Goal: Transaction & Acquisition: Purchase product/service

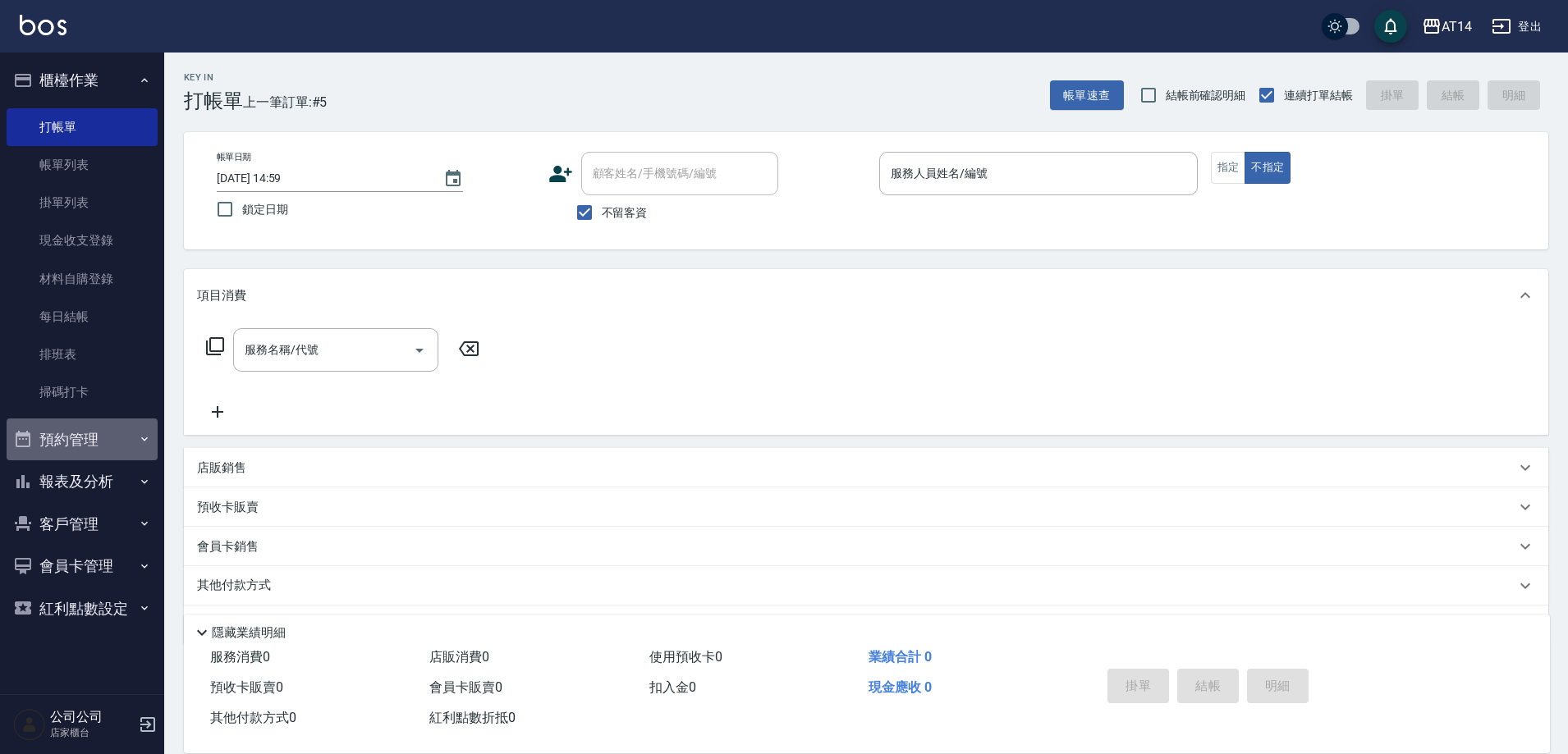
click at [148, 429] on button "預約管理" at bounding box center [82, 440] width 151 height 43
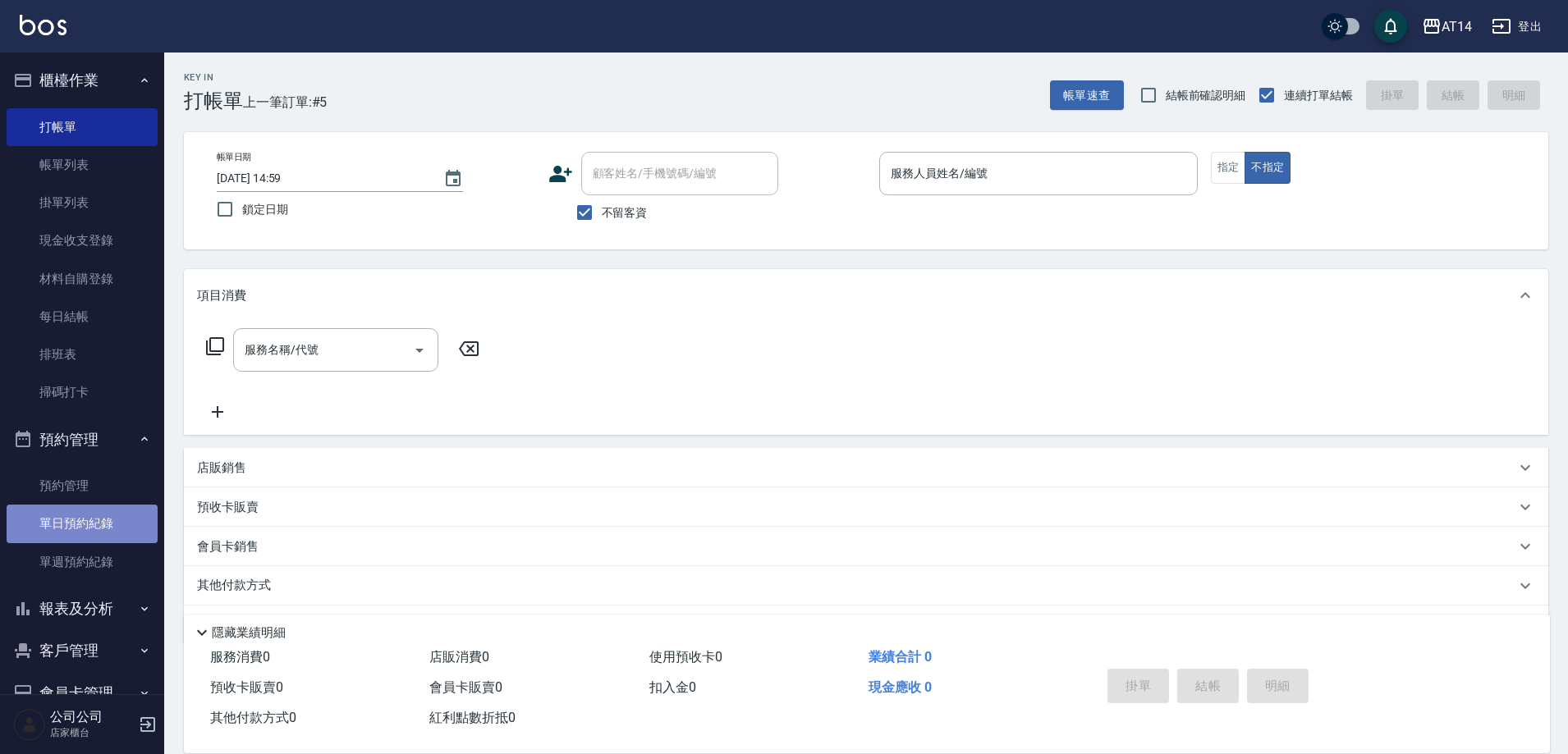
click at [99, 520] on link "單日預約紀錄" at bounding box center [82, 524] width 151 height 38
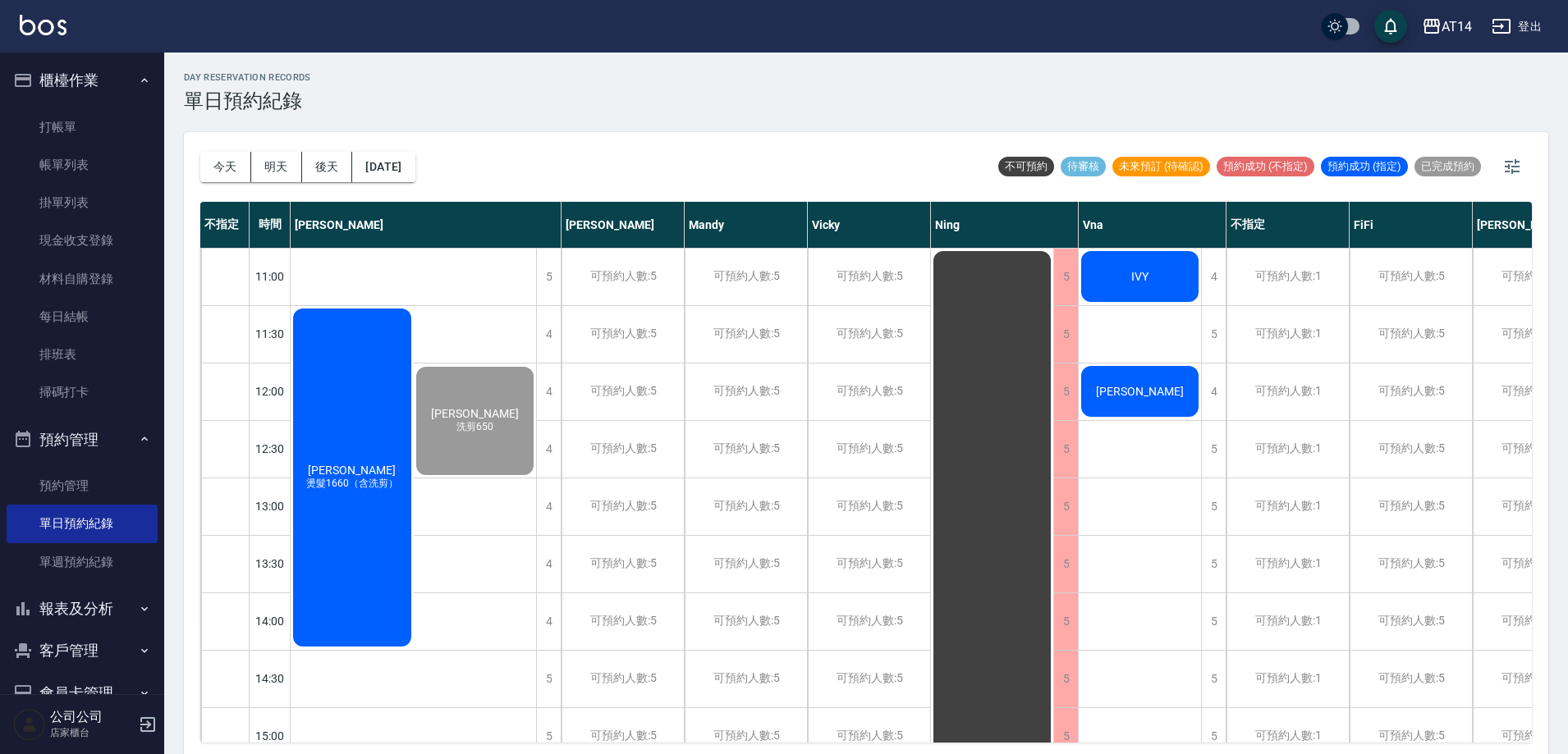
click at [414, 306] on div "IVY" at bounding box center [352, 477] width 123 height 343
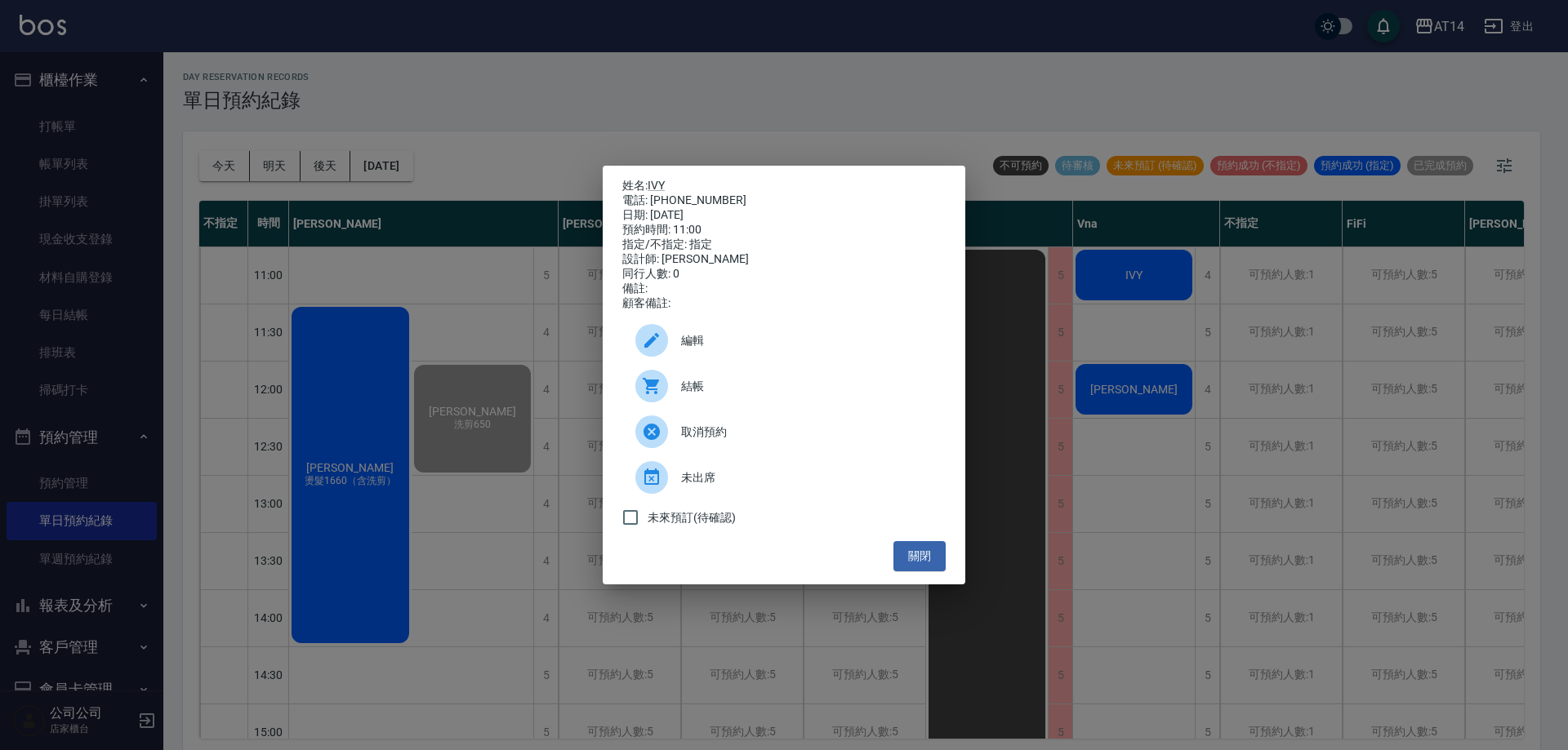
click at [753, 393] on span "結帳" at bounding box center [807, 386] width 251 height 17
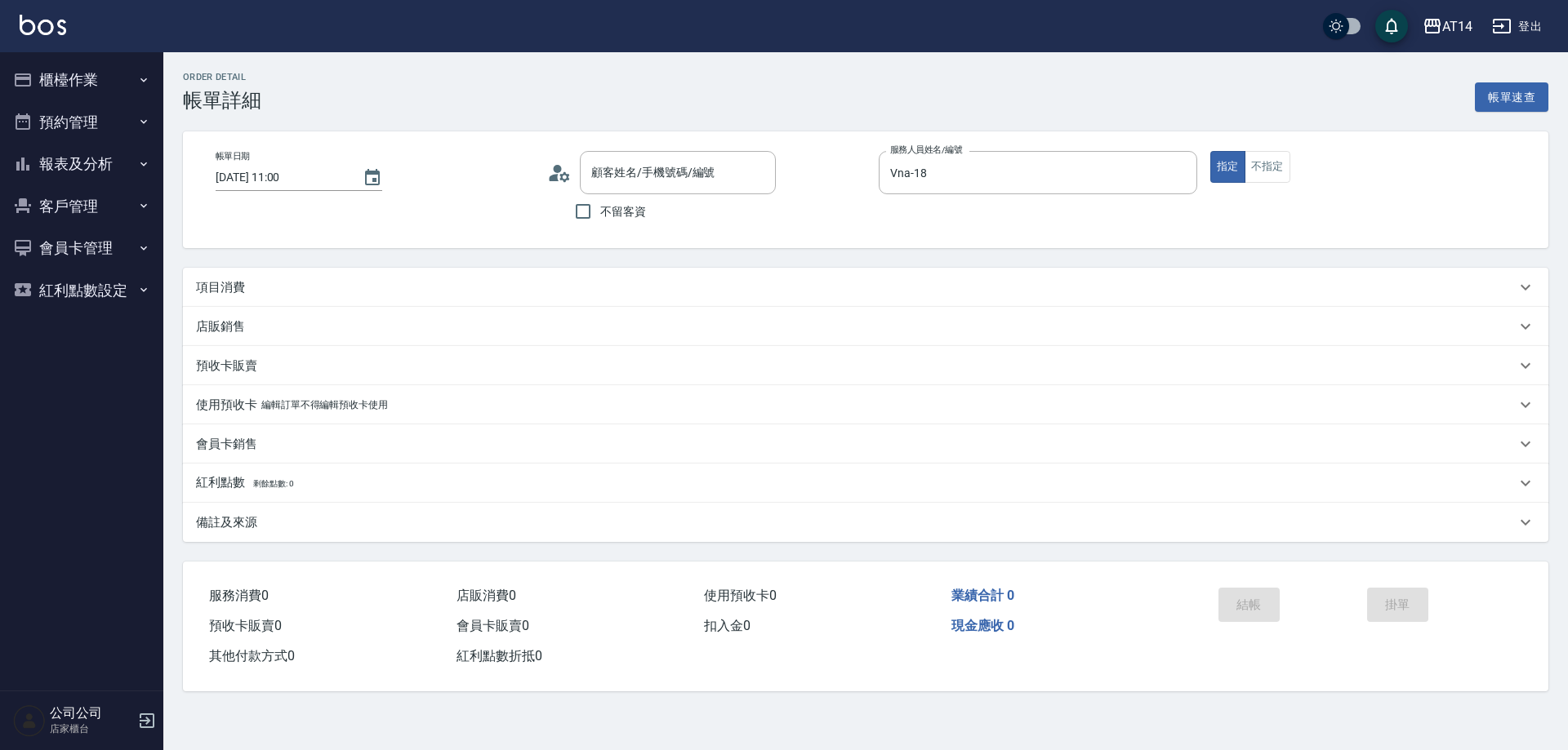
type input "[DATE] 11:00"
type input "Vna-18"
type input "IVY/0922900390/null"
click at [570, 180] on icon at bounding box center [560, 173] width 25 height 25
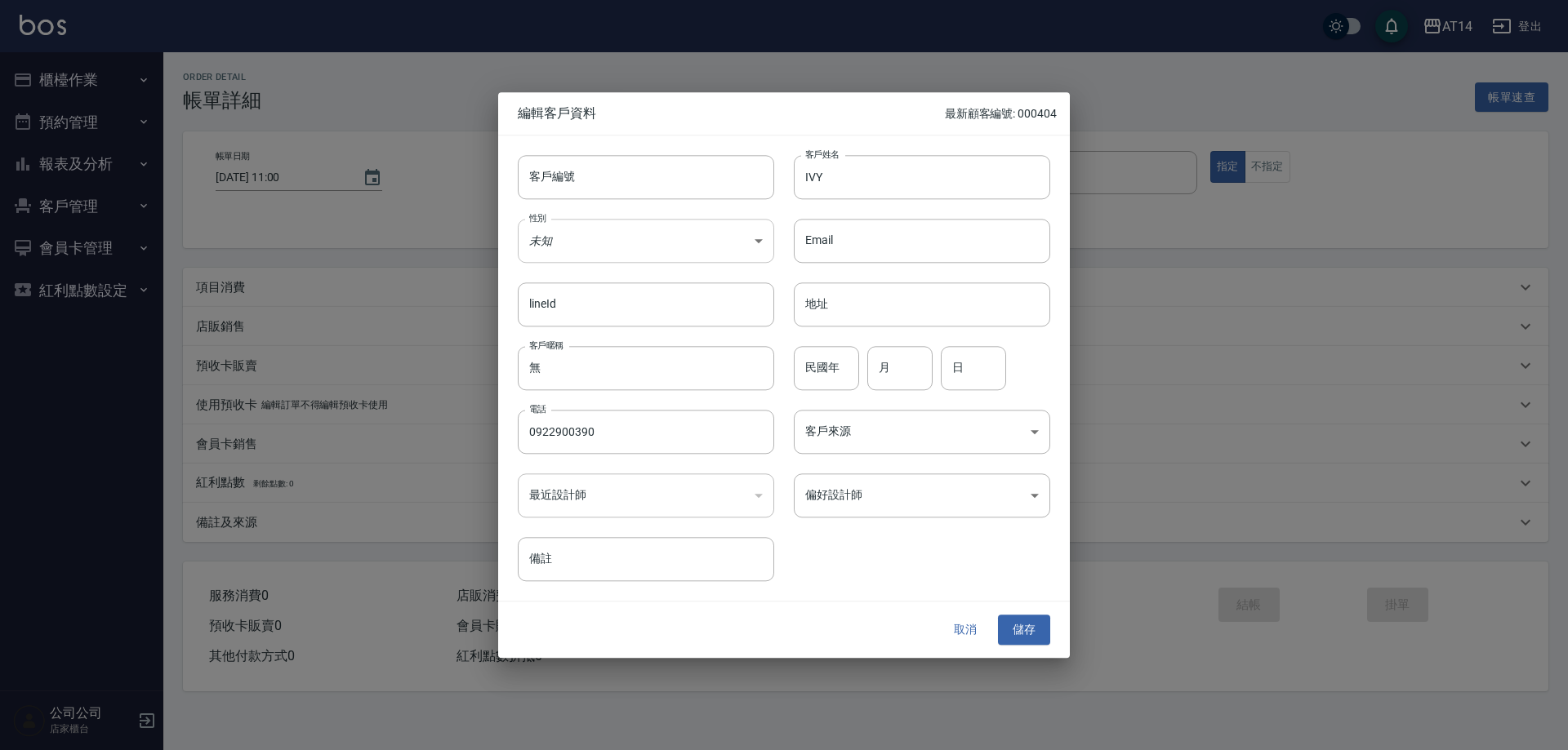
click at [569, 242] on body "AT14 登出 櫃檯作業 打帳單 帳單列表 掛單列表 現金收支登錄 材料自購登錄 每日結帳 排班表 掃碼打卡 預約管理 預約管理 單日預約紀錄 單週預約紀錄 …" at bounding box center [784, 375] width 1568 height 750
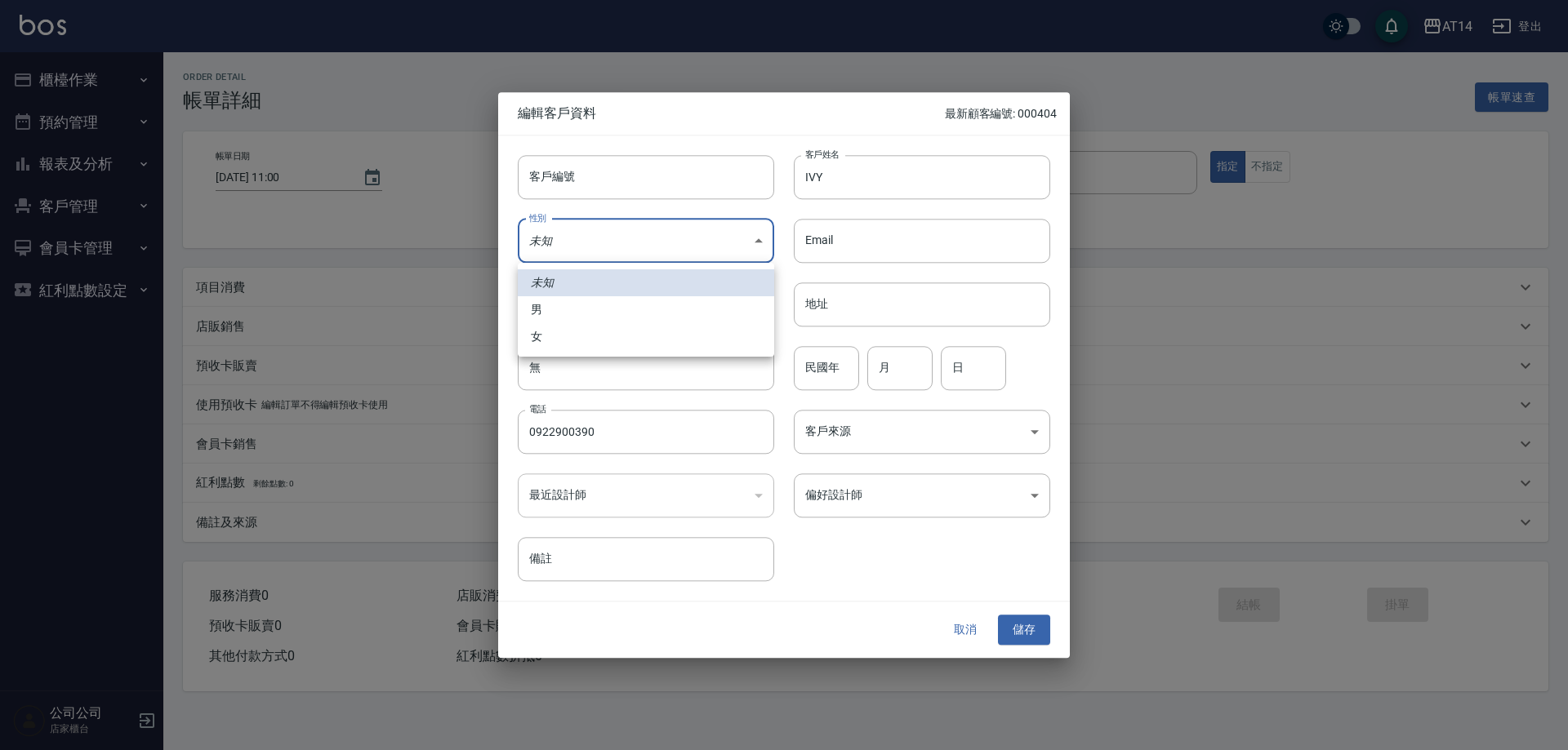
click at [582, 329] on li "女" at bounding box center [646, 336] width 256 height 27
type input "[DEMOGRAPHIC_DATA]"
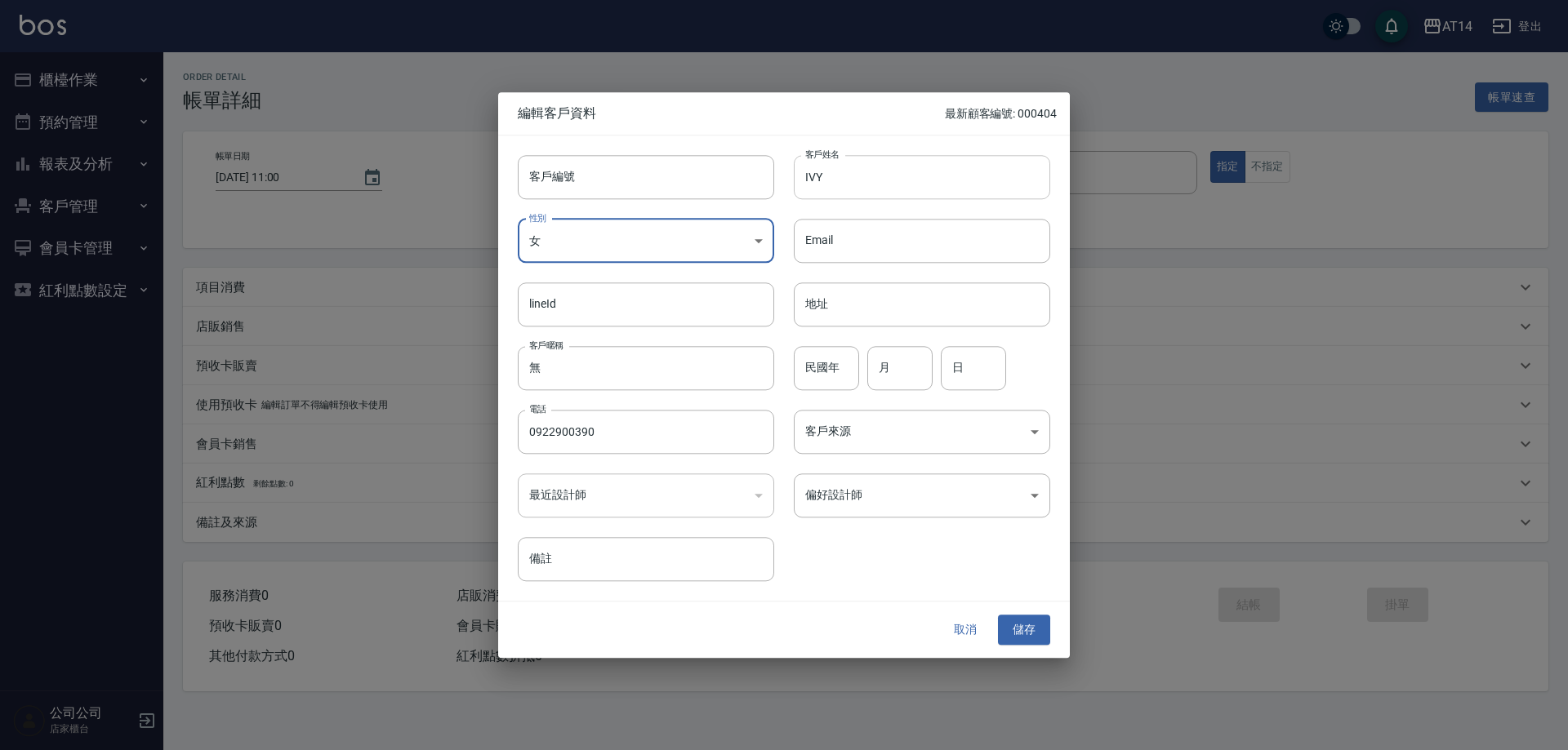
click at [801, 183] on input "IVY" at bounding box center [922, 177] width 256 height 44
paste input "♍"
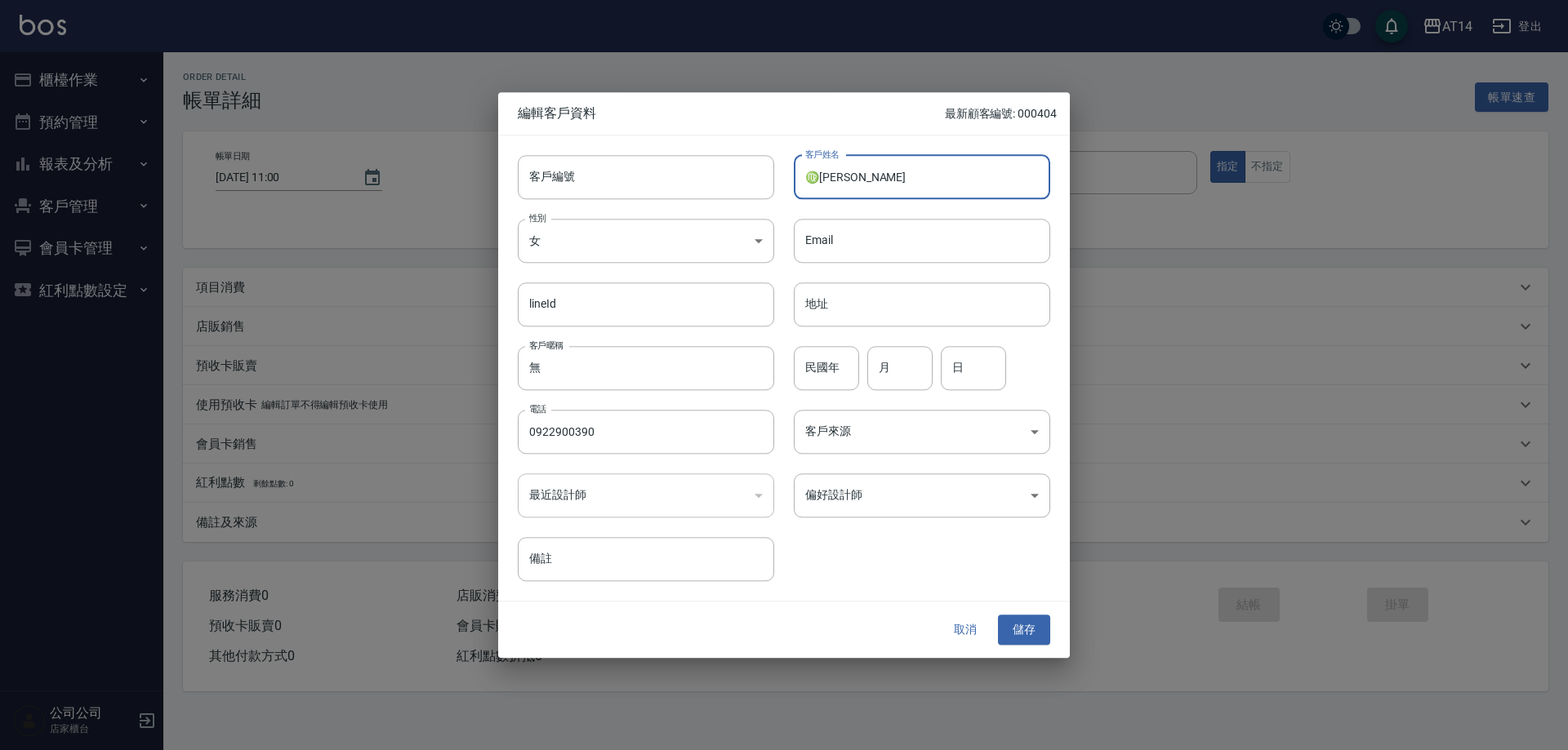
type input "♍[PERSON_NAME]"
click at [803, 183] on input "♍[PERSON_NAME]" at bounding box center [922, 177] width 256 height 44
click at [902, 368] on input "月" at bounding box center [899, 368] width 65 height 44
type input "9"
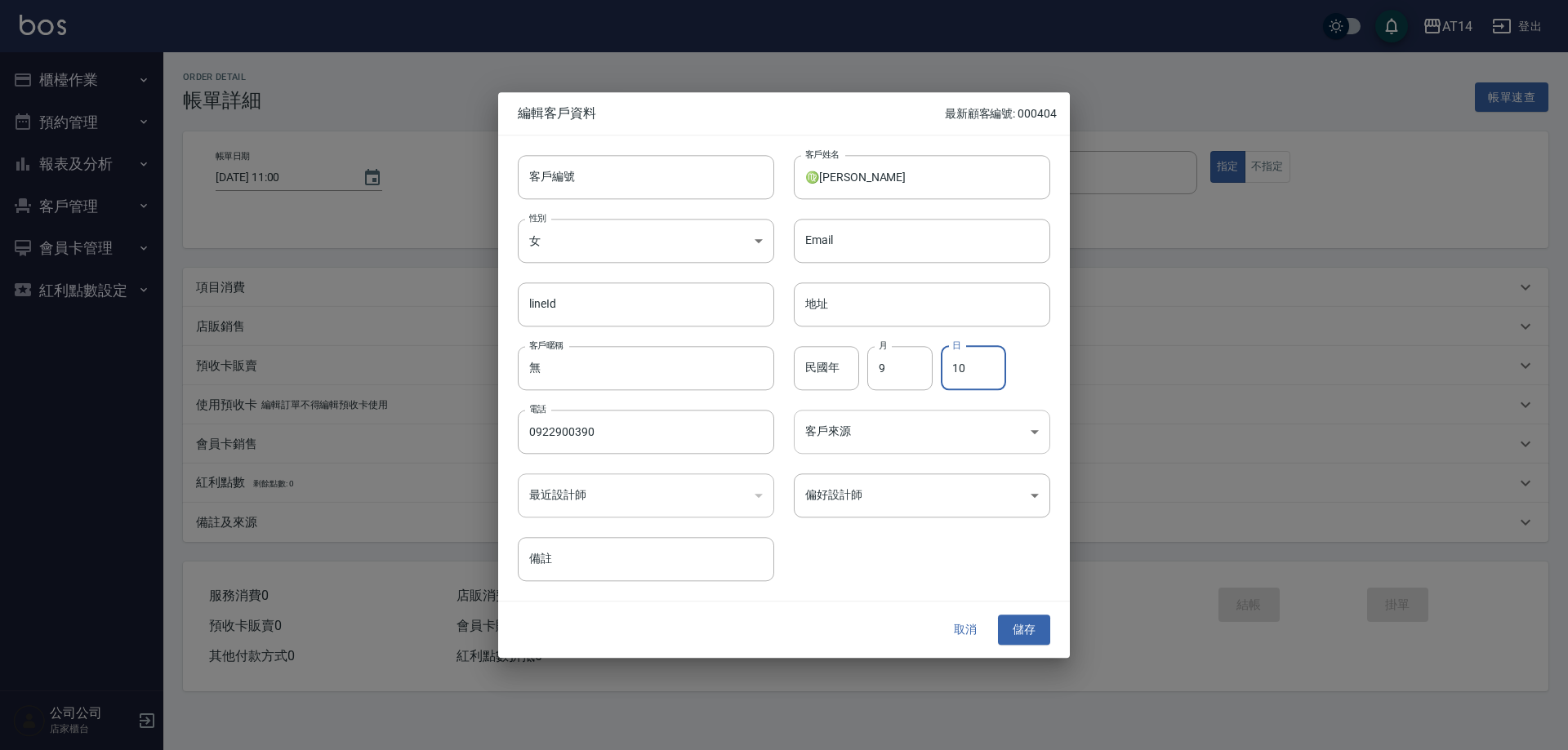
type input "10"
click at [947, 442] on body "AT14 登出 櫃檯作業 打帳單 帳單列表 掛單列表 現金收支登錄 材料自購登錄 每日結帳 排班表 掃碼打卡 預約管理 預約管理 單日預約紀錄 單週預約紀錄 …" at bounding box center [784, 375] width 1568 height 750
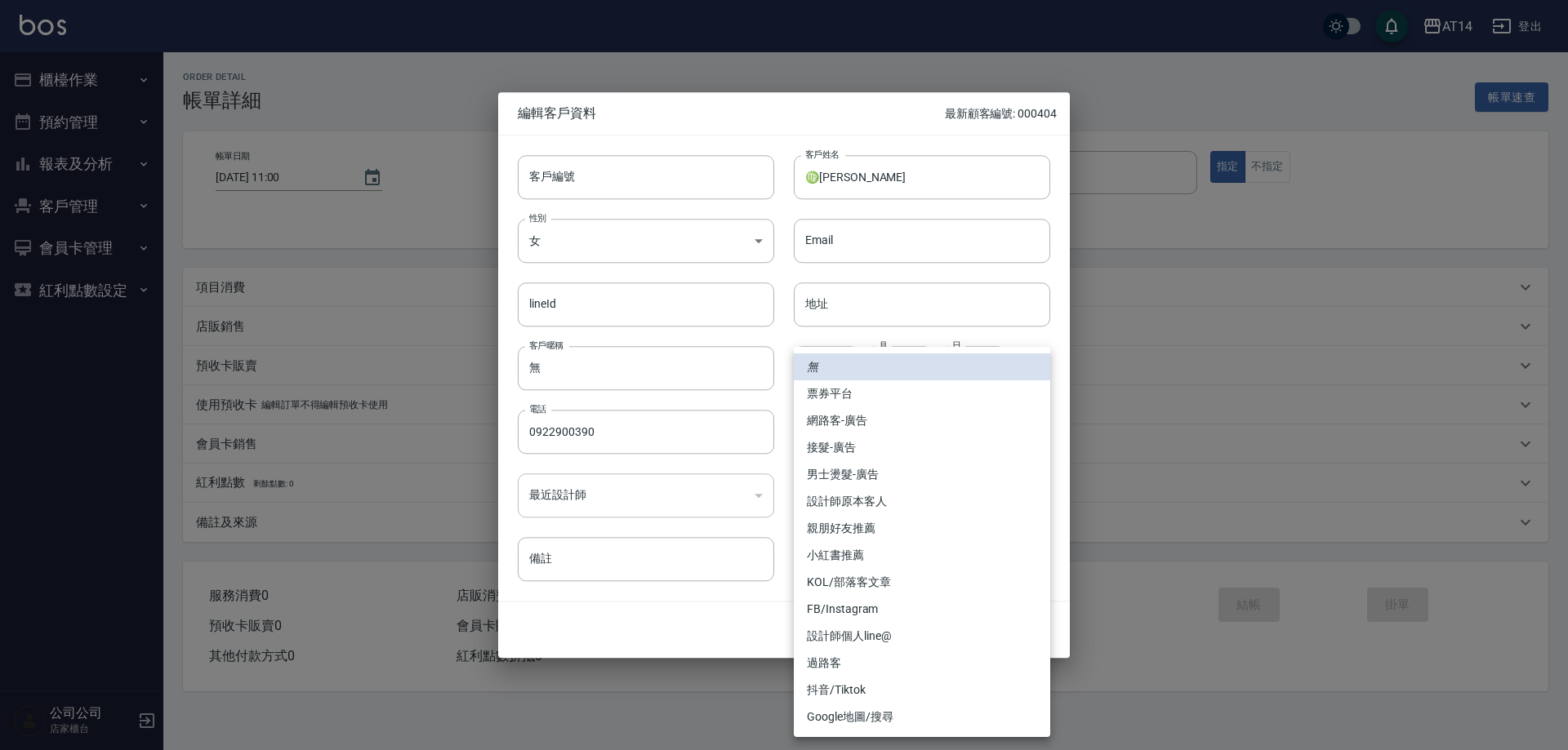
click at [933, 425] on li "網路客-廣告" at bounding box center [922, 421] width 256 height 27
type input "網路客-廣告"
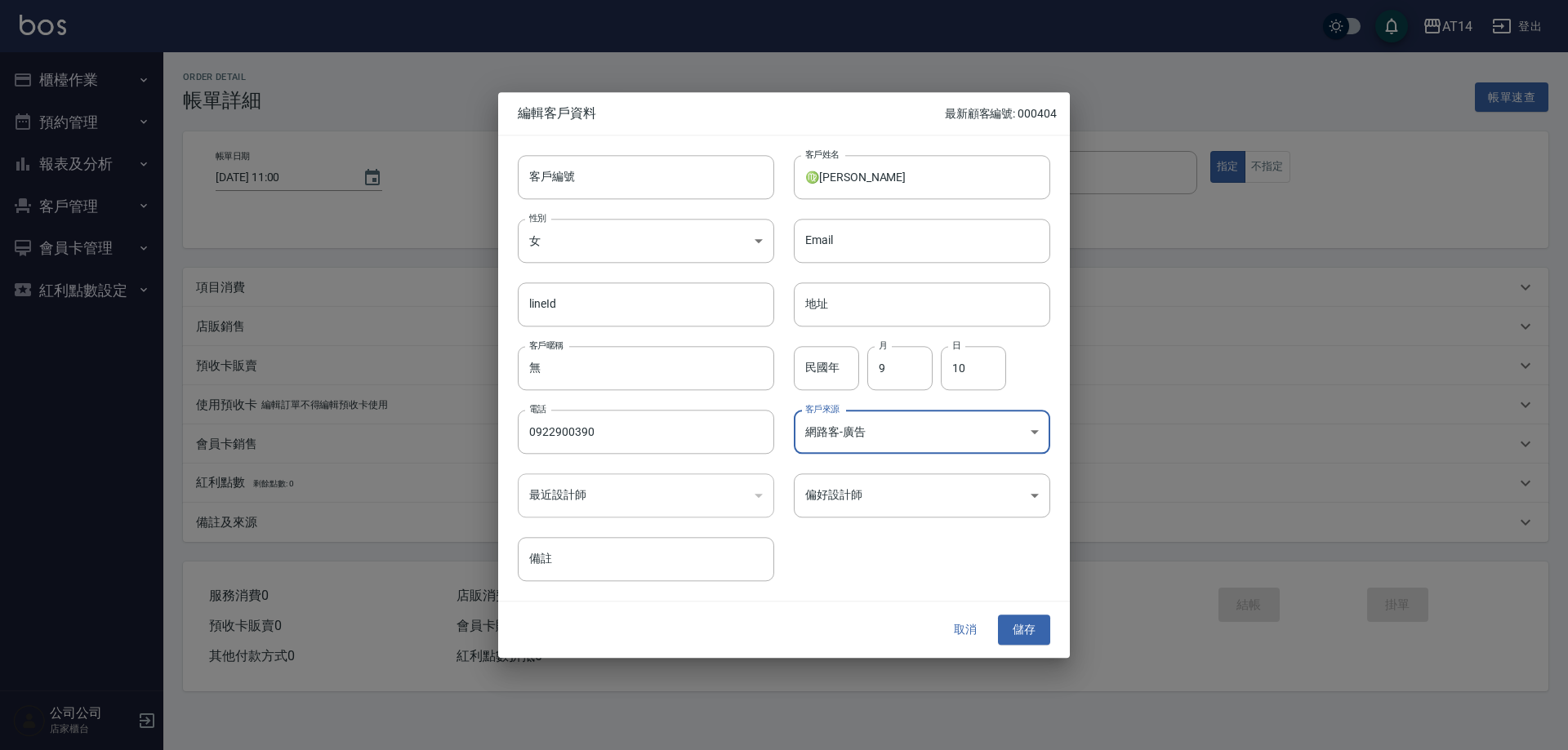
click at [923, 487] on body "AT14 登出 櫃檯作業 打帳單 帳單列表 掛單列表 現金收支登錄 材料自購登錄 每日結帳 排班表 掃碼打卡 預約管理 預約管理 單日預約紀錄 單週預約紀錄 …" at bounding box center [784, 375] width 1568 height 750
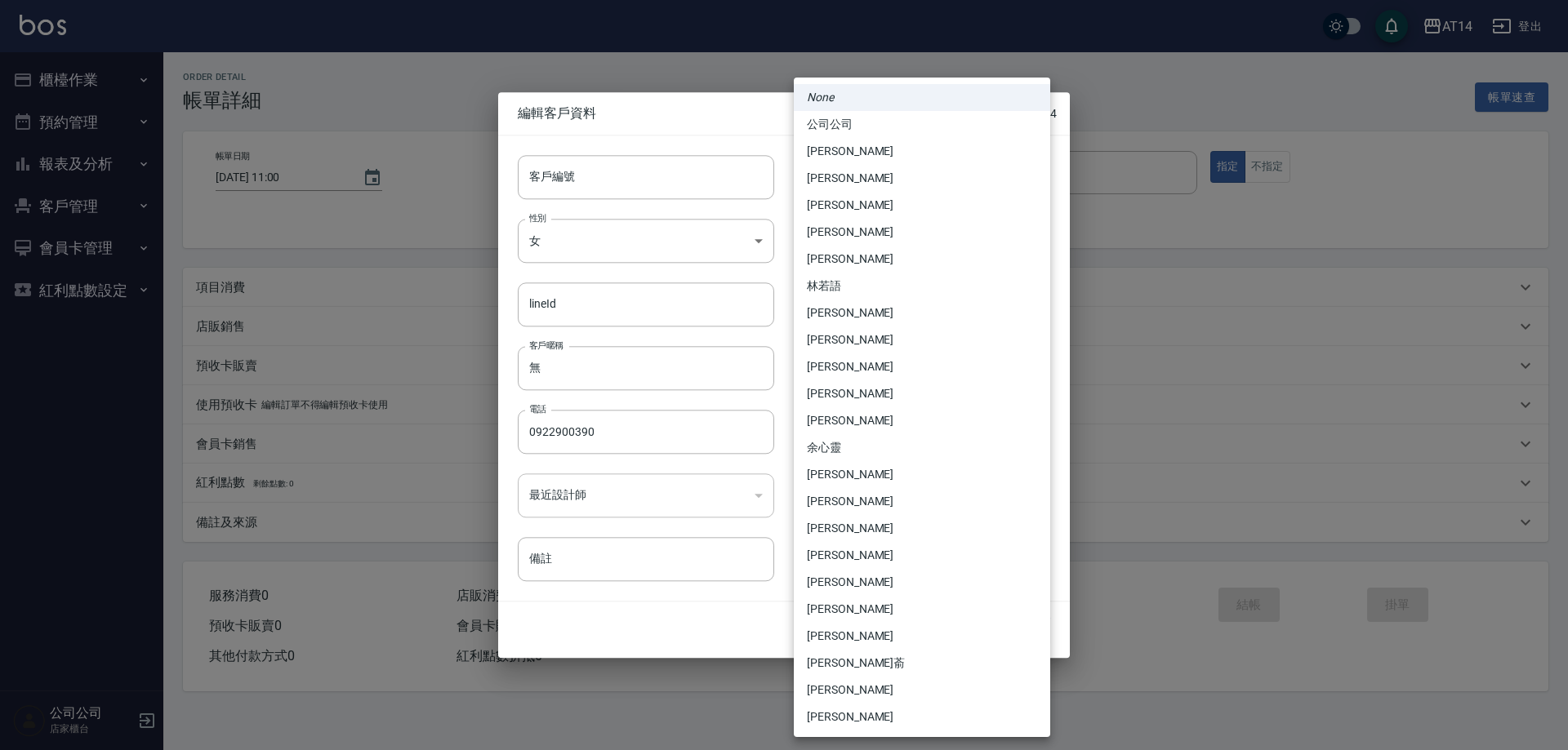
click at [889, 422] on li "[PERSON_NAME]" at bounding box center [922, 421] width 256 height 27
type input "a28628ff-da1c-4c39-97bc-07c072e98a5a"
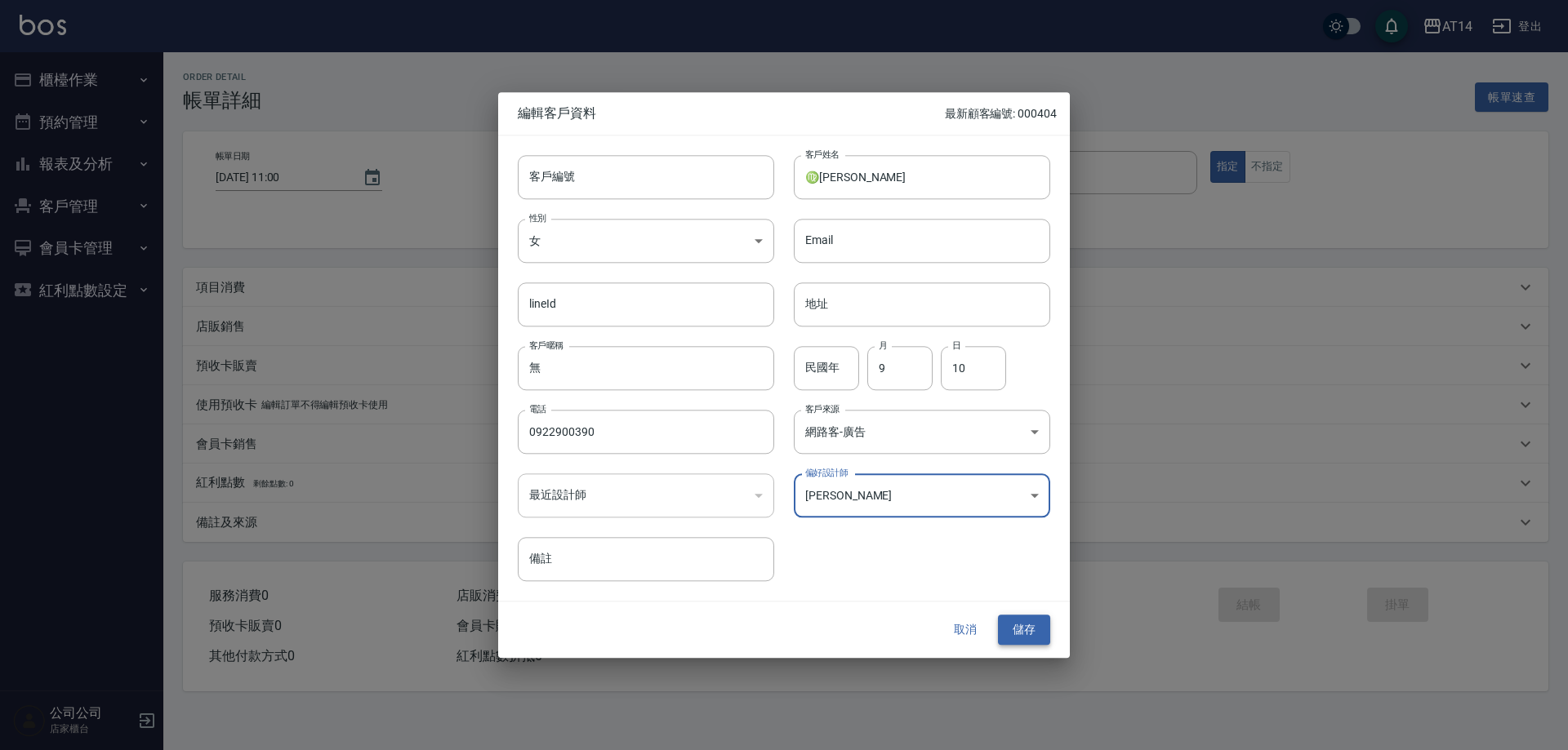
click at [1028, 623] on button "儲存" at bounding box center [1024, 630] width 53 height 30
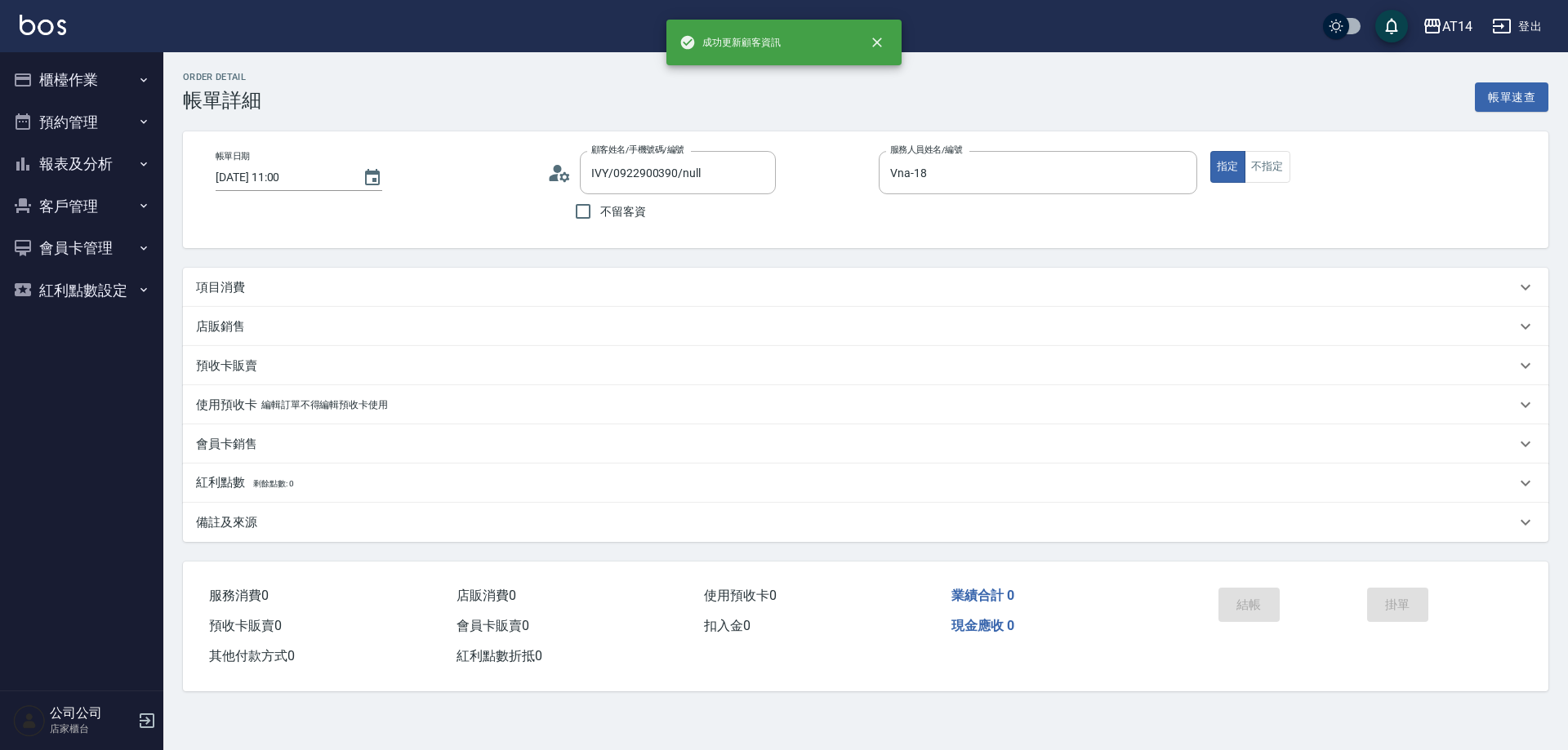
type input "♍[PERSON_NAME]/0922900390/"
click at [347, 283] on div "項目消費" at bounding box center [855, 288] width 1320 height 17
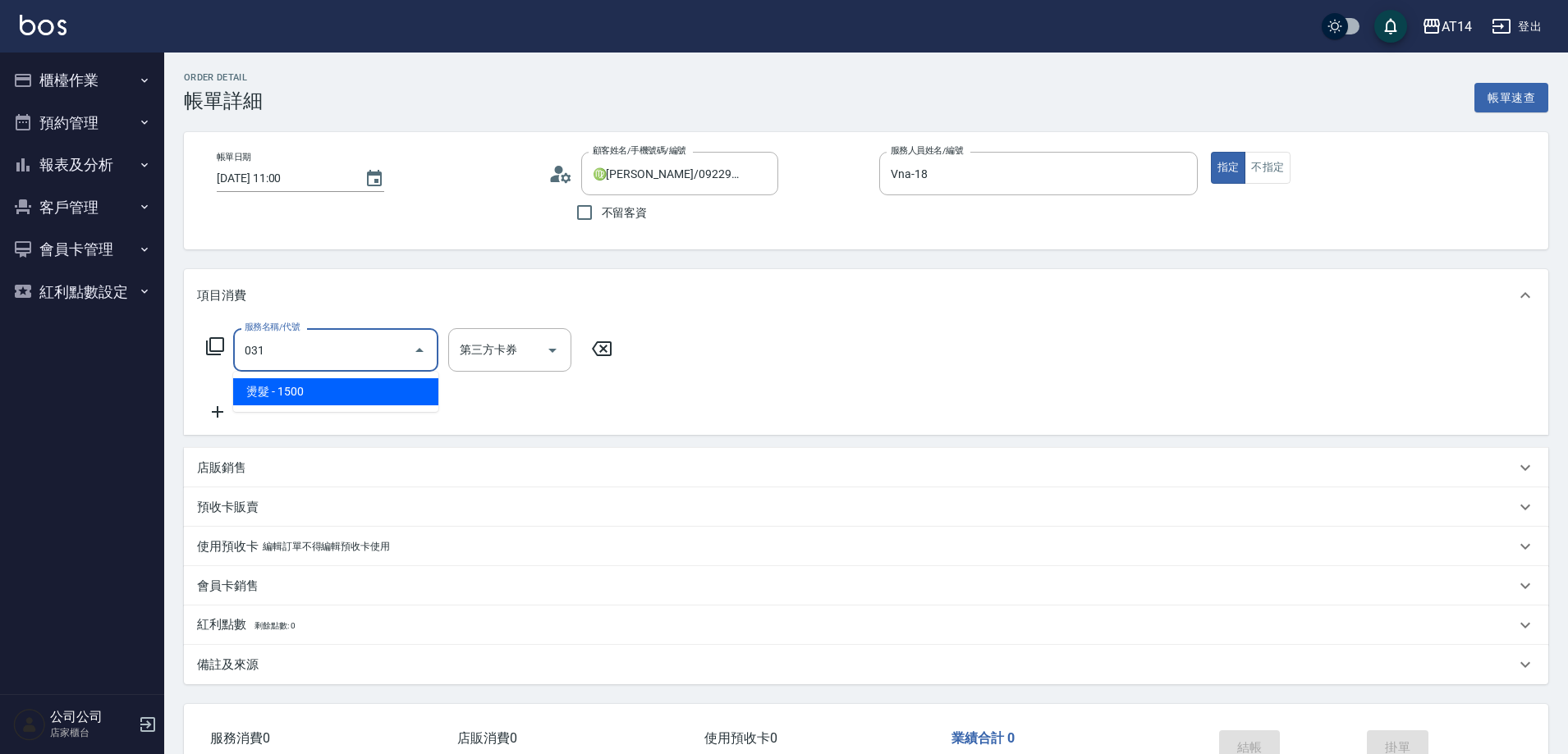
type input "031"
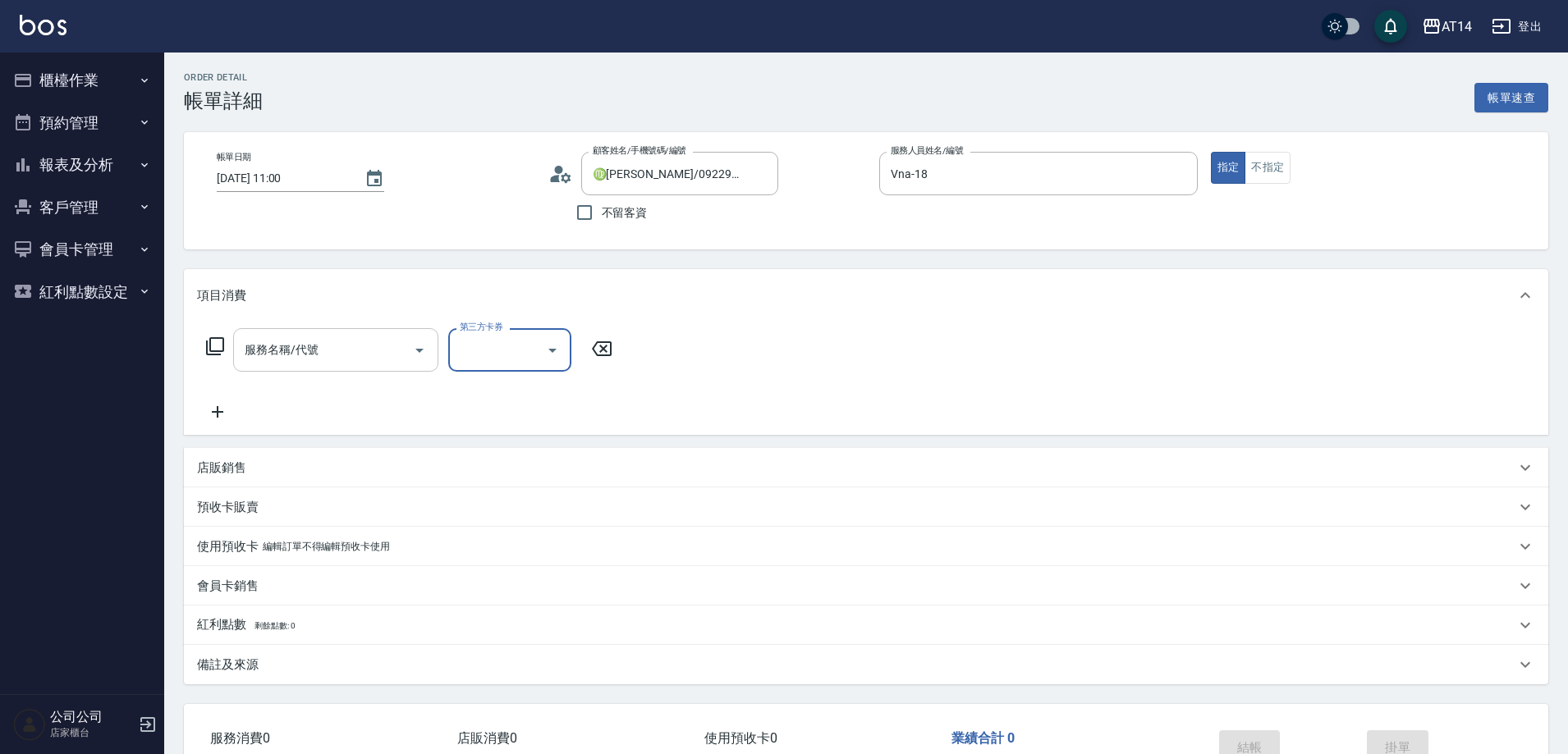
click at [335, 351] on input "服務名稱/代號" at bounding box center [323, 349] width 166 height 29
type input "031"
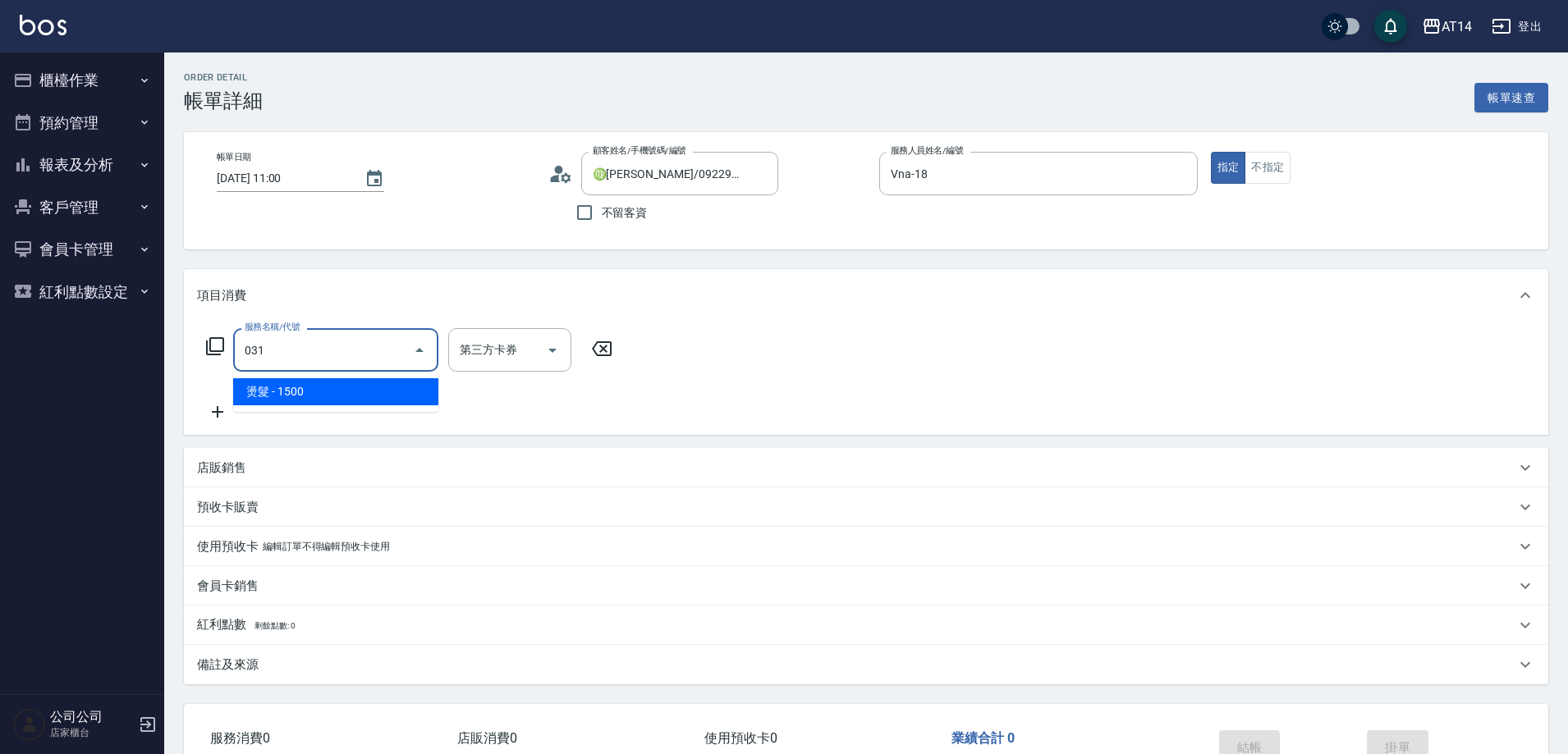
type input "3"
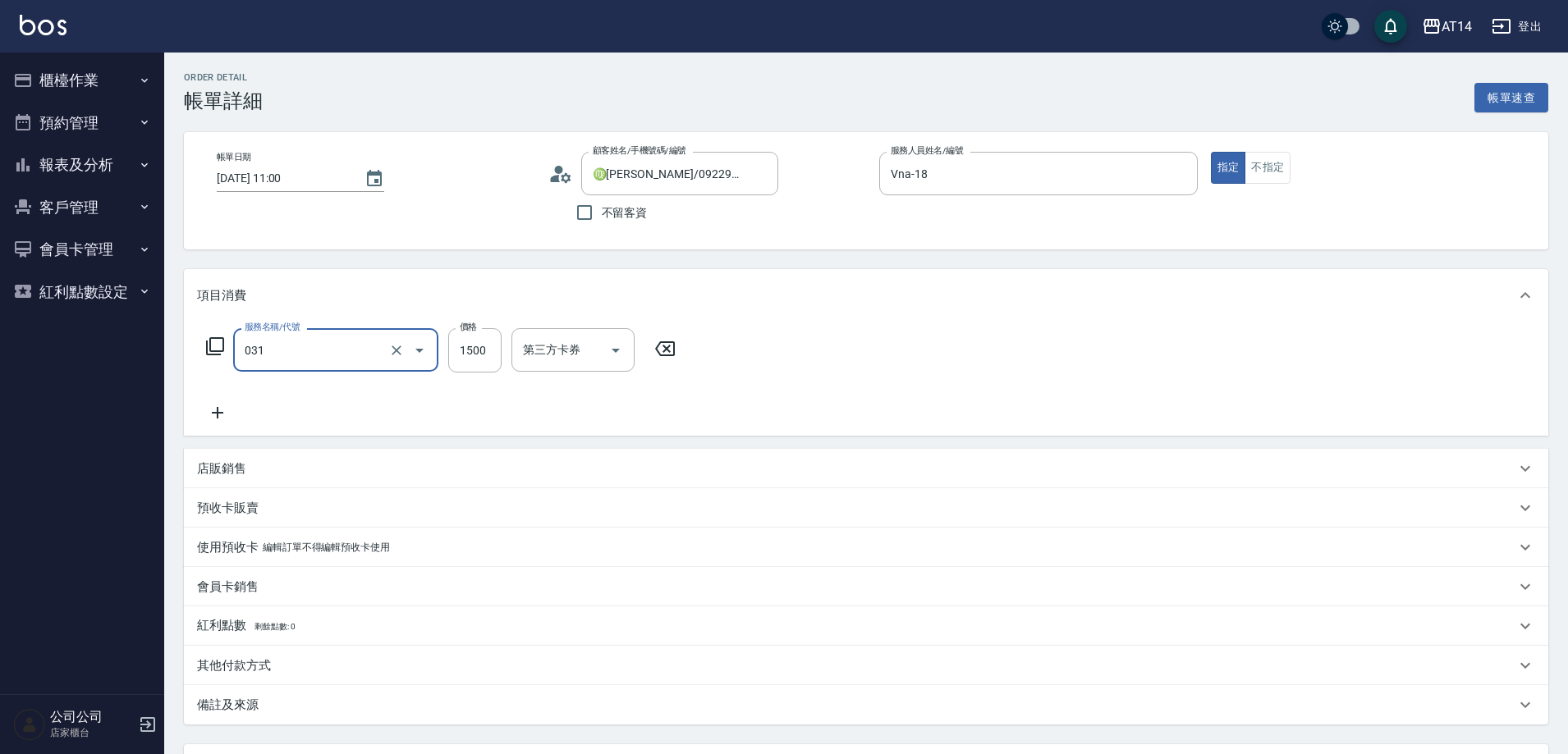
type input "燙髮(031)"
type input "0"
type input "25"
type input "1"
type input "2500"
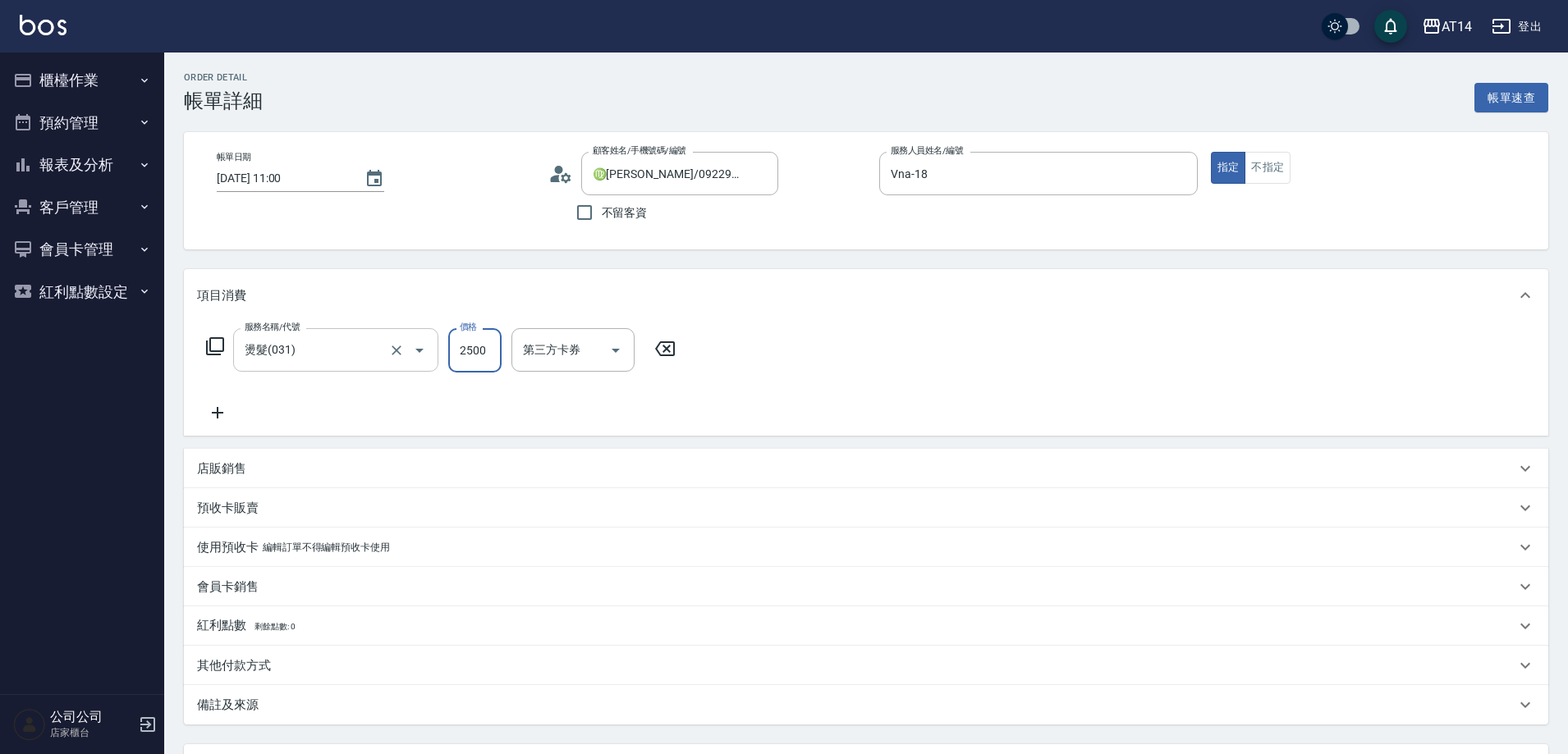
type input "5"
type input "2500"
click at [201, 413] on icon at bounding box center [217, 413] width 41 height 20
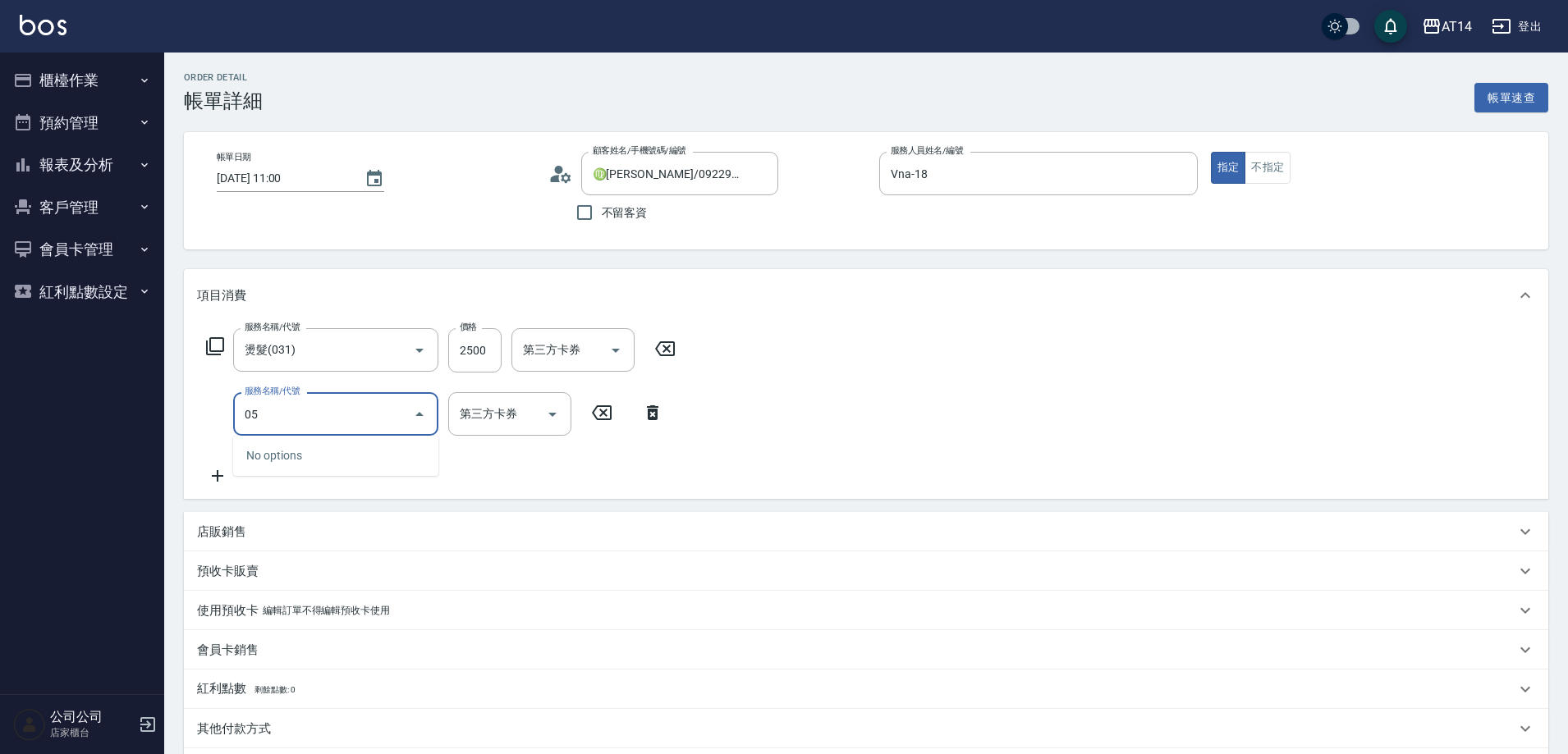
type input "051"
type input "7"
type input "護髮(051)"
type input "18"
type input "5"
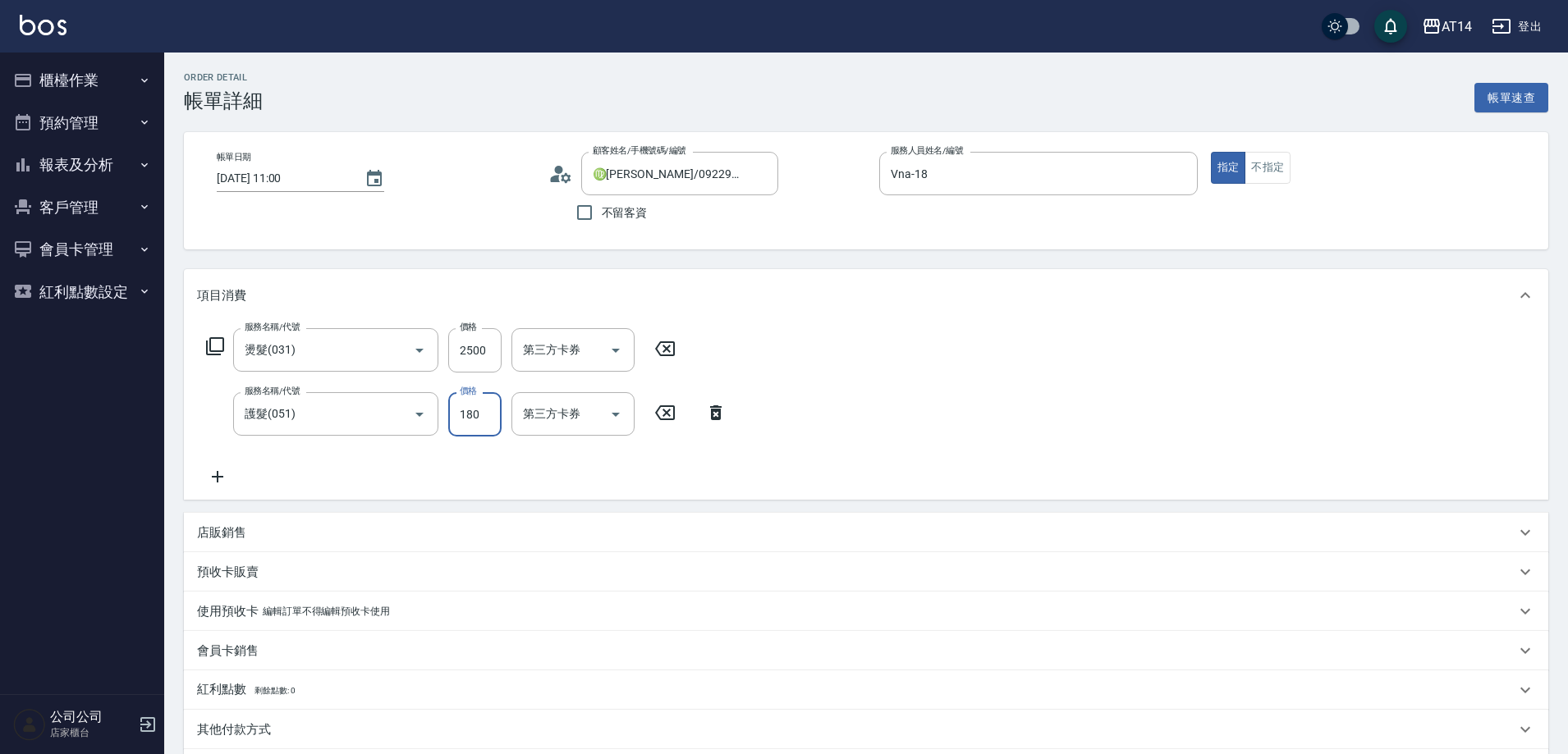
type input "1800"
type input "9"
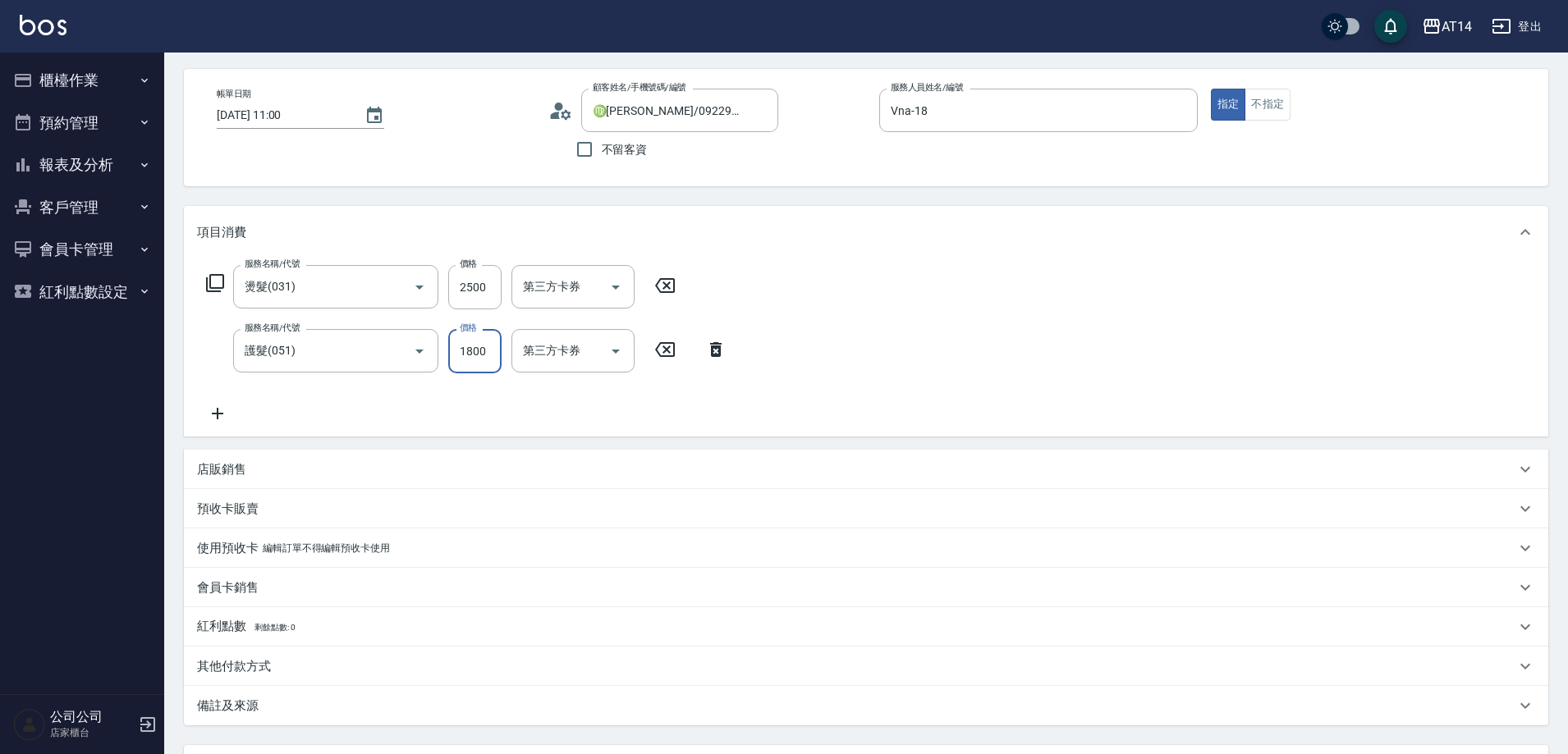
scroll to position [211, 0]
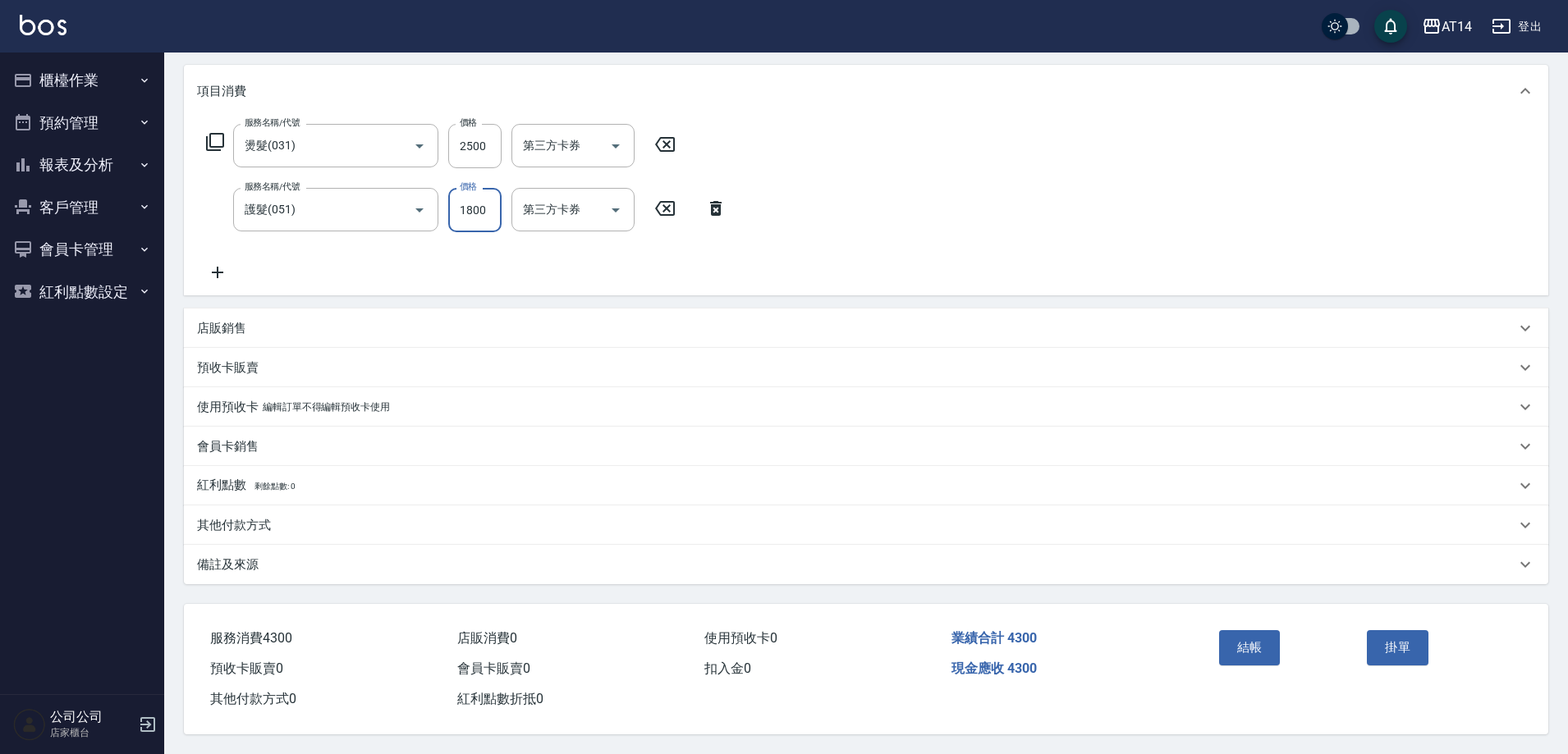
type input "1800"
click at [303, 560] on div "備註及來源" at bounding box center [856, 565] width 1319 height 17
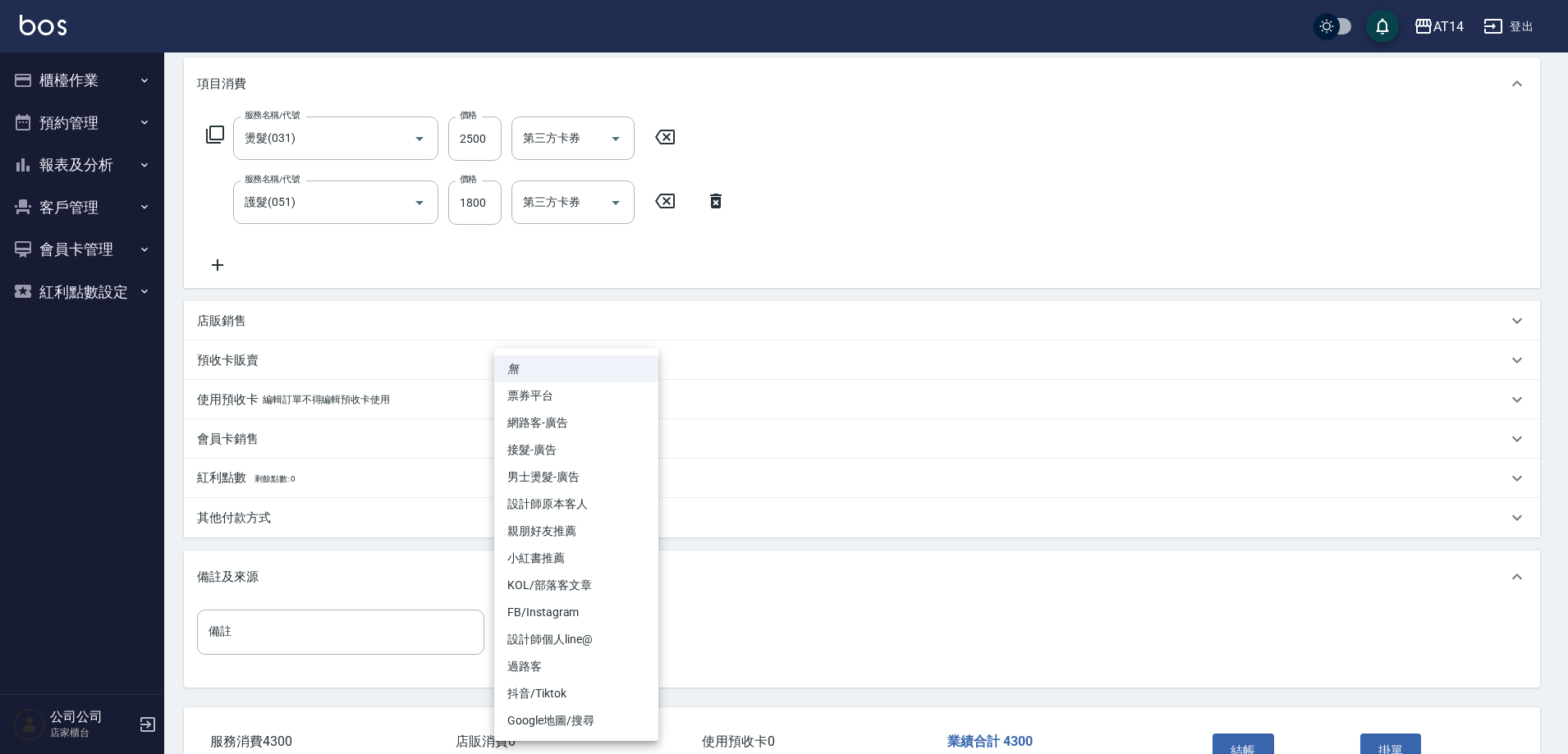
click at [535, 652] on body "AT14 登出 櫃檯作業 打帳單 帳單列表 掛單列表 現金收支登錄 材料自購登錄 每日結帳 排班表 掃碼打卡 預約管理 預約管理 單日預約紀錄 單週預約紀錄 …" at bounding box center [784, 323] width 1568 height 1069
click at [549, 423] on li "網路客-廣告" at bounding box center [576, 423] width 164 height 27
type input "網路客-廣告"
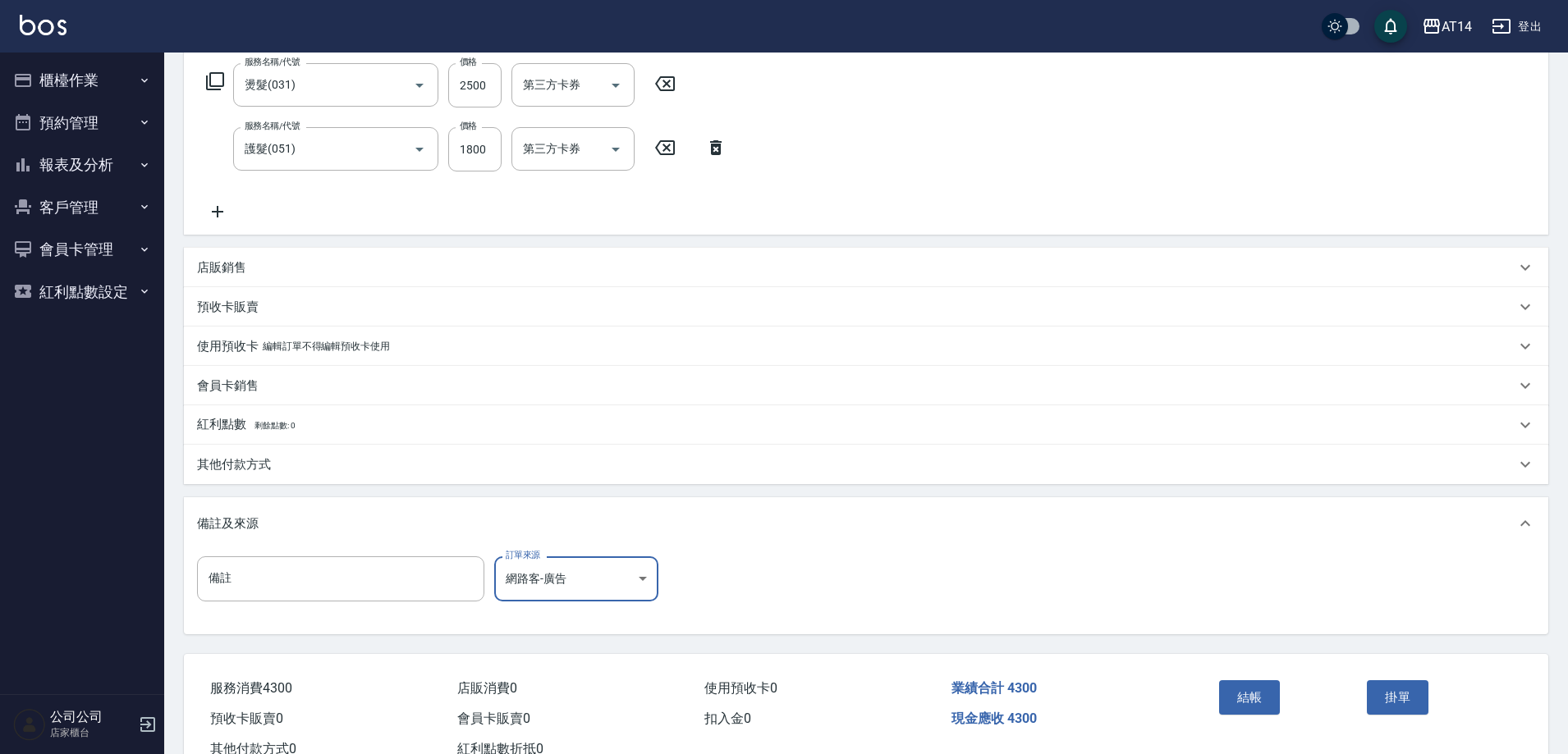
scroll to position [294, 0]
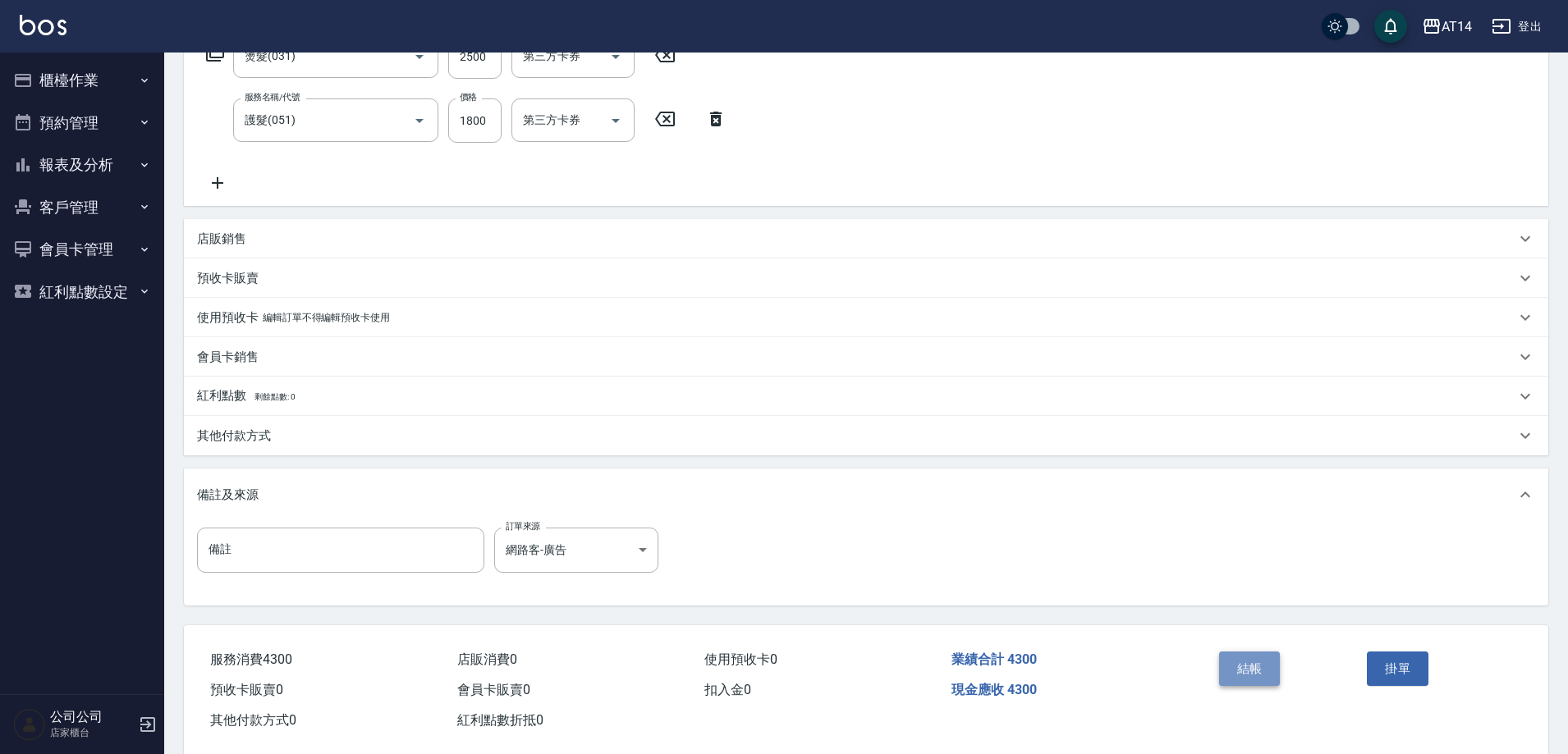
click at [1264, 666] on button "結帳" at bounding box center [1250, 669] width 62 height 35
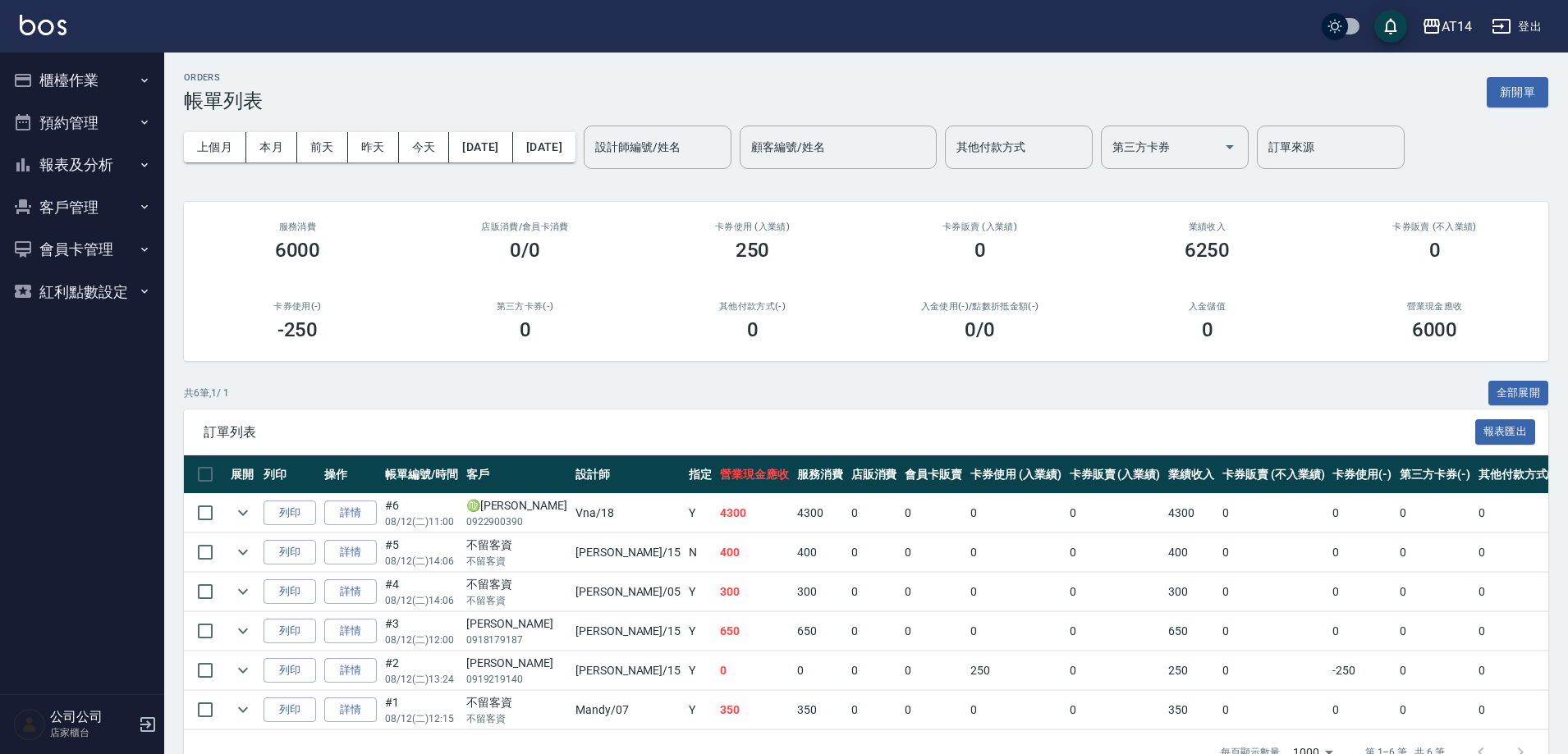
click at [106, 81] on button "櫃檯作業" at bounding box center [82, 81] width 151 height 43
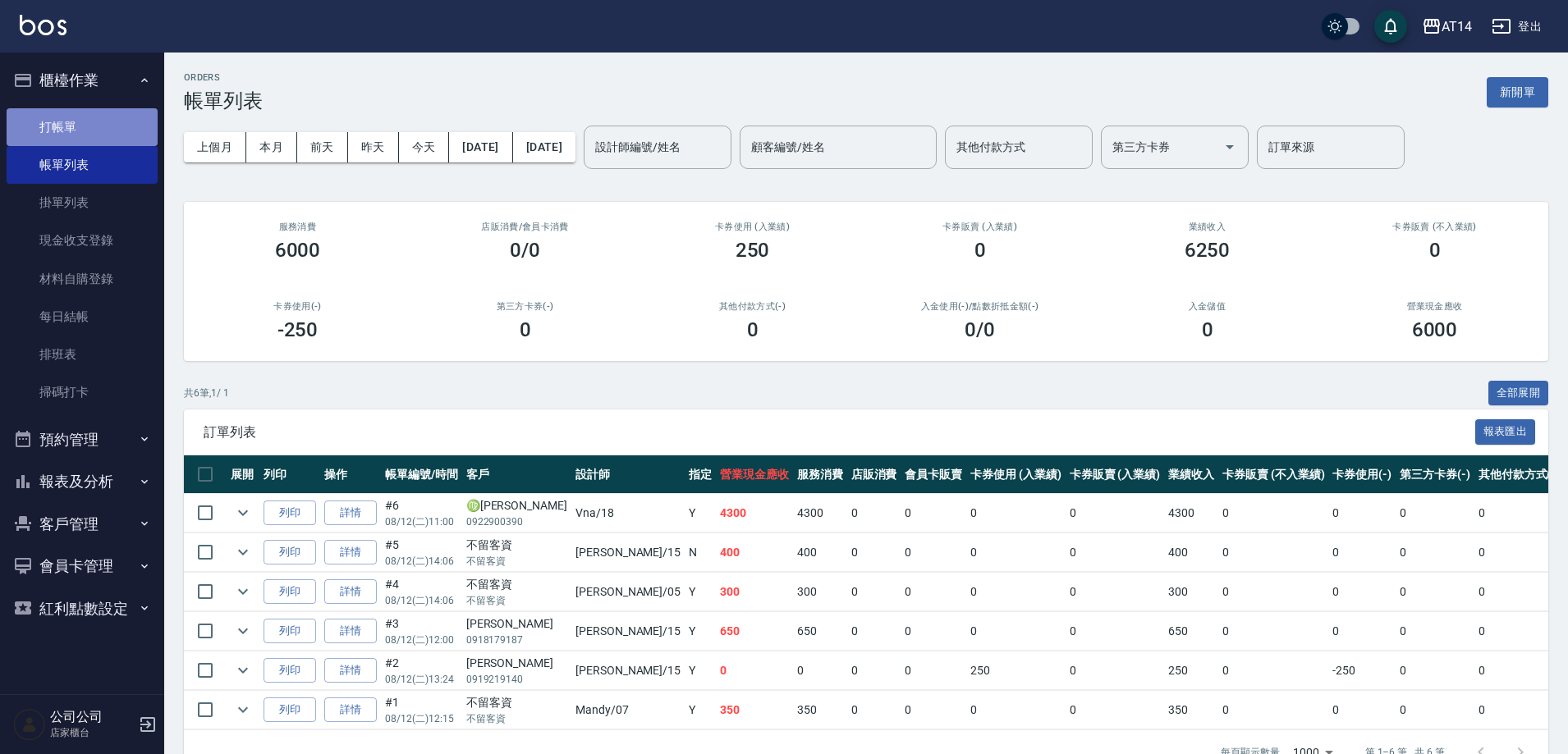
click at [106, 113] on link "打帳單" at bounding box center [82, 127] width 151 height 38
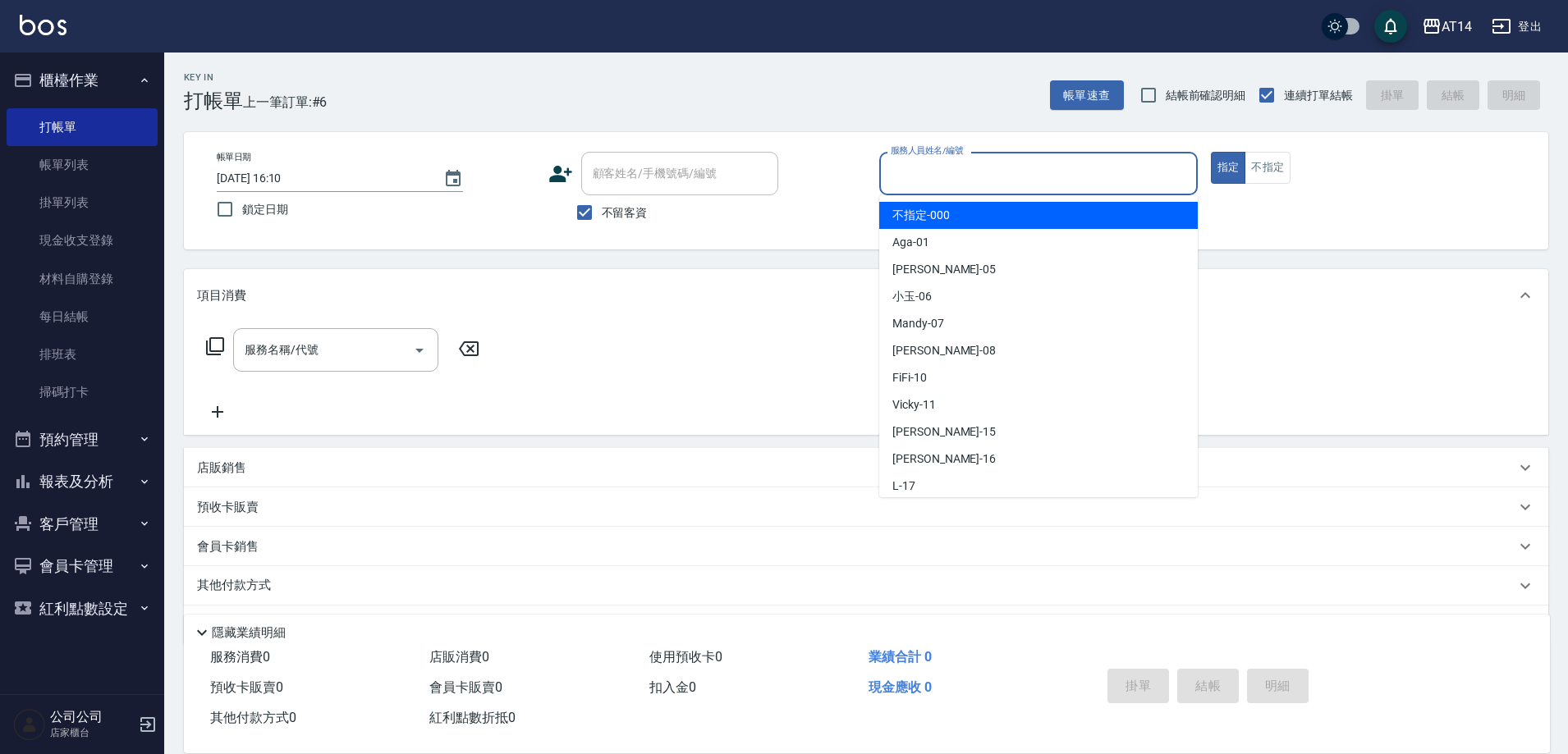
click at [930, 178] on input "服務人員姓名/編號" at bounding box center [1038, 173] width 304 height 29
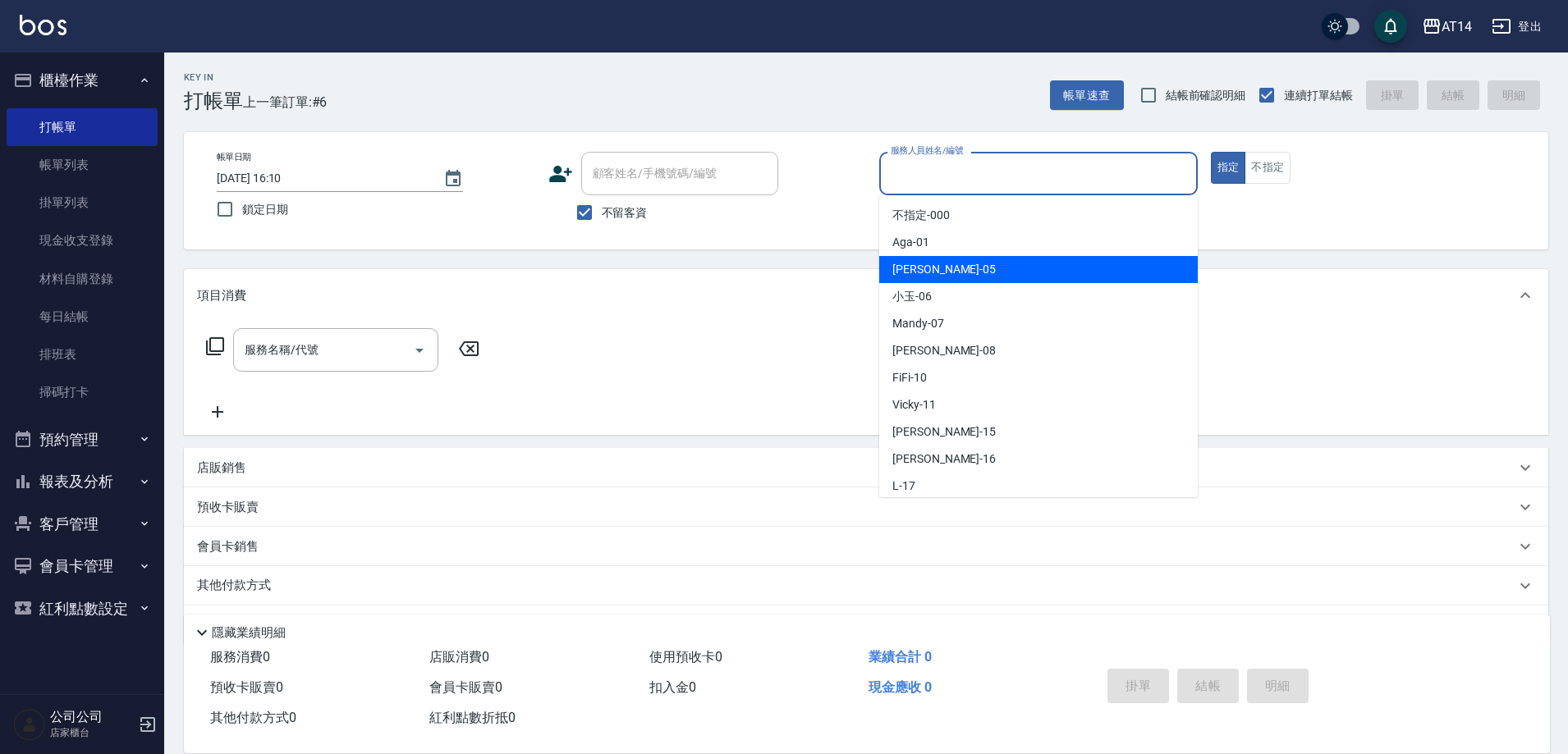
click at [917, 265] on span "Patty -05" at bounding box center [943, 269] width 103 height 17
type input "Patty-05"
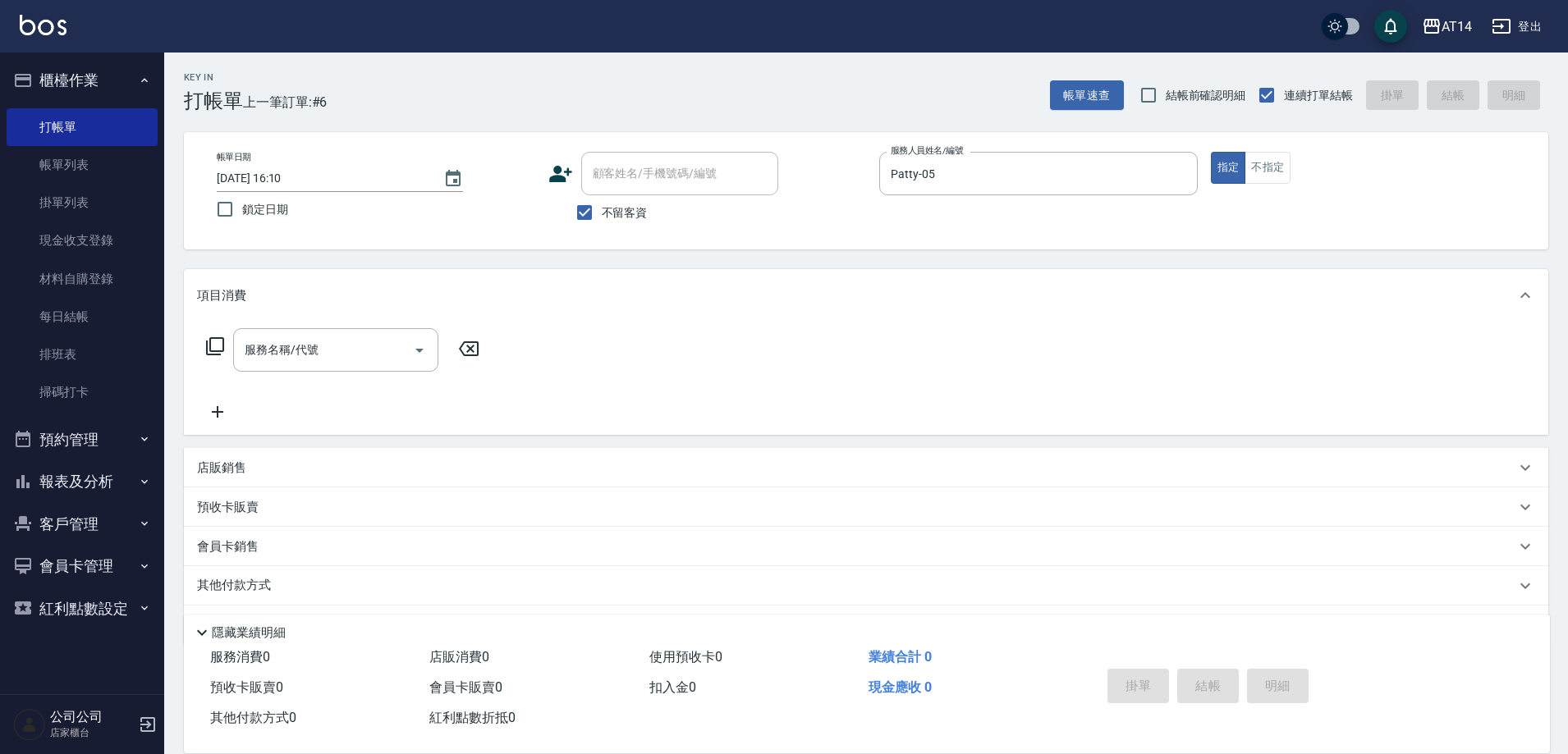
click at [855, 211] on div "顧客姓名/手機號碼/編號 顧客姓名/手機號碼/編號 不留客資" at bounding box center [708, 191] width 319 height 78
click at [953, 176] on input "Patty-05" at bounding box center [1026, 173] width 279 height 29
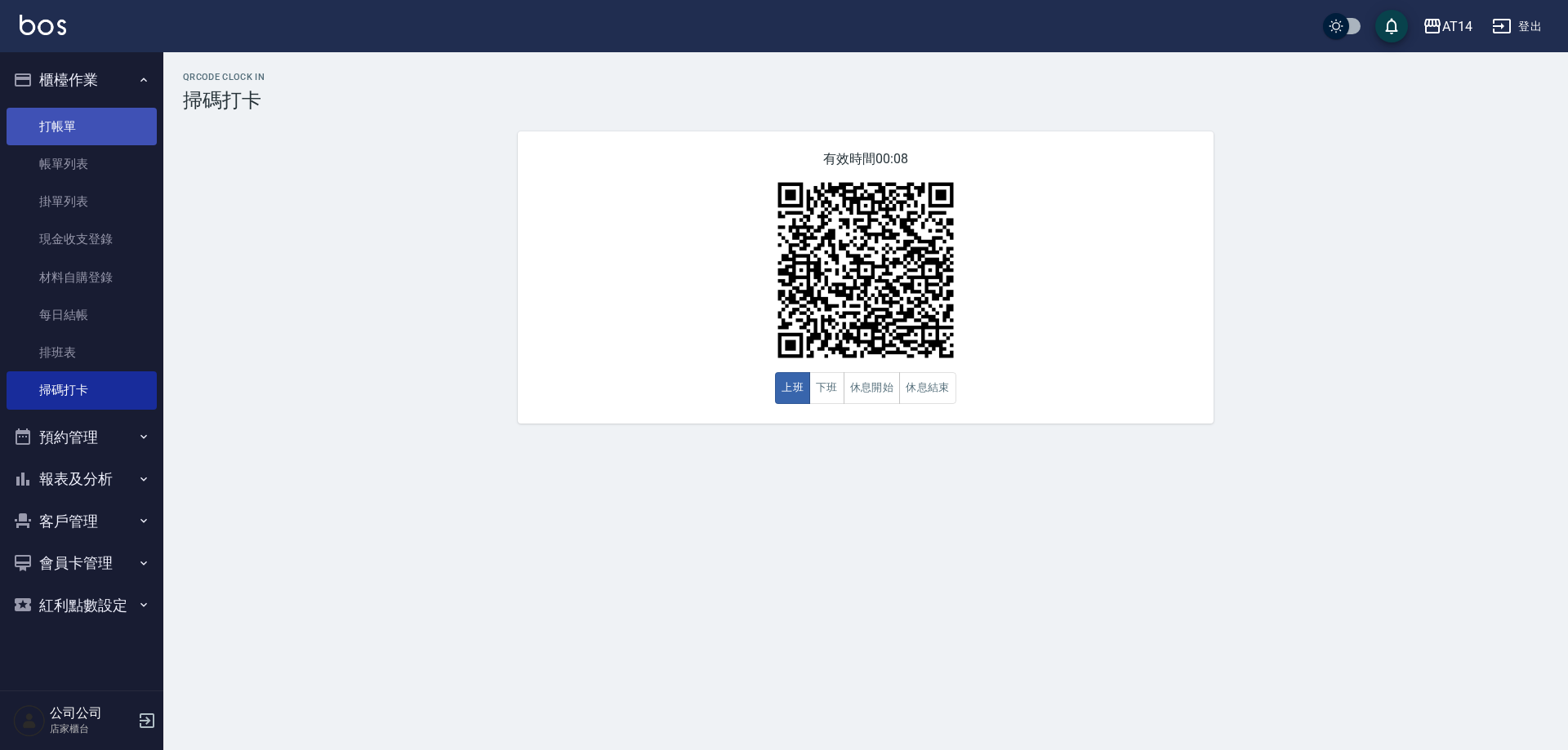
click at [80, 131] on link "打帳單" at bounding box center [81, 127] width 150 height 38
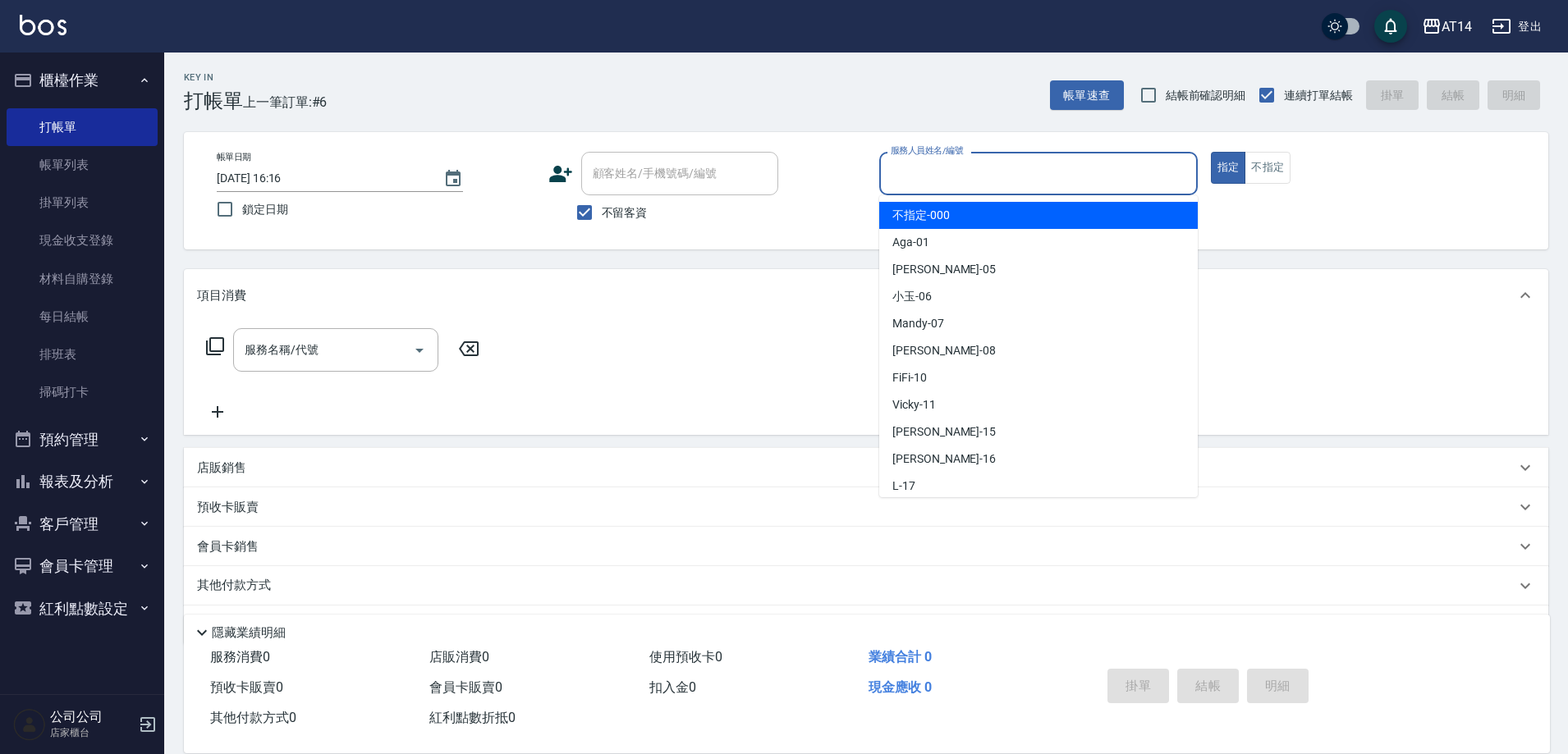
click at [947, 184] on input "服務人員姓名/編號" at bounding box center [1038, 173] width 304 height 29
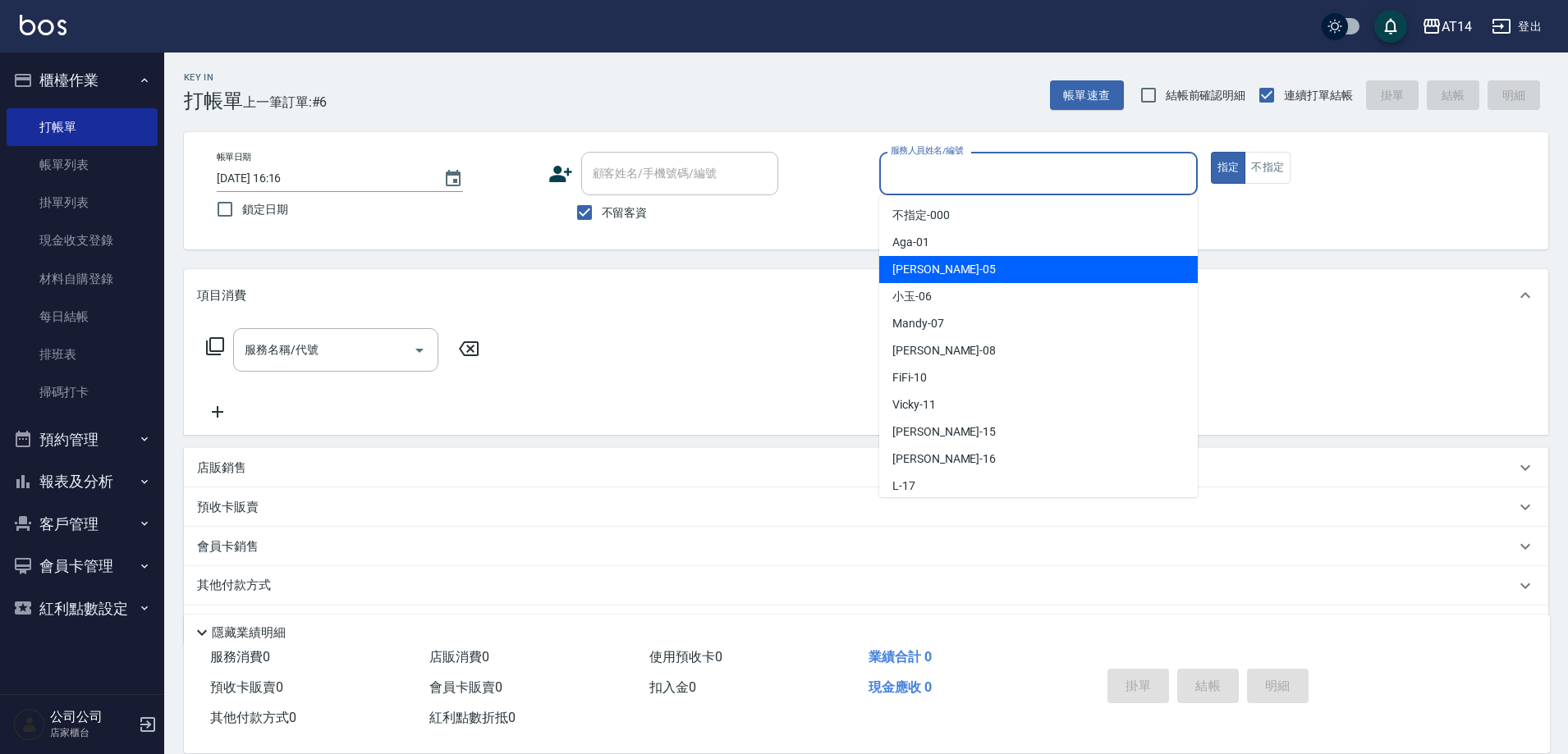
click at [924, 269] on span "Patty -05" at bounding box center [943, 269] width 103 height 17
type input "Patty-05"
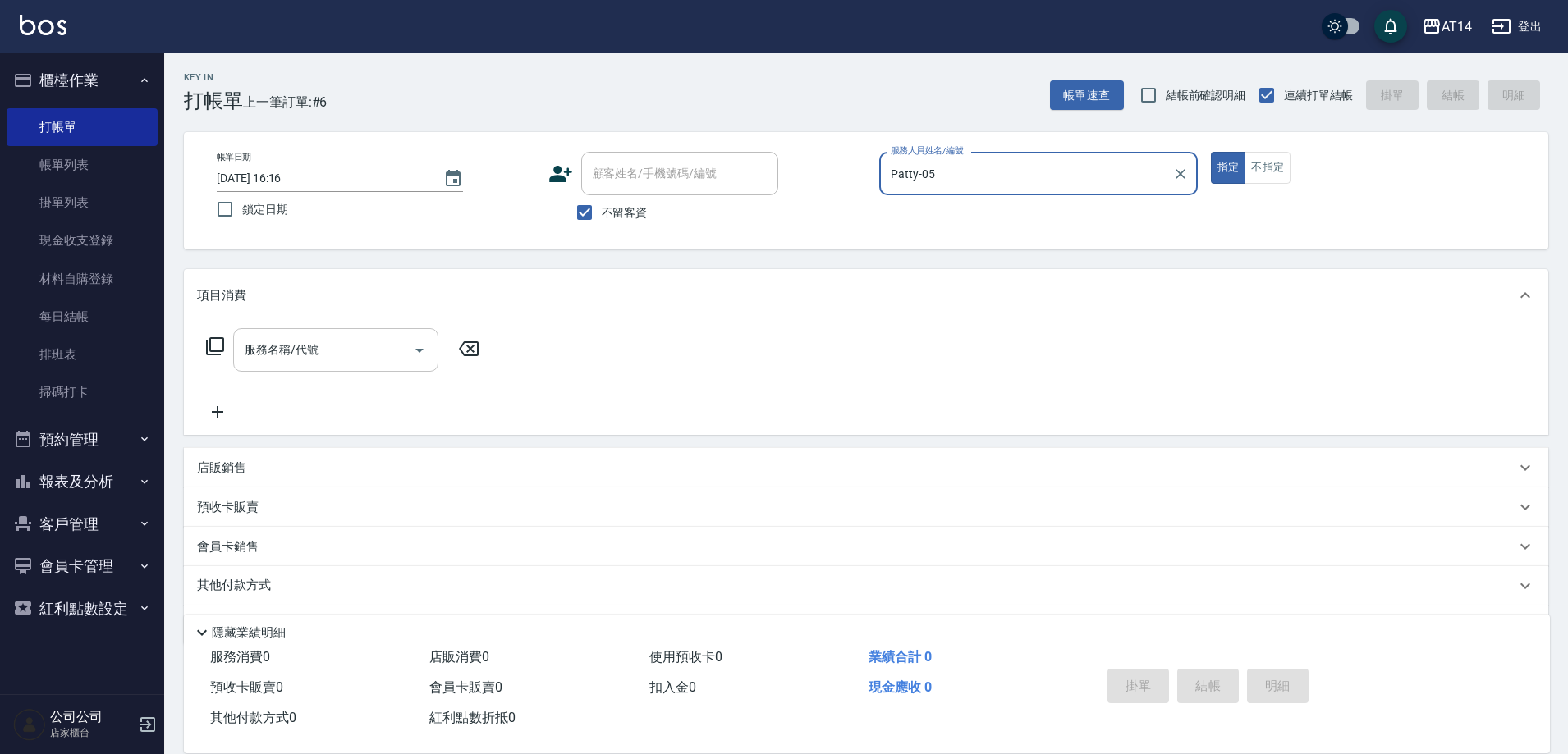
click at [321, 345] on input "服務名稱/代號" at bounding box center [323, 349] width 166 height 29
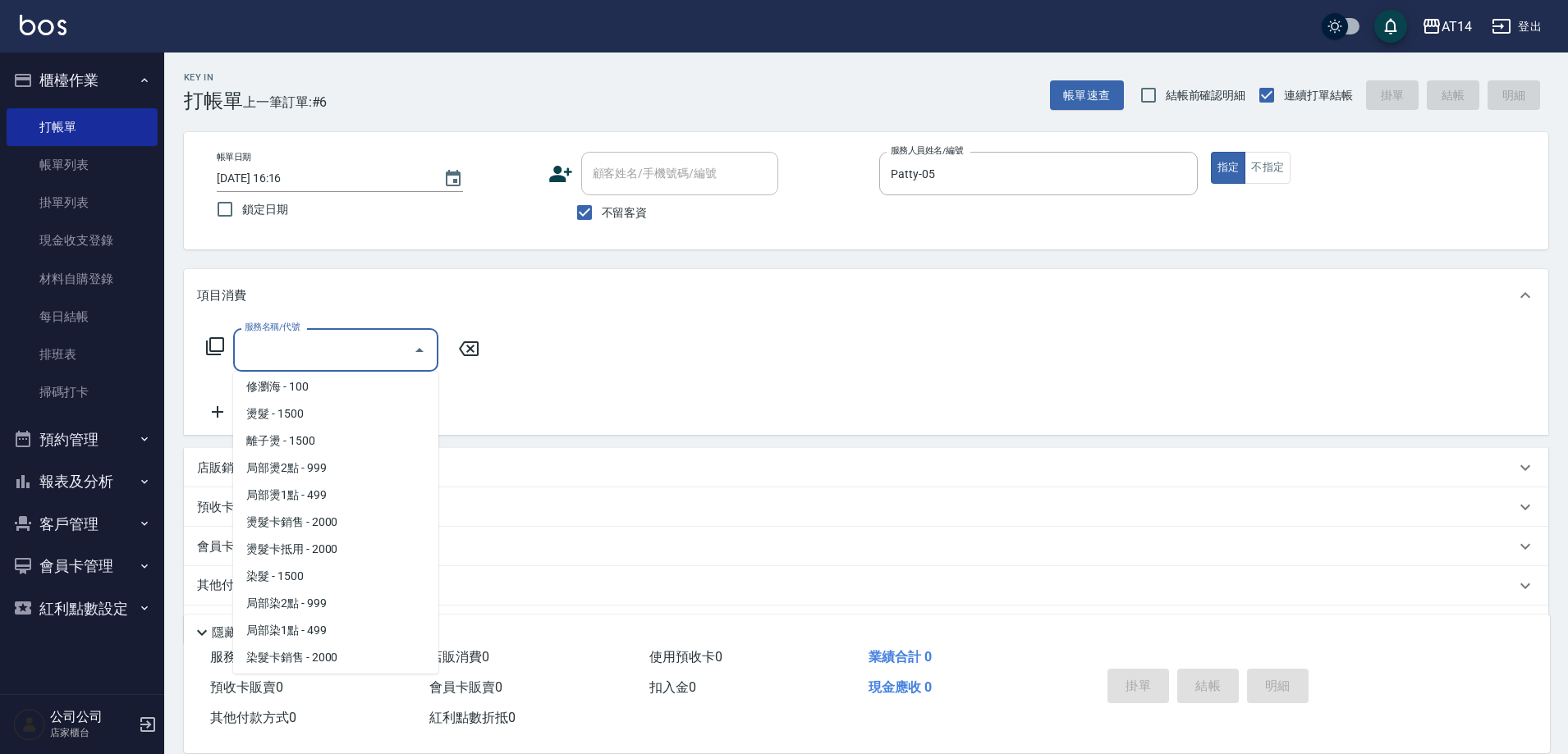
scroll to position [410, 0]
click at [347, 567] on span "局部染2點 - 999" at bounding box center [335, 577] width 205 height 27
type input "局部染2點(042)"
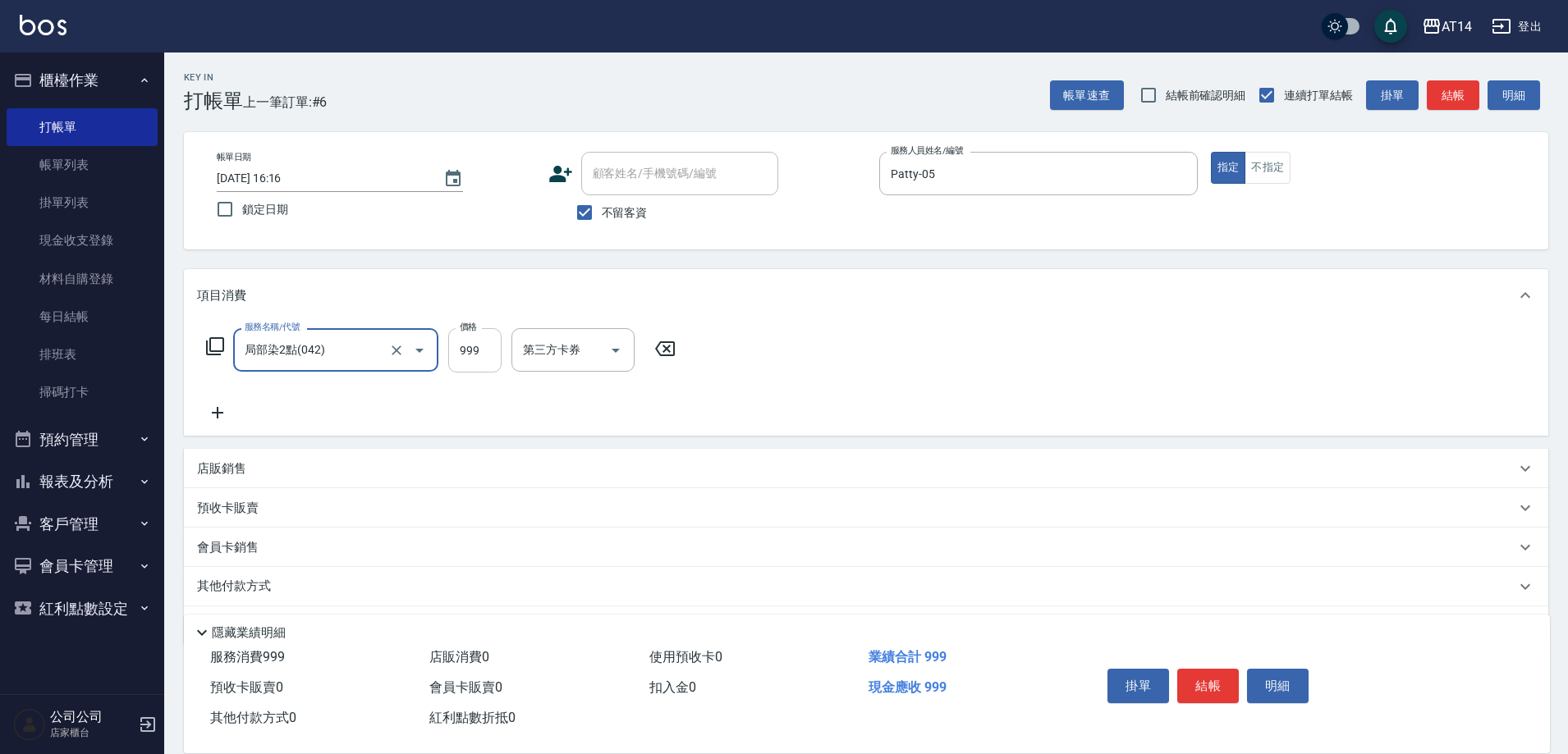
click at [489, 366] on input "999" at bounding box center [475, 350] width 54 height 45
type input "2550"
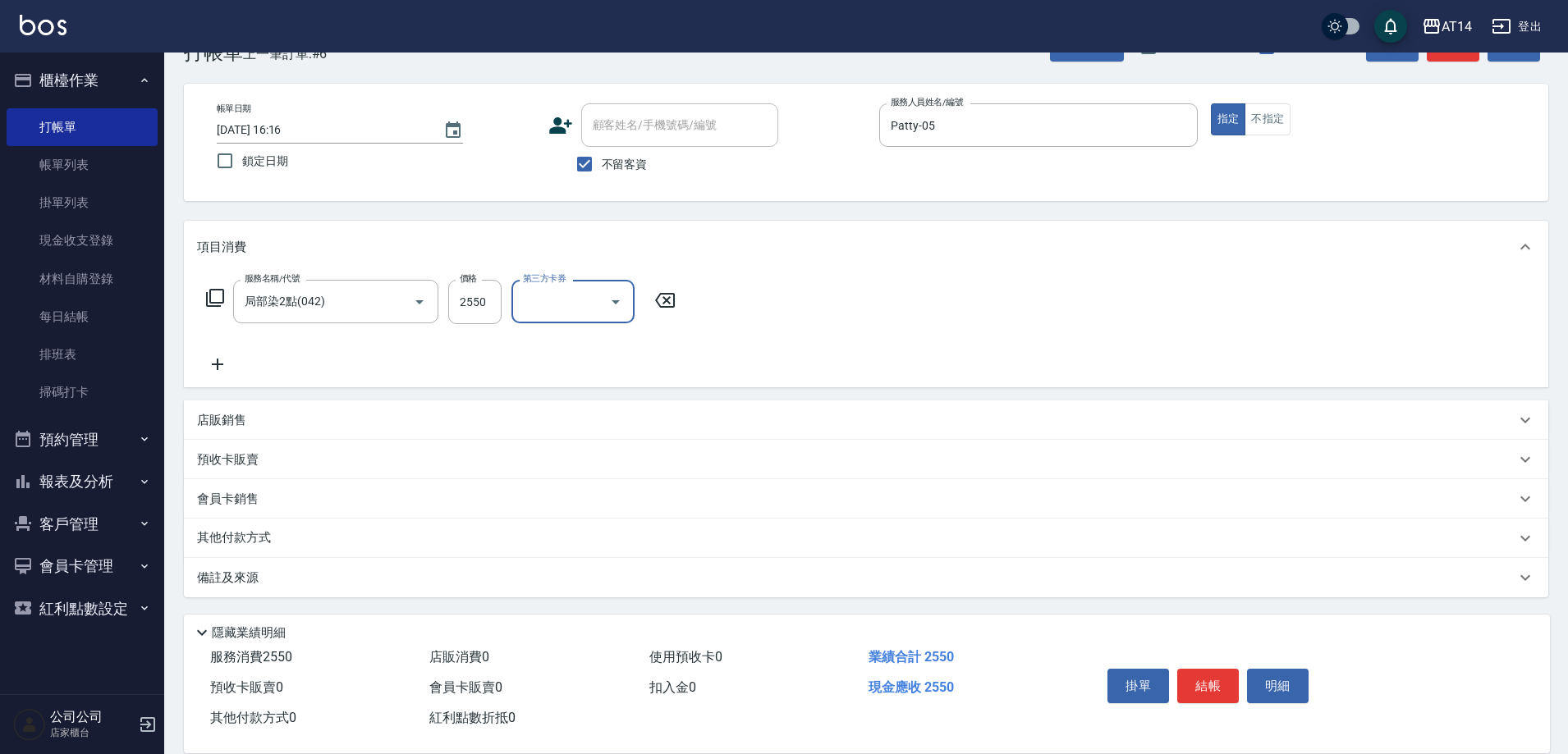
scroll to position [50, 0]
drag, startPoint x: 260, startPoint y: 524, endPoint x: 254, endPoint y: 533, distance: 10.8
click at [254, 533] on div "其他付款方式" at bounding box center [866, 538] width 1364 height 40
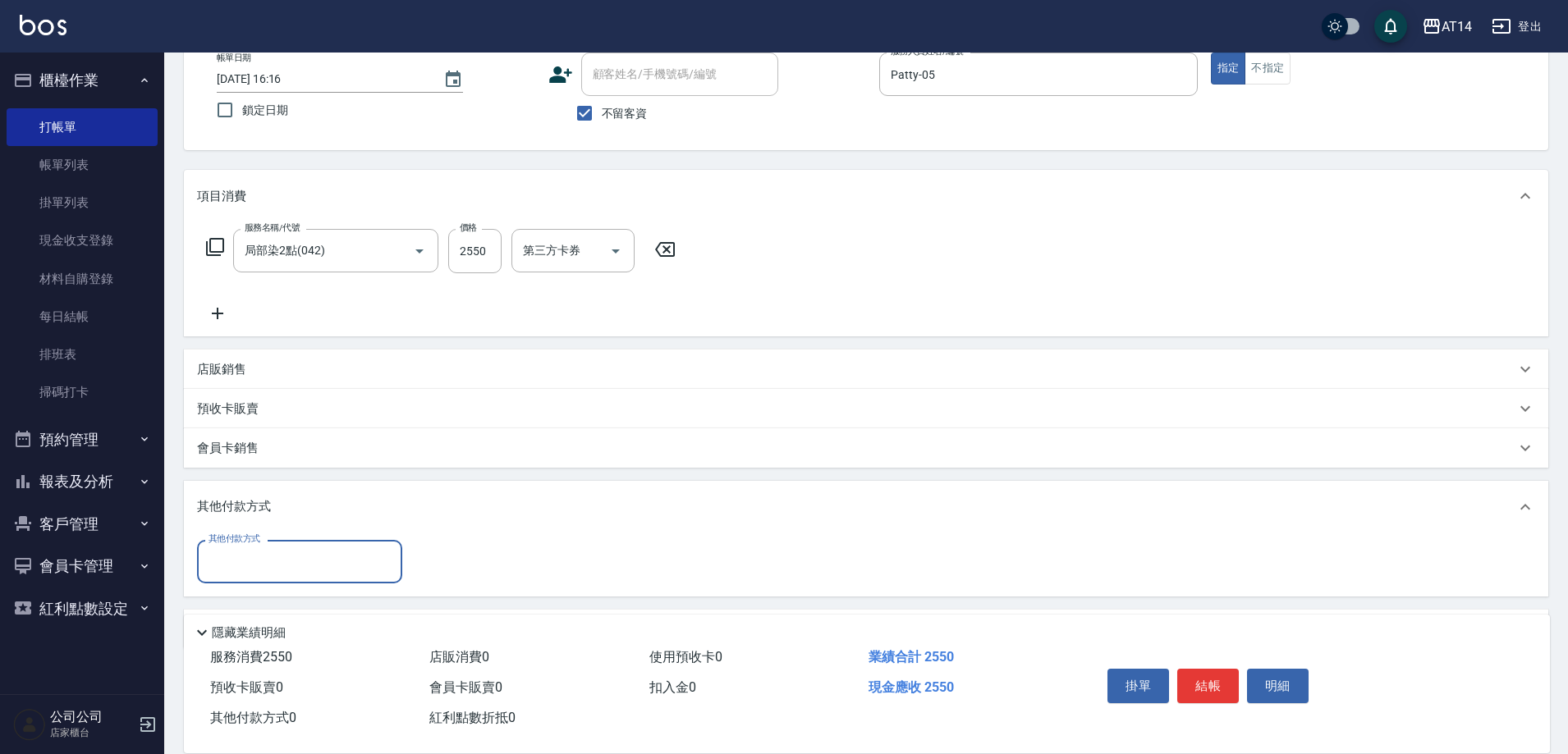
scroll to position [152, 0]
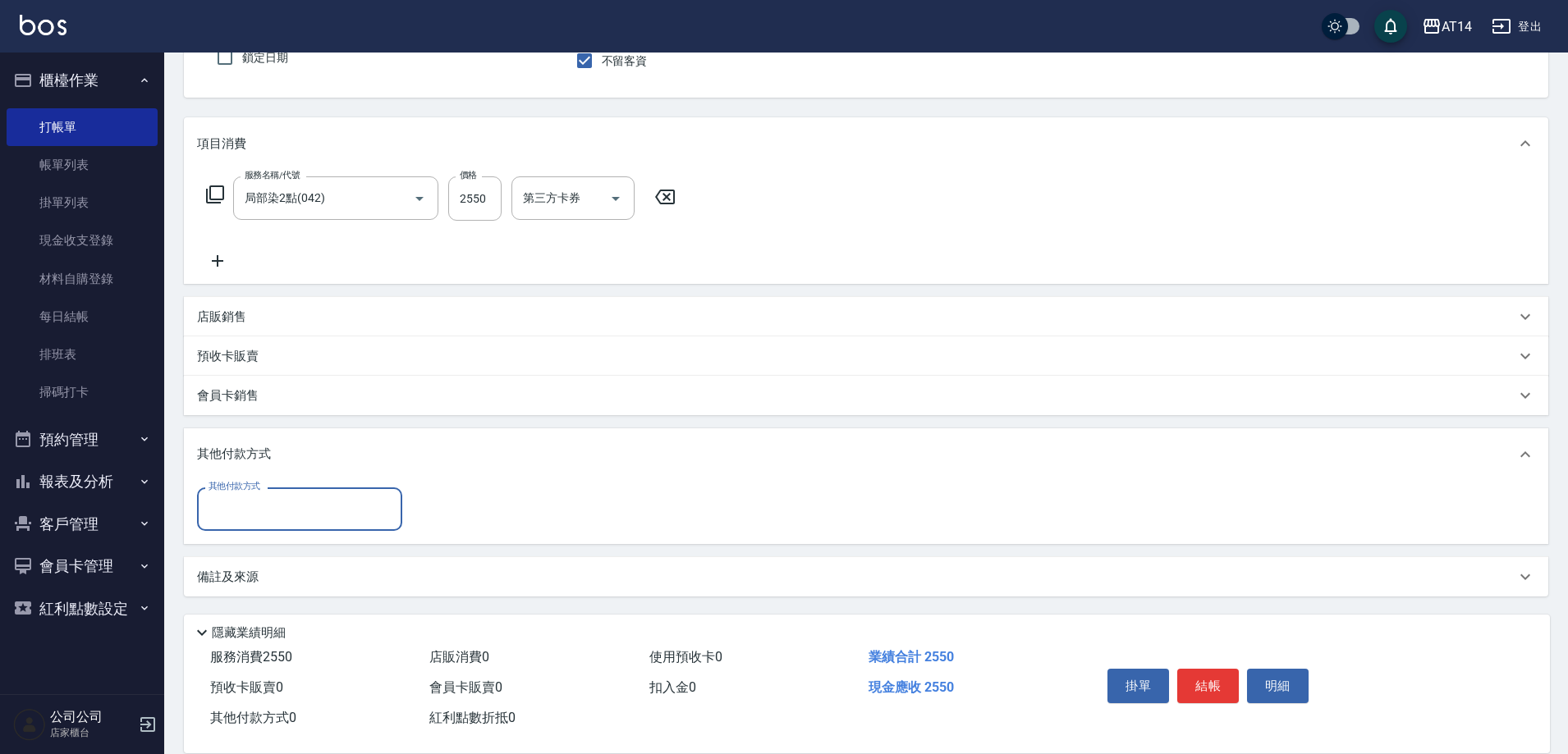
click at [242, 512] on input "其他付款方式" at bounding box center [299, 509] width 191 height 29
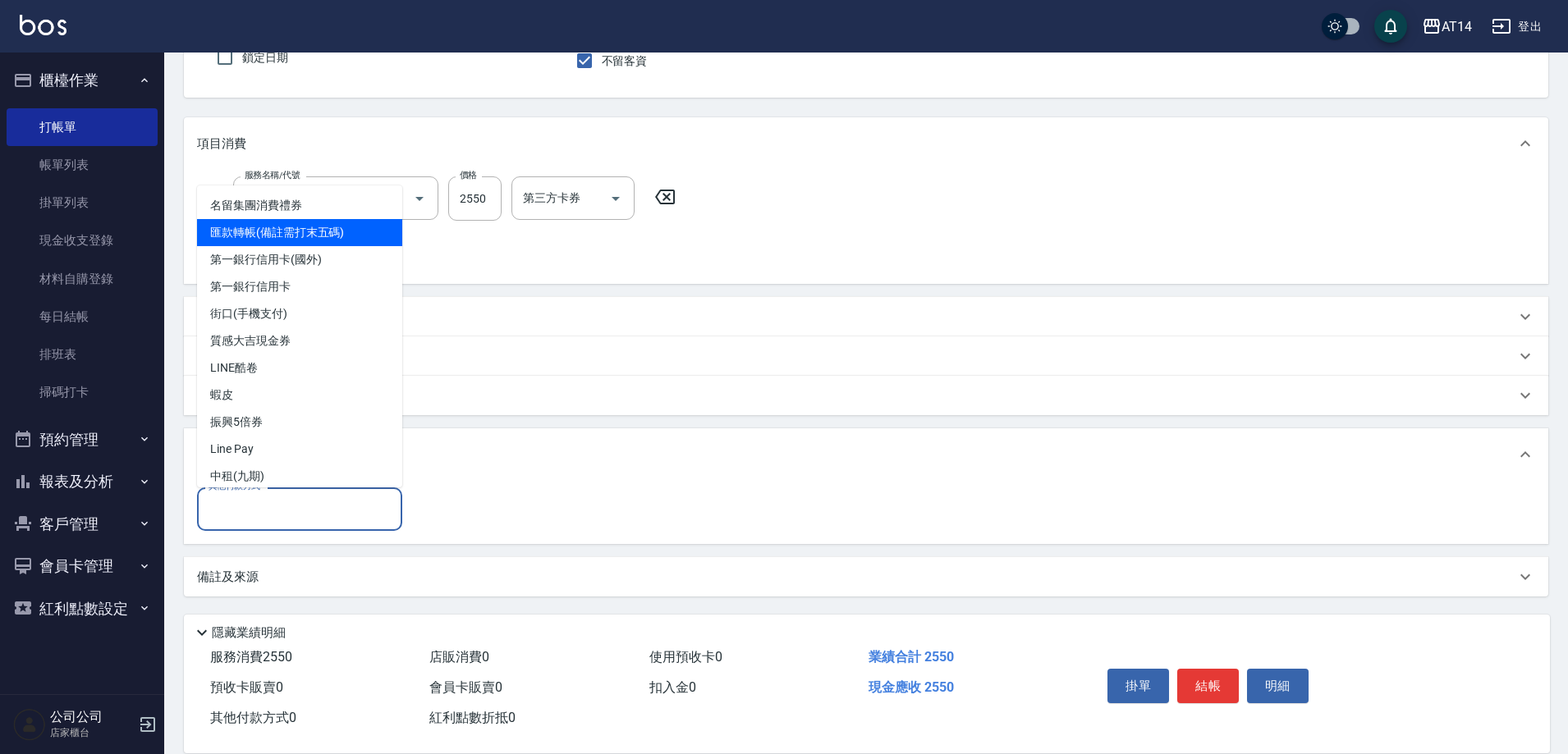
click at [257, 229] on span "匯款轉帳(備註需打末五碼)" at bounding box center [299, 232] width 205 height 27
type input "匯款轉帳(備註需打末五碼)"
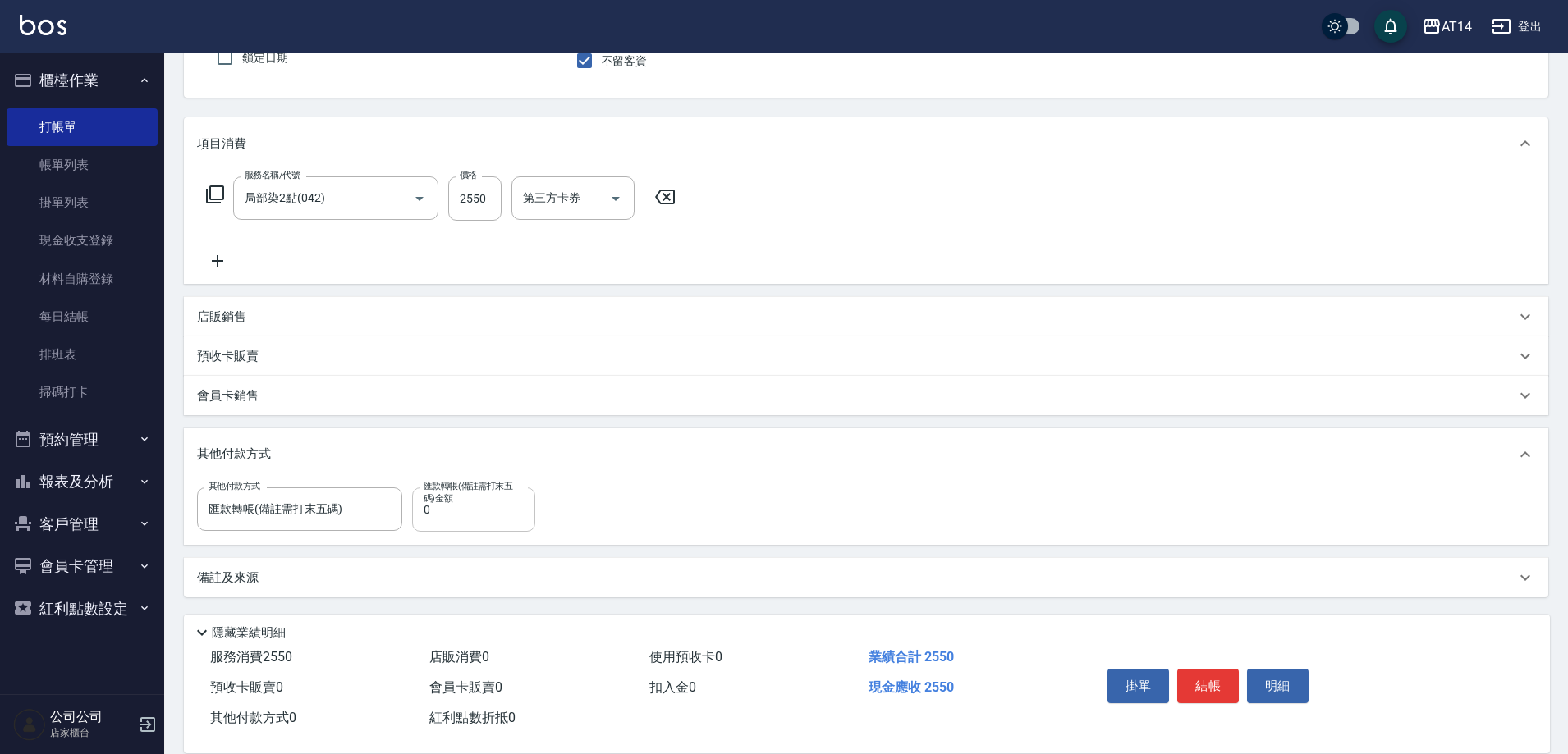
click at [423, 512] on div "匯款轉帳(備註需打末五碼)金額 0 匯款轉帳(備註需打末五碼)金額" at bounding box center [473, 510] width 123 height 45
drag, startPoint x: 436, startPoint y: 508, endPoint x: 421, endPoint y: 519, distance: 18.6
click at [421, 519] on input "0" at bounding box center [473, 510] width 123 height 45
type input "2550"
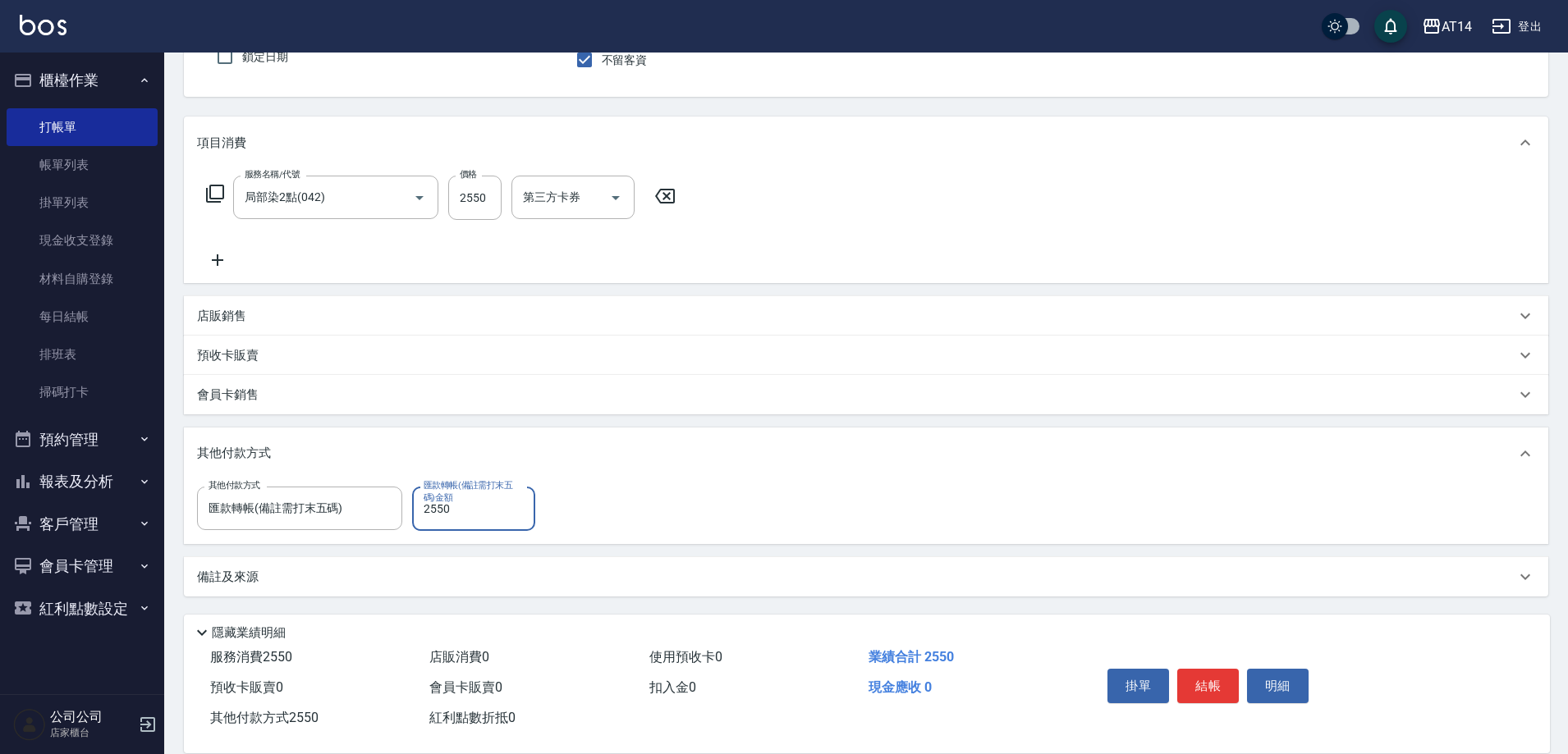
click at [291, 580] on div "備註及來源" at bounding box center [856, 577] width 1319 height 17
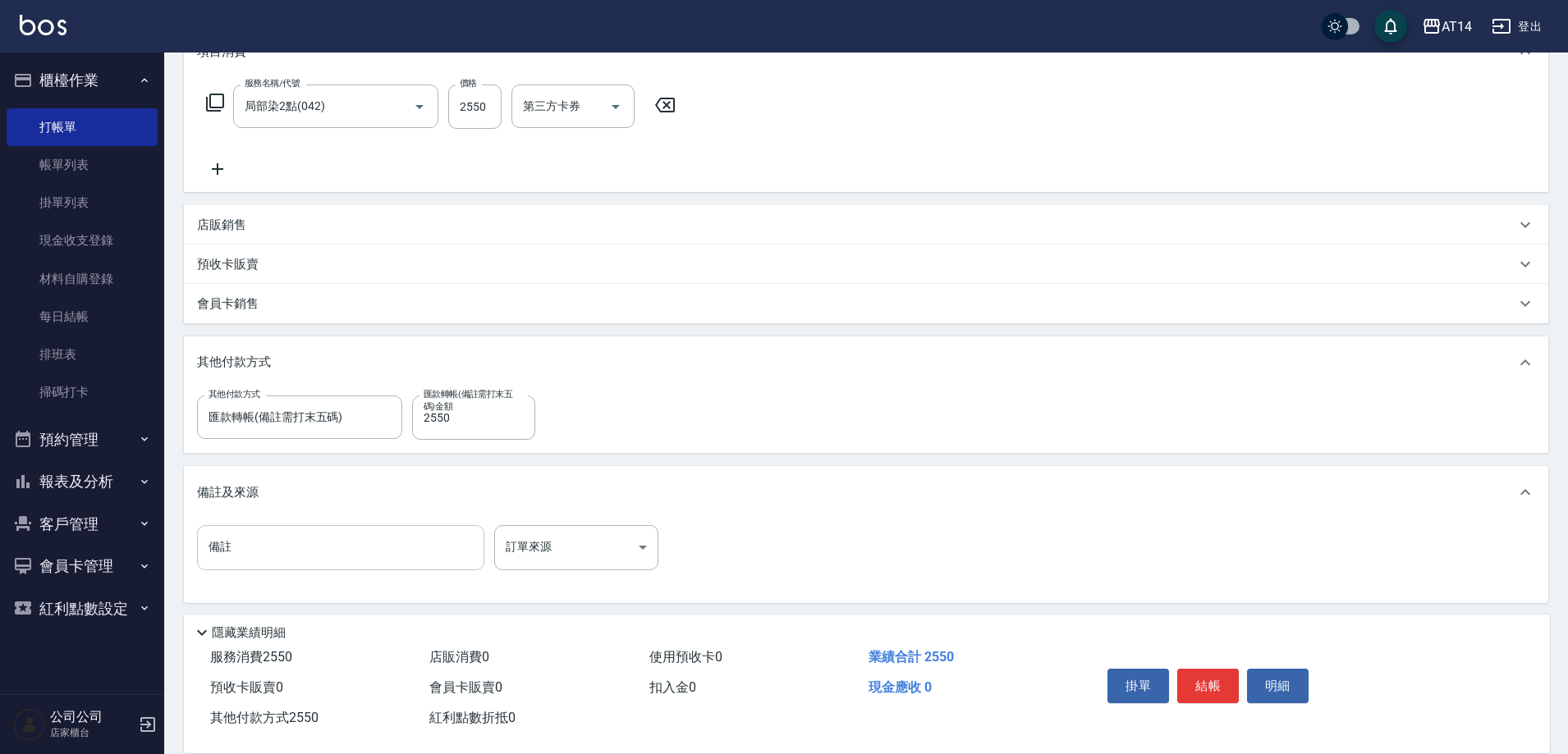
scroll to position [250, 0]
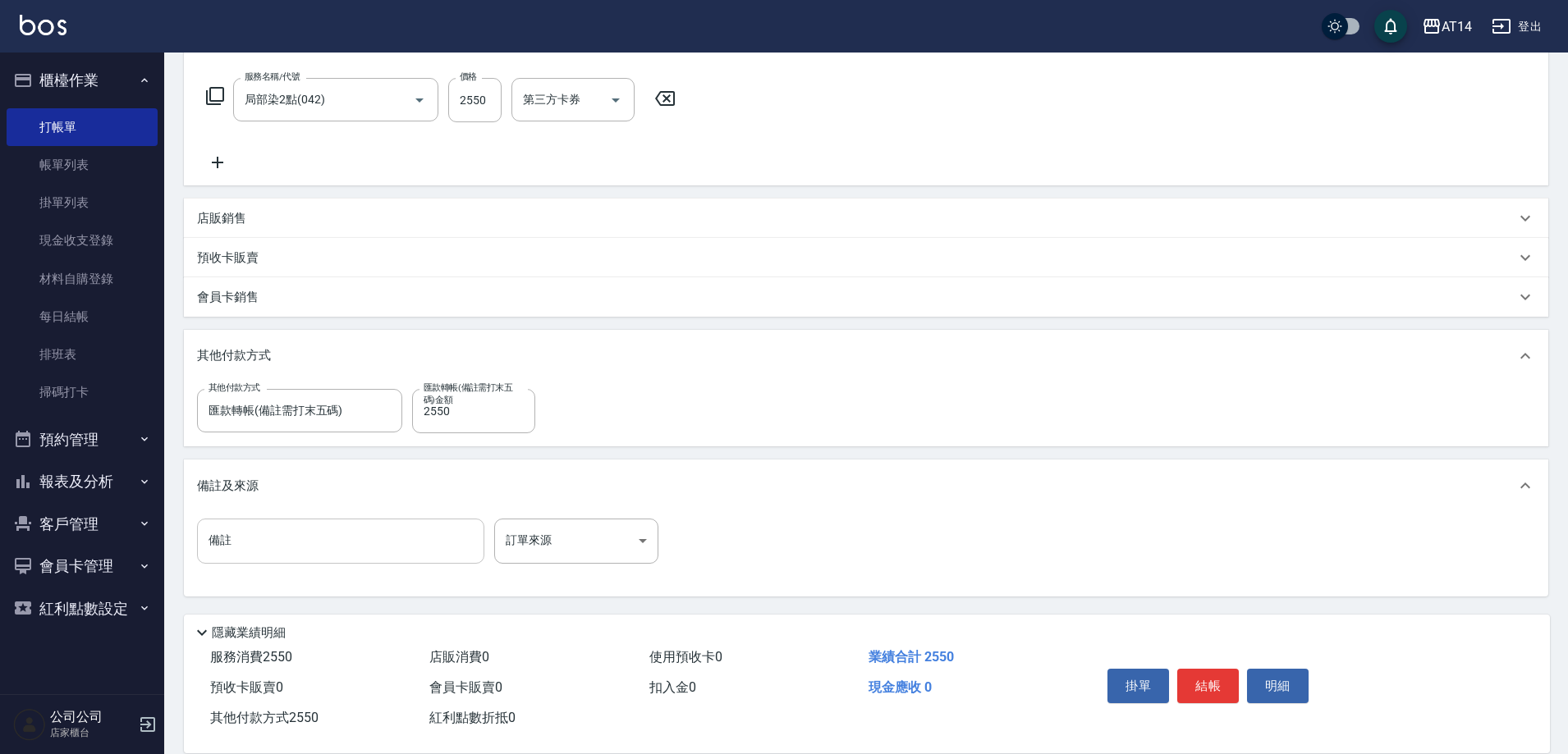
click at [278, 543] on input "備註" at bounding box center [340, 541] width 287 height 45
type input "c"
type input "後五碼07388"
click at [269, 540] on input "備註" at bounding box center [340, 541] width 287 height 45
type input "後五碼07388"
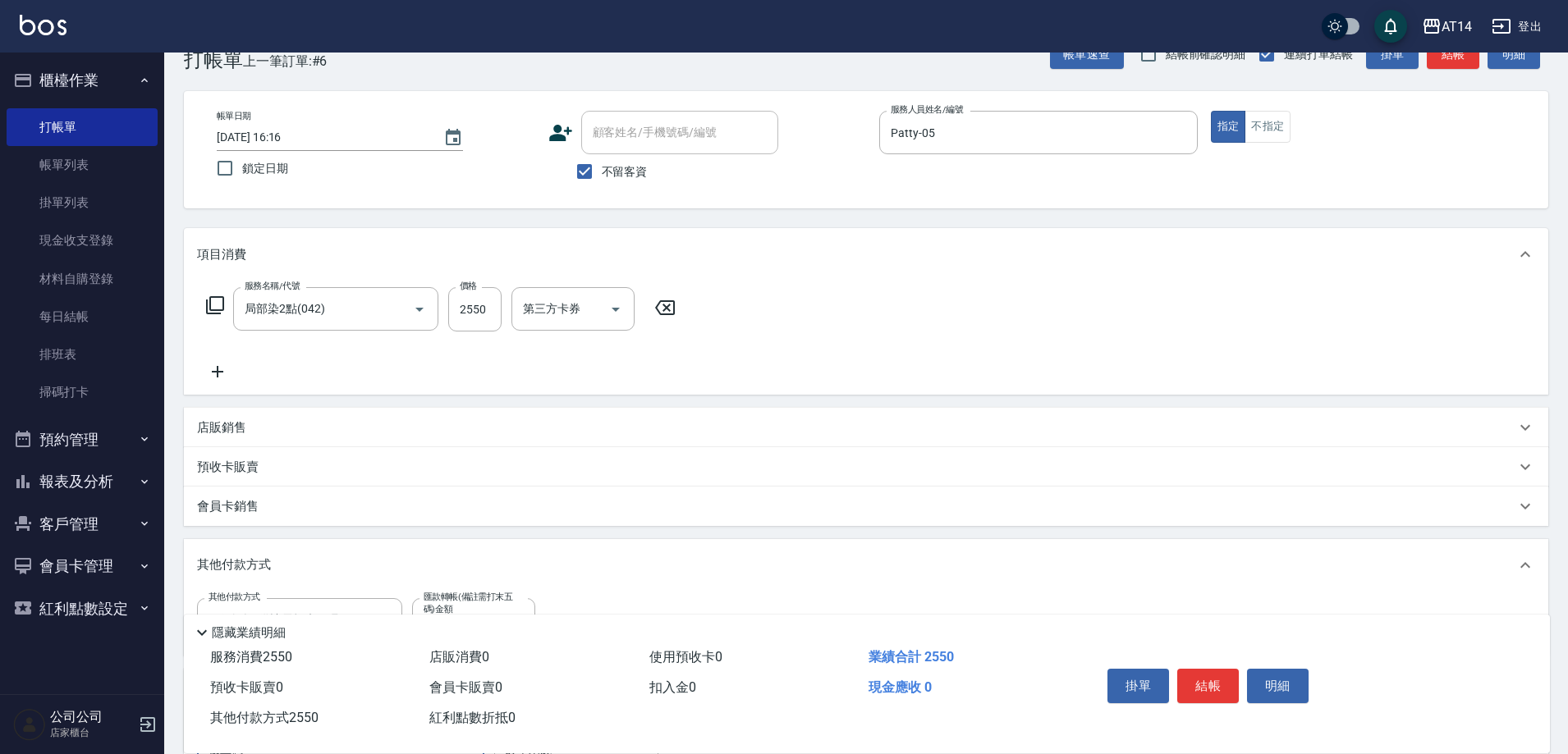
scroll to position [0, 0]
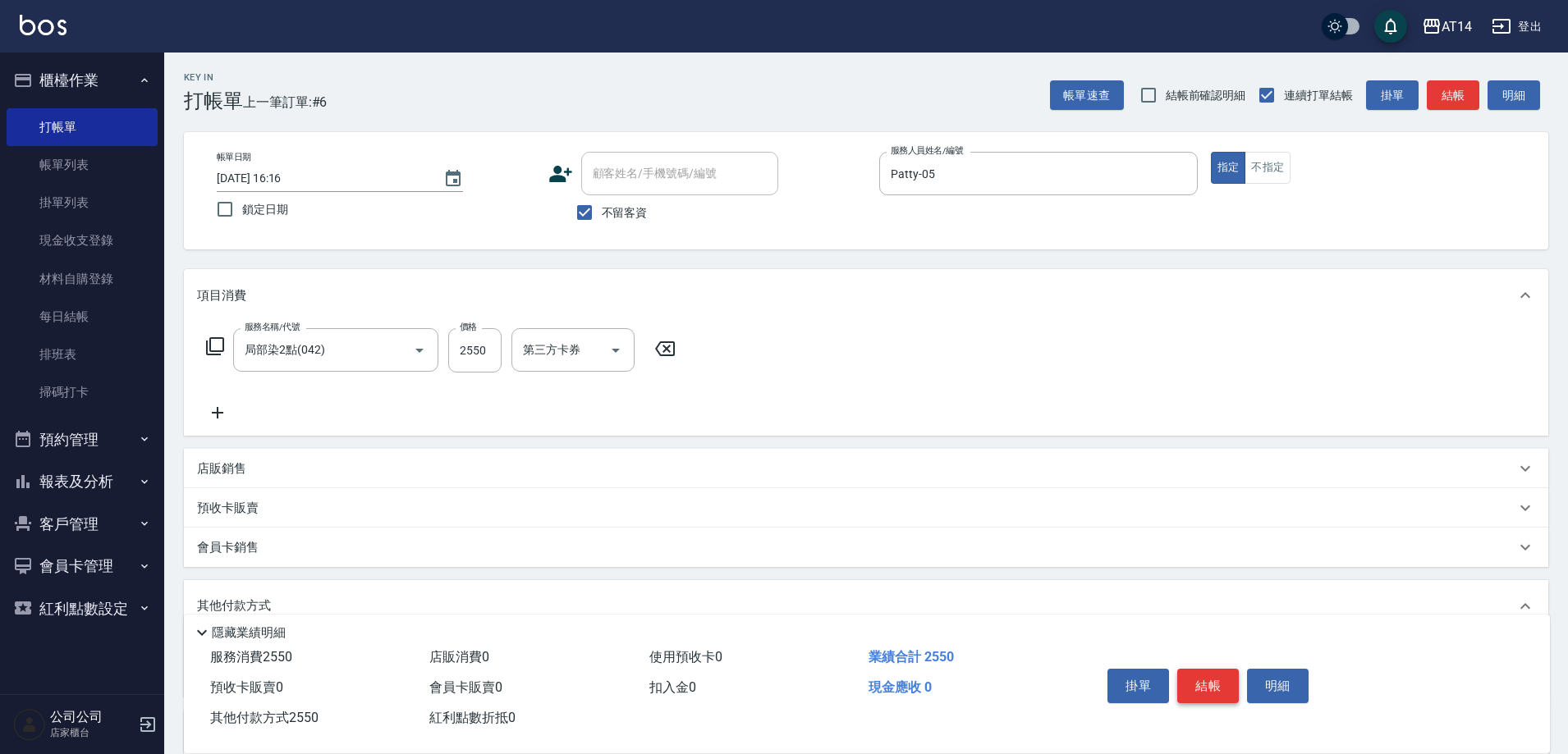
click at [1205, 676] on button "結帳" at bounding box center [1208, 686] width 62 height 35
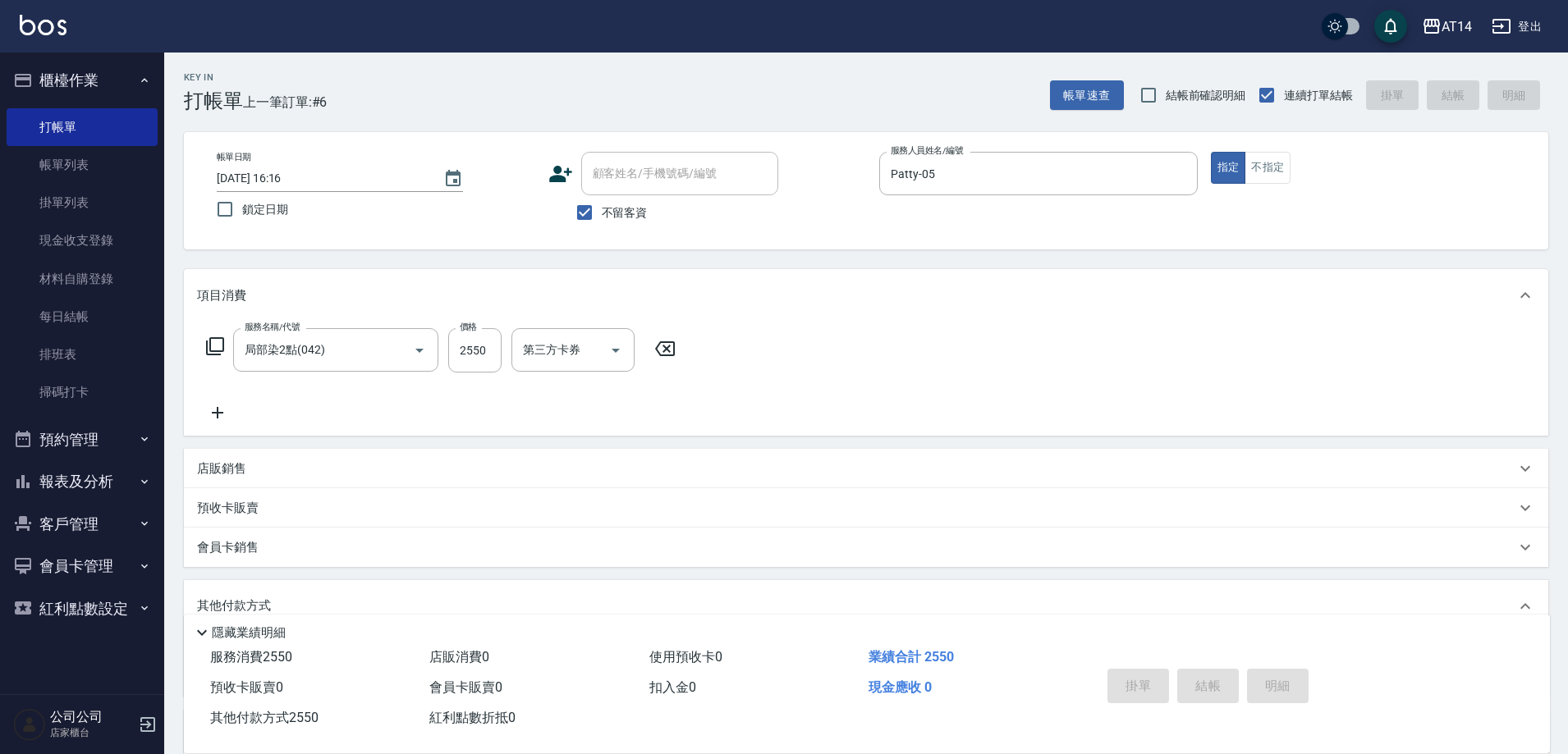
scroll to position [45, 0]
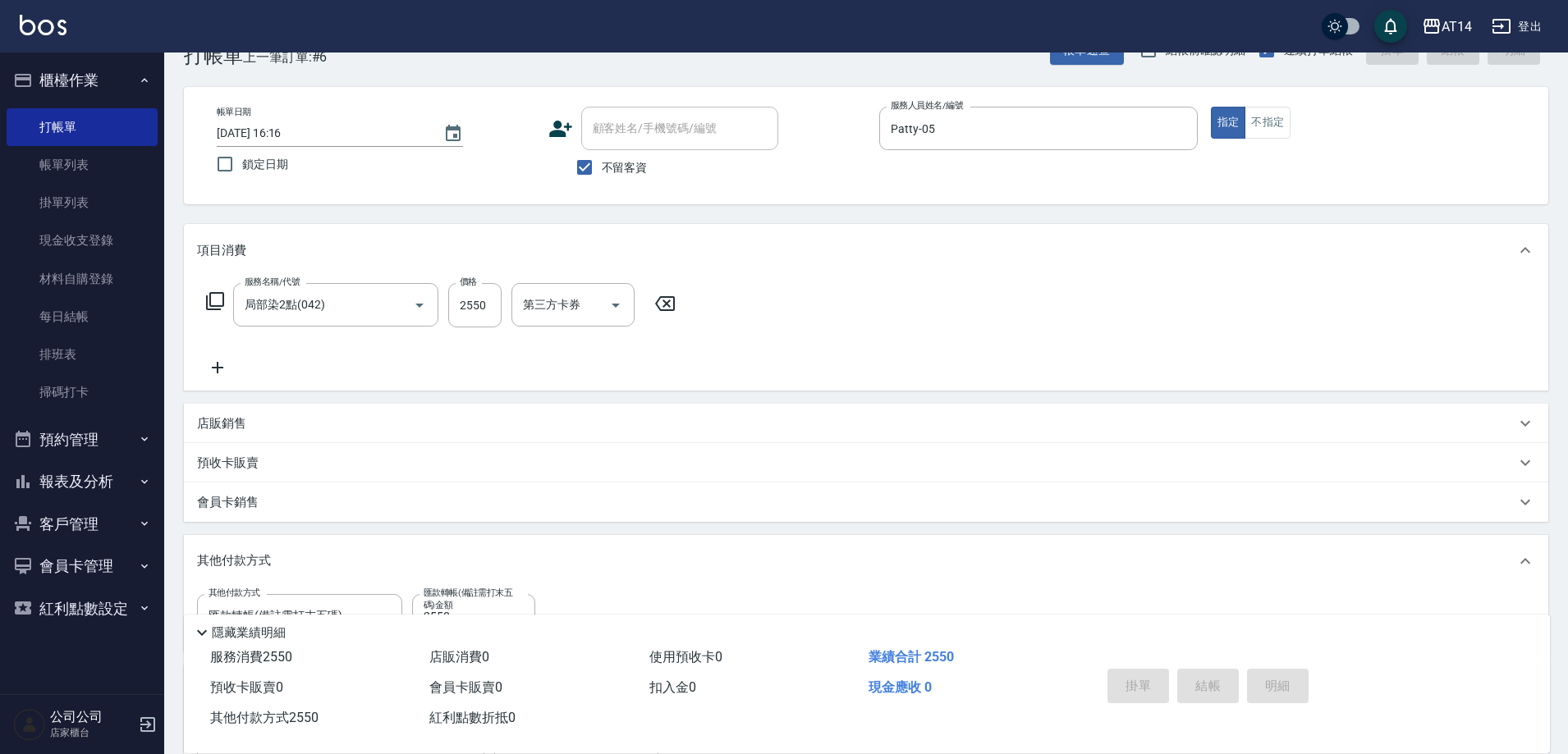
type input "2025/08/12 16:22"
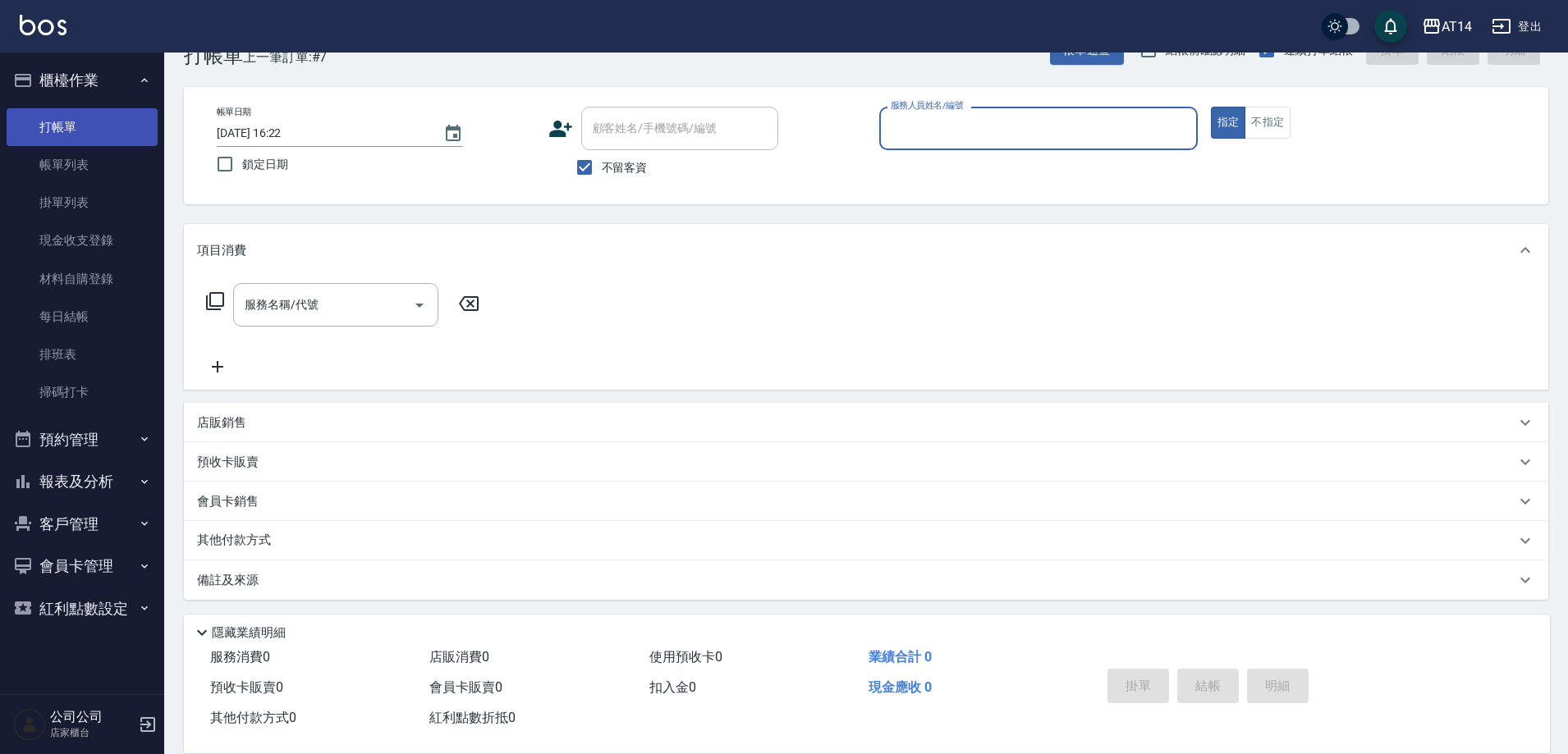
click at [83, 116] on link "打帳單" at bounding box center [82, 127] width 151 height 38
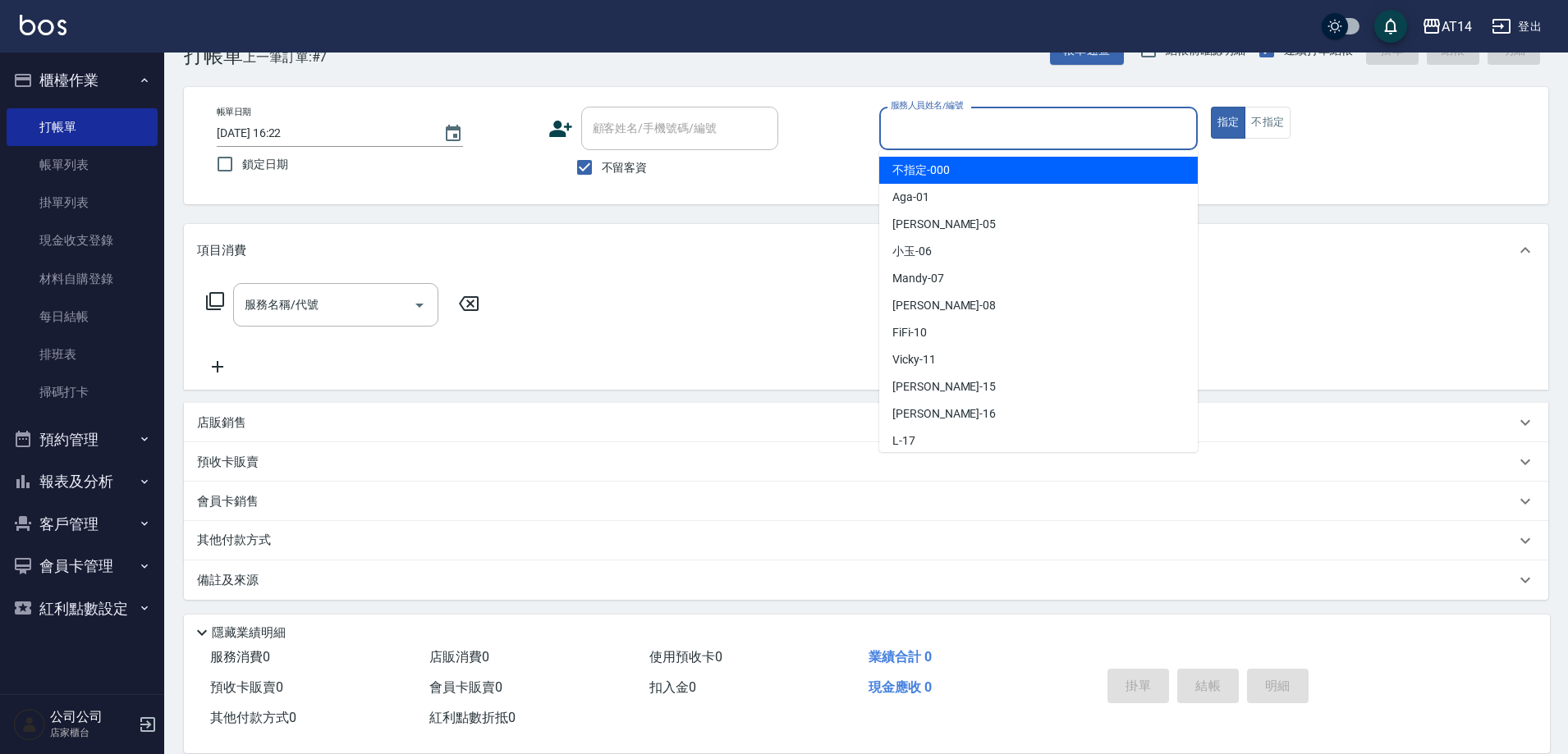
click at [937, 125] on input "服務人員姓名/編號" at bounding box center [1038, 128] width 304 height 29
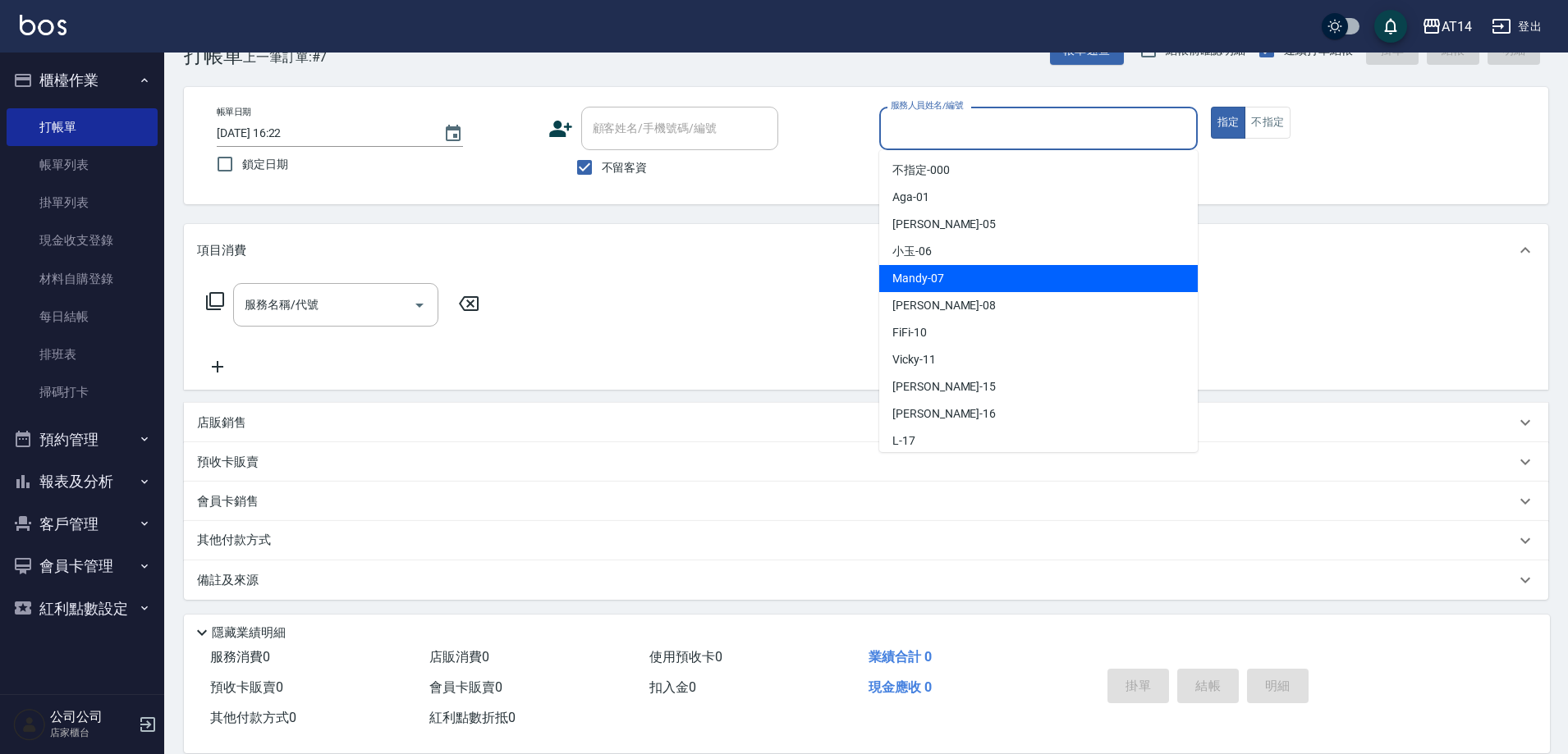
click at [927, 282] on span "Mandy -07" at bounding box center [918, 278] width 52 height 17
type input "Mandy-07"
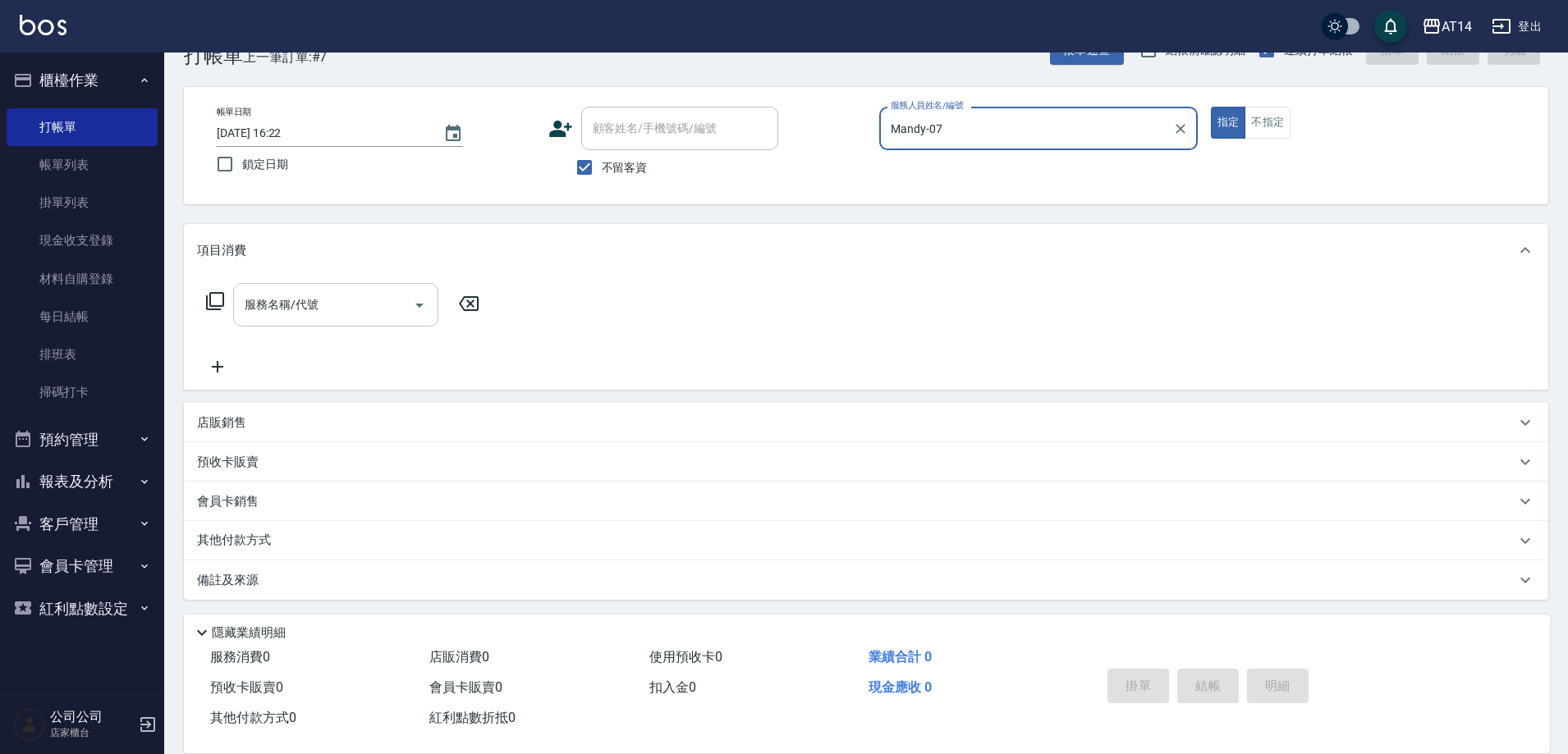
click at [421, 301] on icon "Open" at bounding box center [420, 306] width 20 height 20
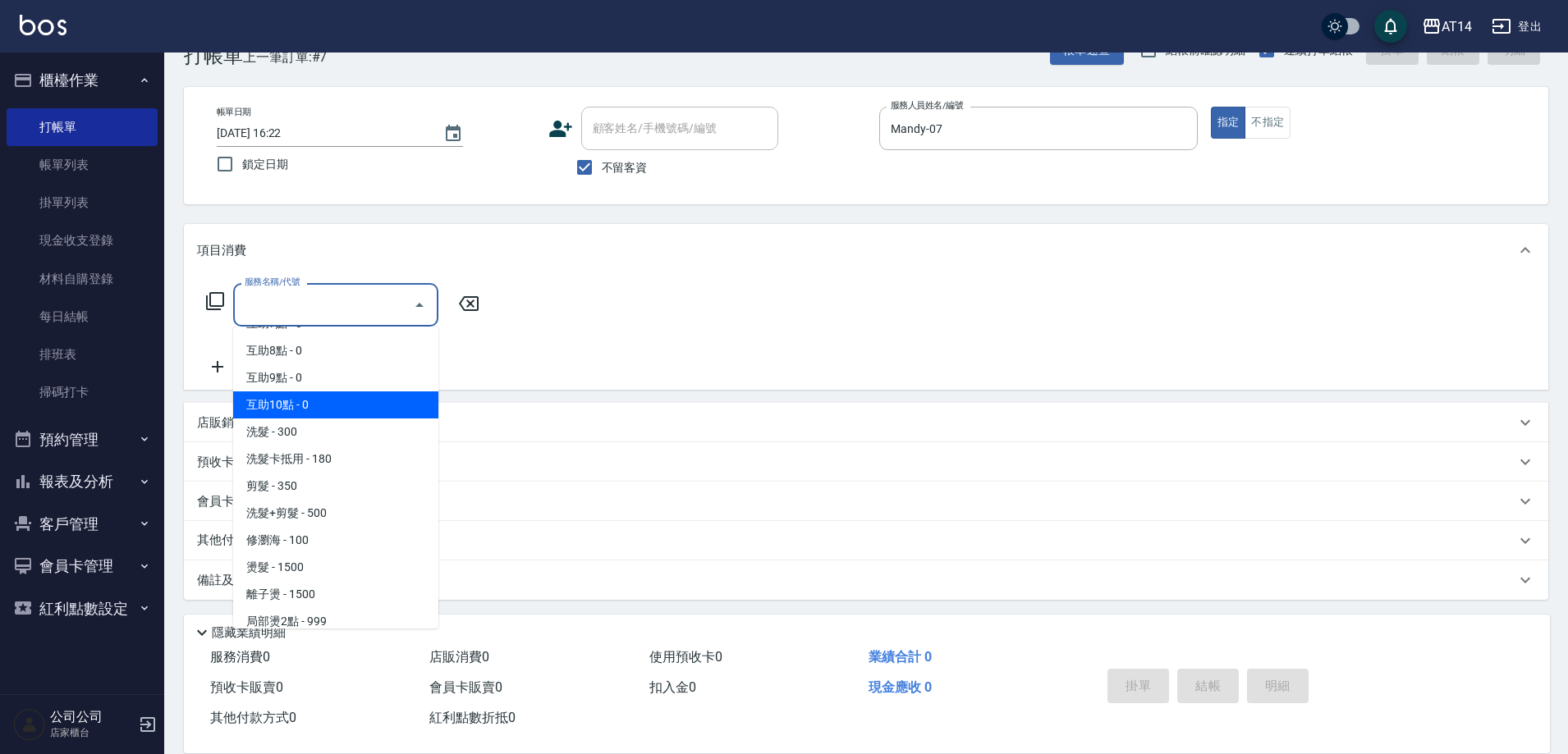
scroll to position [328, 0]
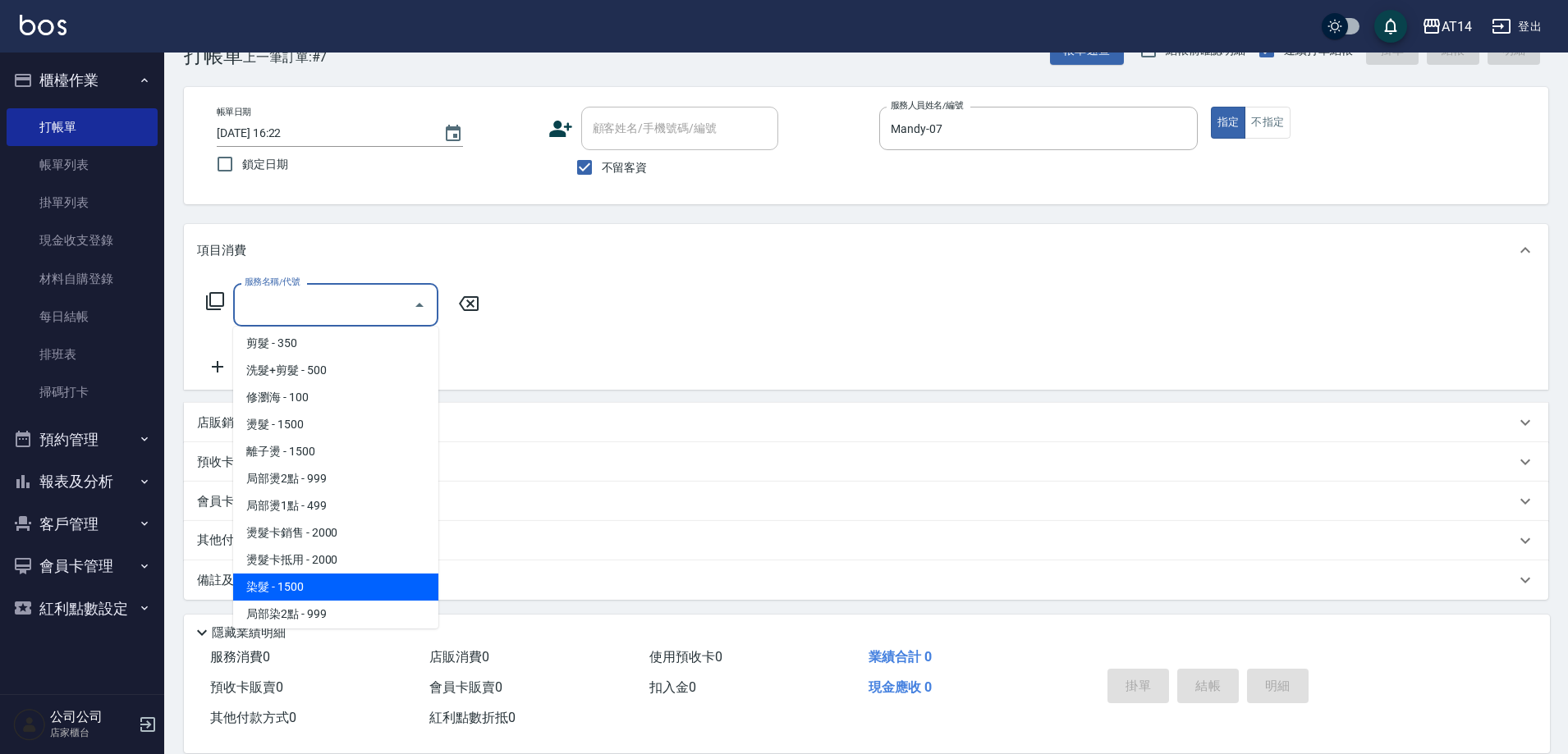
click at [316, 587] on span "染髮 - 1500" at bounding box center [335, 587] width 205 height 27
type input "染髮(041)"
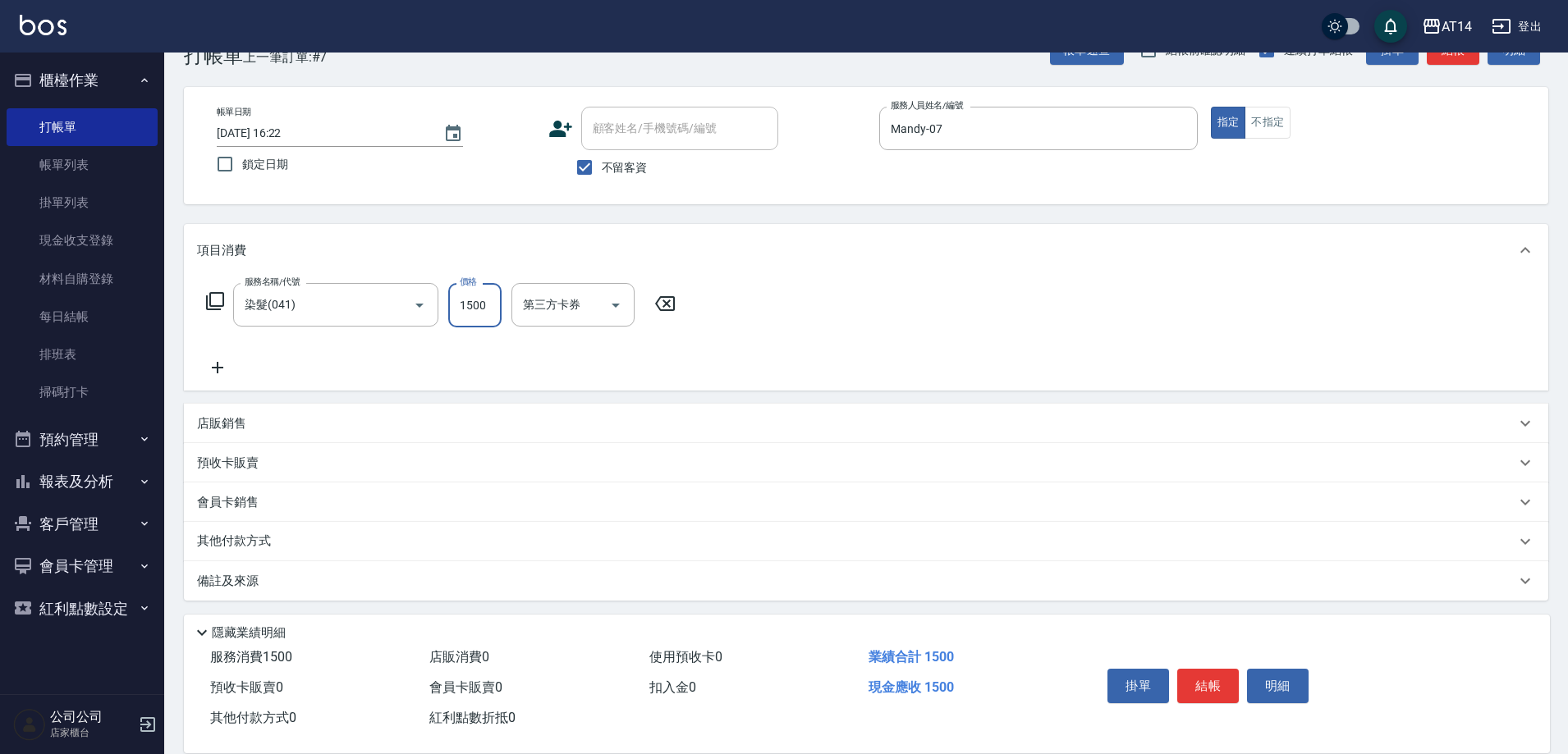
drag, startPoint x: 474, startPoint y: 308, endPoint x: 463, endPoint y: 323, distance: 18.6
click at [474, 308] on input "1500" at bounding box center [475, 306] width 54 height 45
type input "2500"
click at [297, 533] on div "其他付款方式" at bounding box center [856, 542] width 1319 height 18
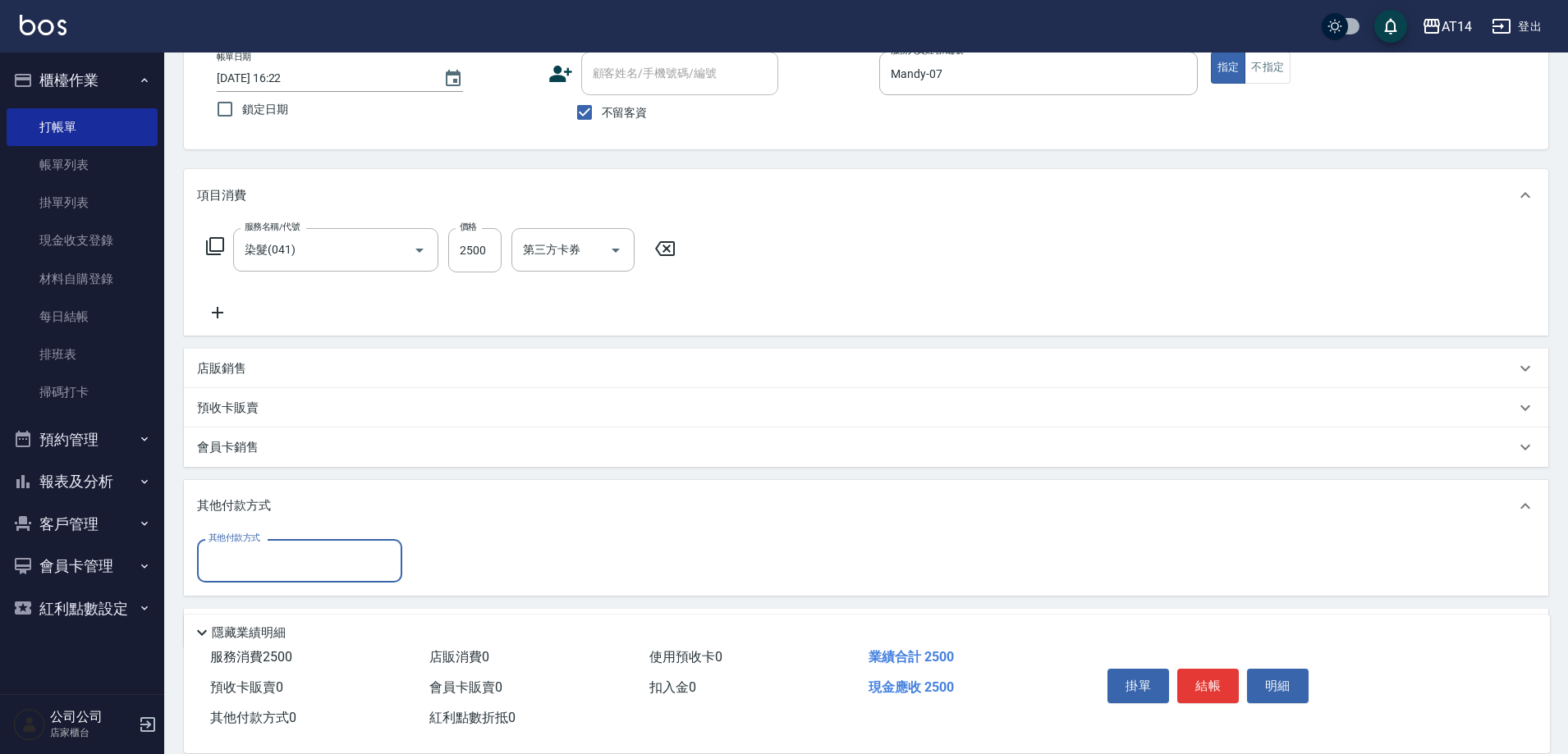
scroll to position [152, 0]
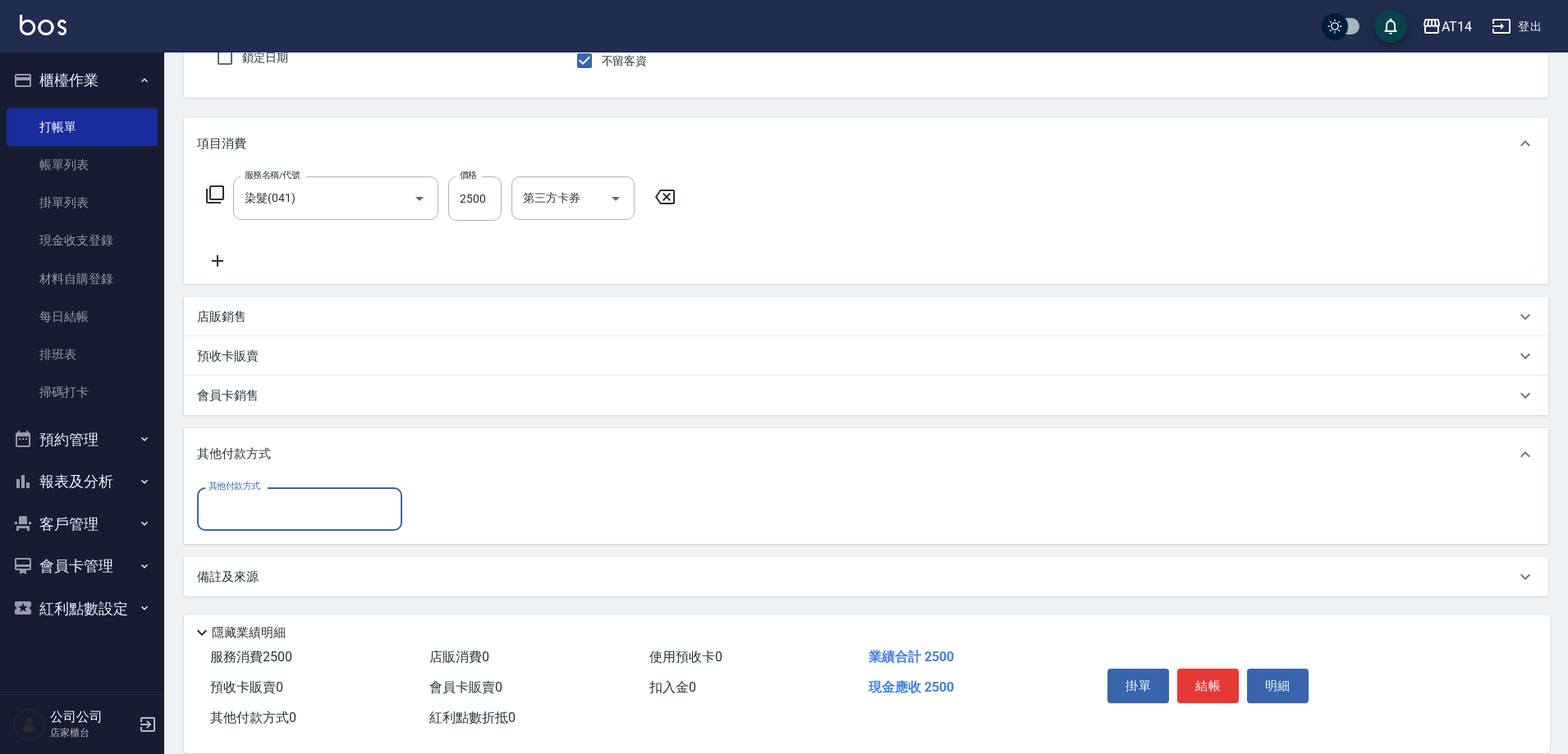
click at [262, 514] on input "其他付款方式" at bounding box center [299, 509] width 191 height 29
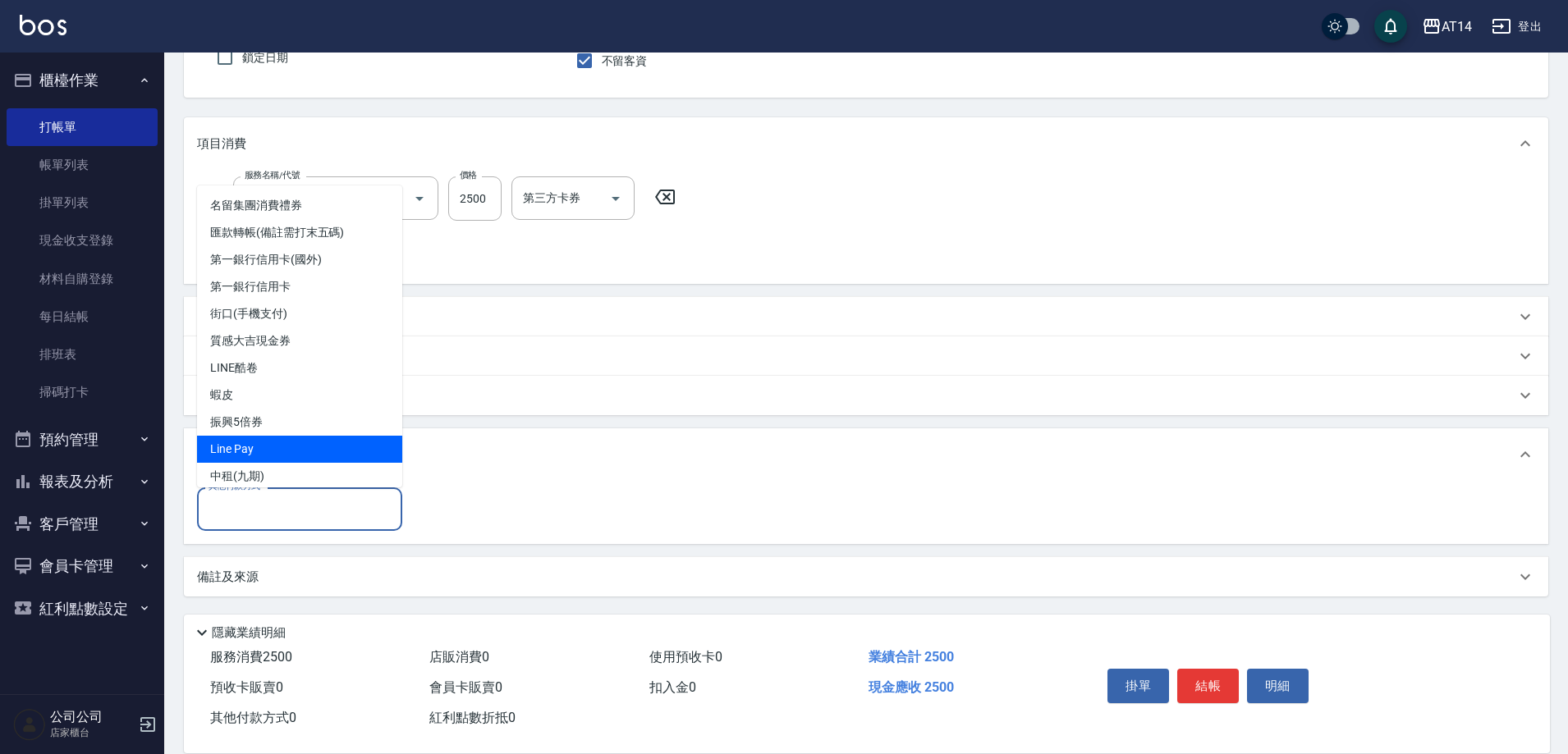
click at [250, 448] on span "Line Pay" at bounding box center [299, 449] width 205 height 27
type input "Line Pay"
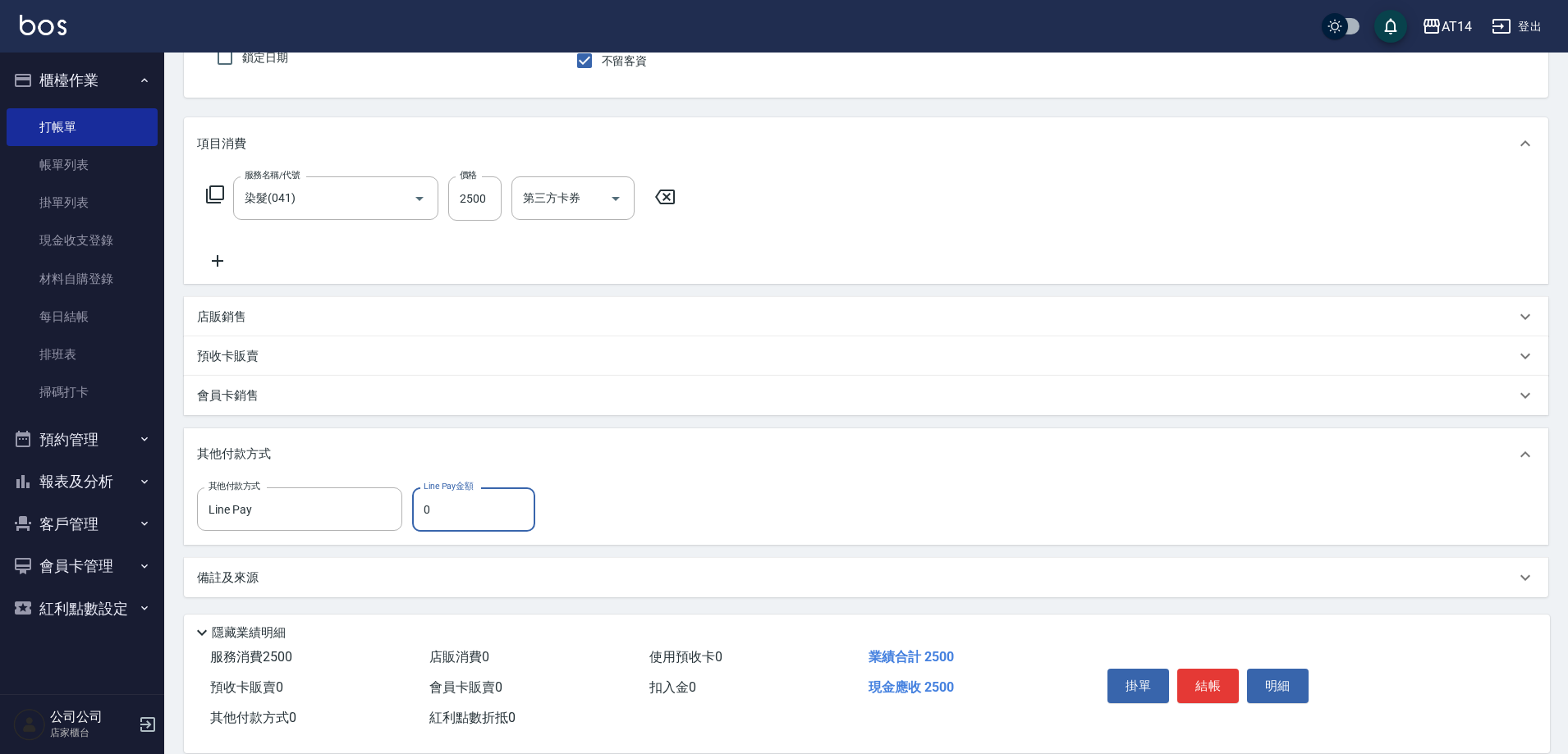
drag, startPoint x: 417, startPoint y: 514, endPoint x: 438, endPoint y: 515, distance: 21.0
click at [420, 514] on input "0" at bounding box center [473, 510] width 123 height 45
type input "2500"
click at [1214, 677] on button "結帳" at bounding box center [1208, 686] width 62 height 35
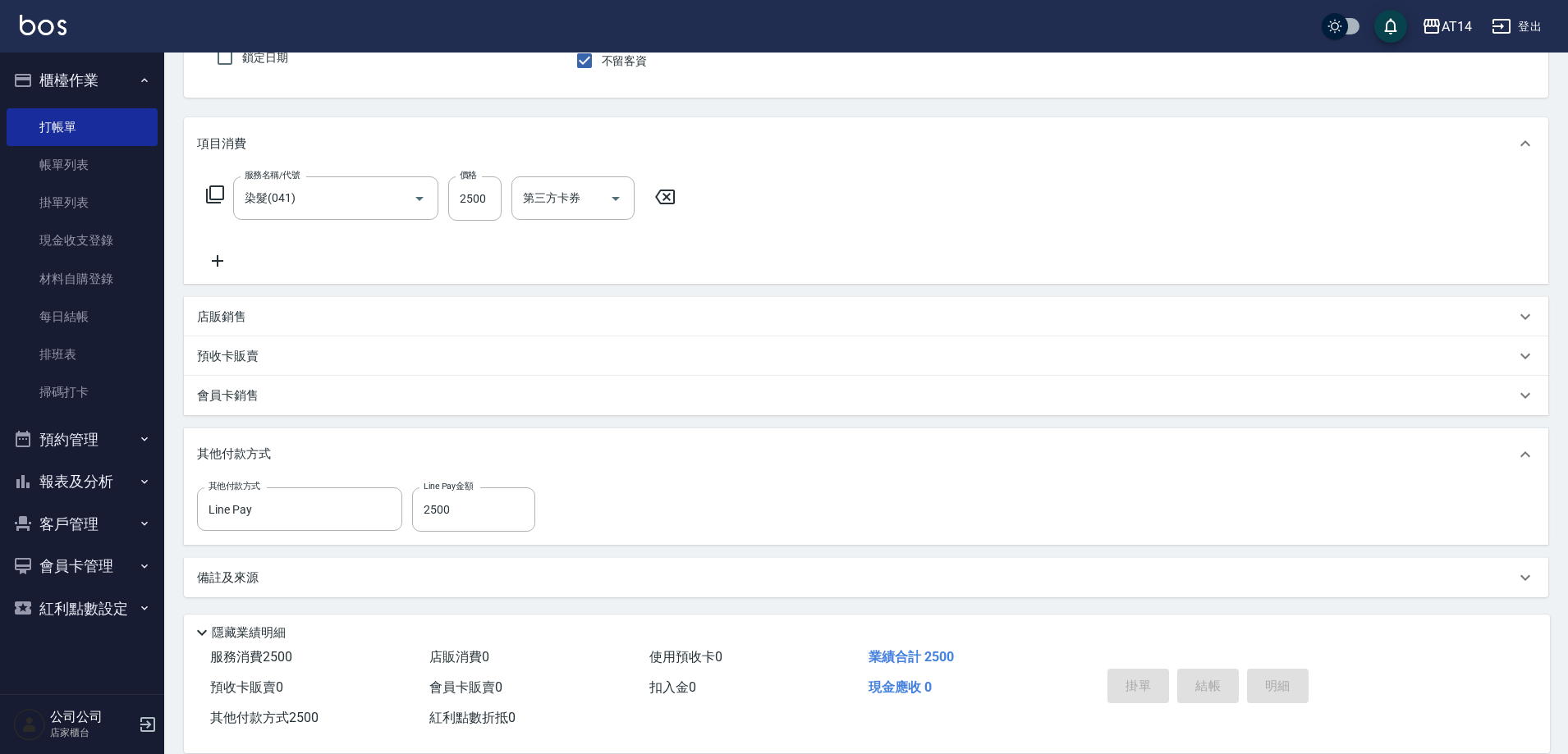
type input "2025/08/12 16:27"
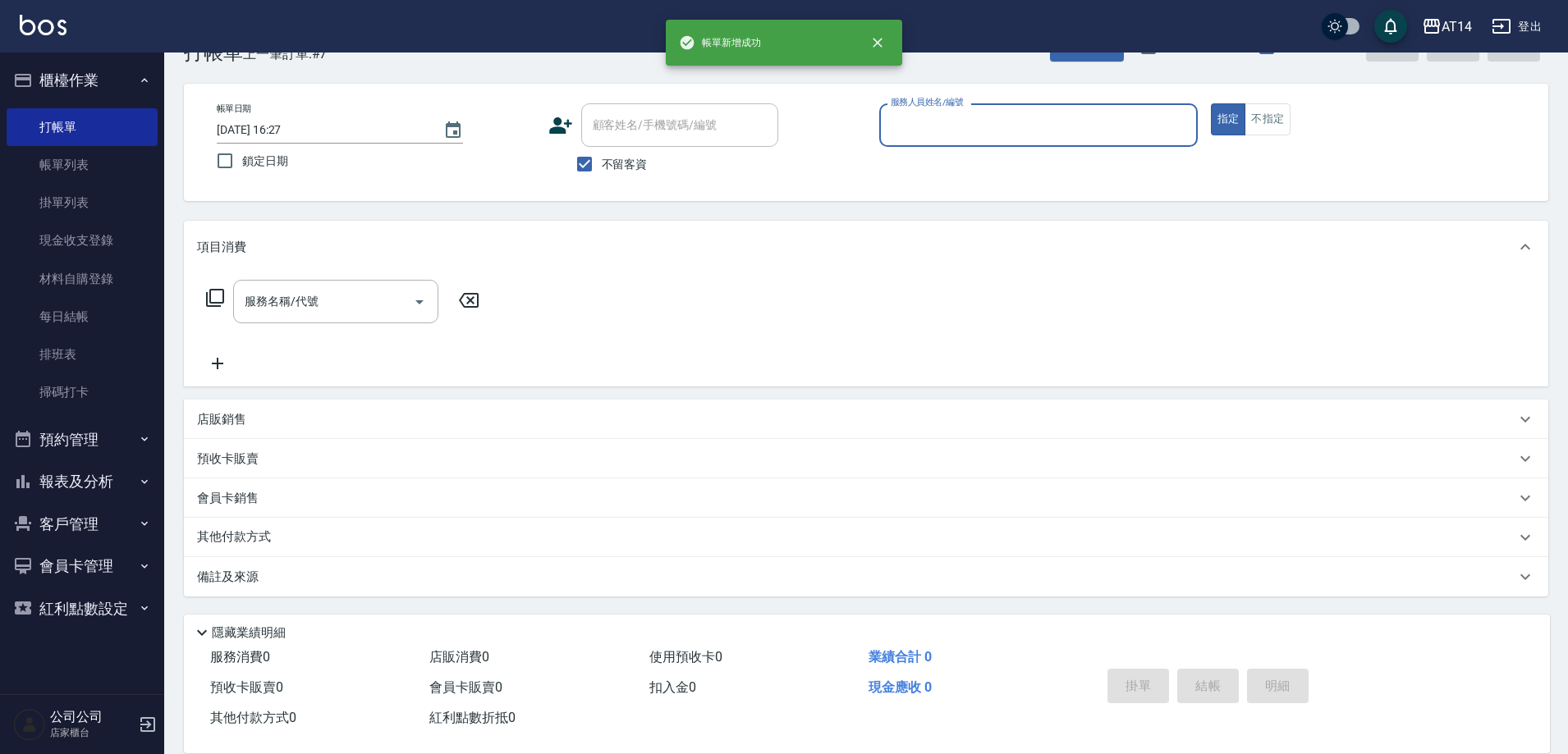
scroll to position [49, 0]
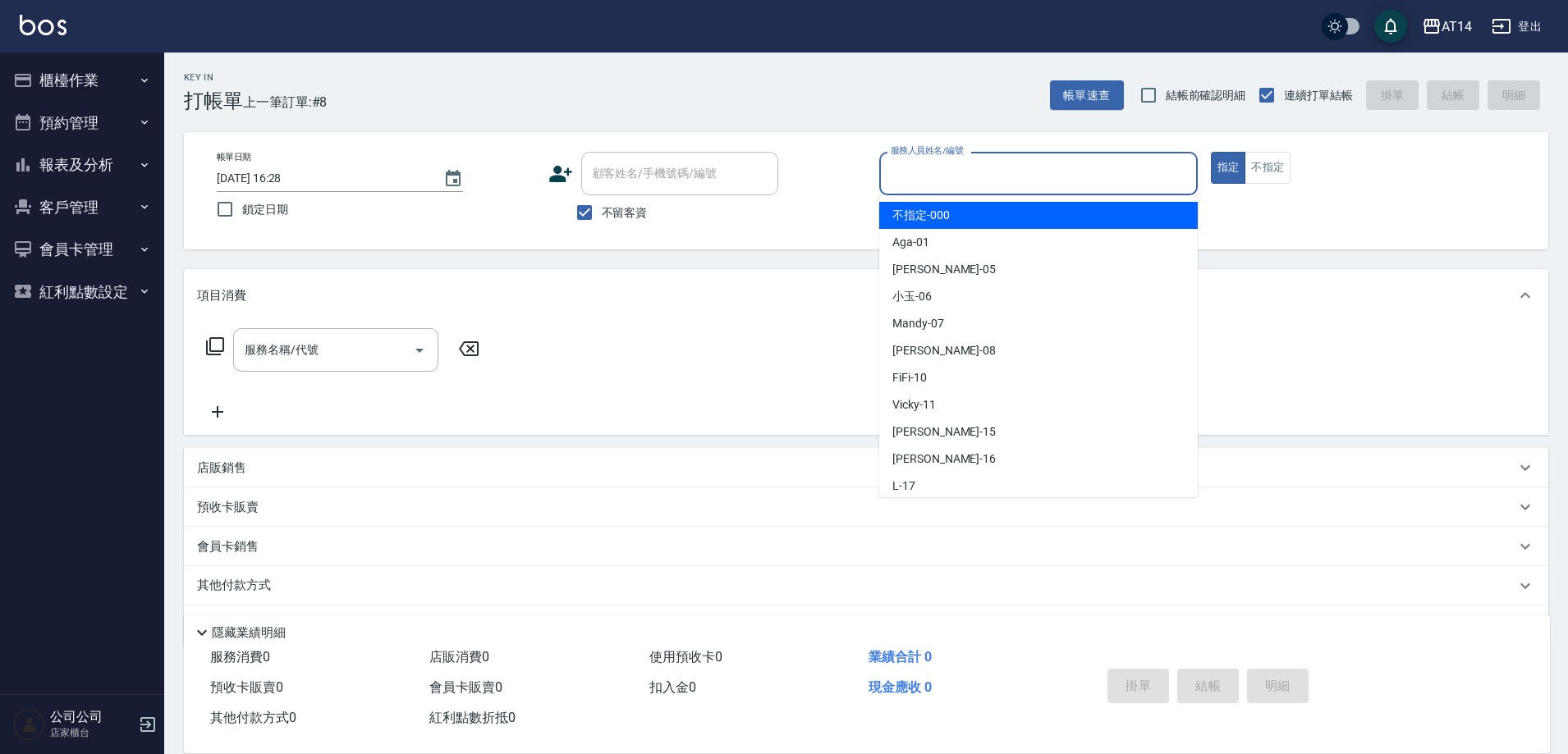
click at [910, 172] on input "服務人員姓名/編號" at bounding box center [1038, 173] width 304 height 29
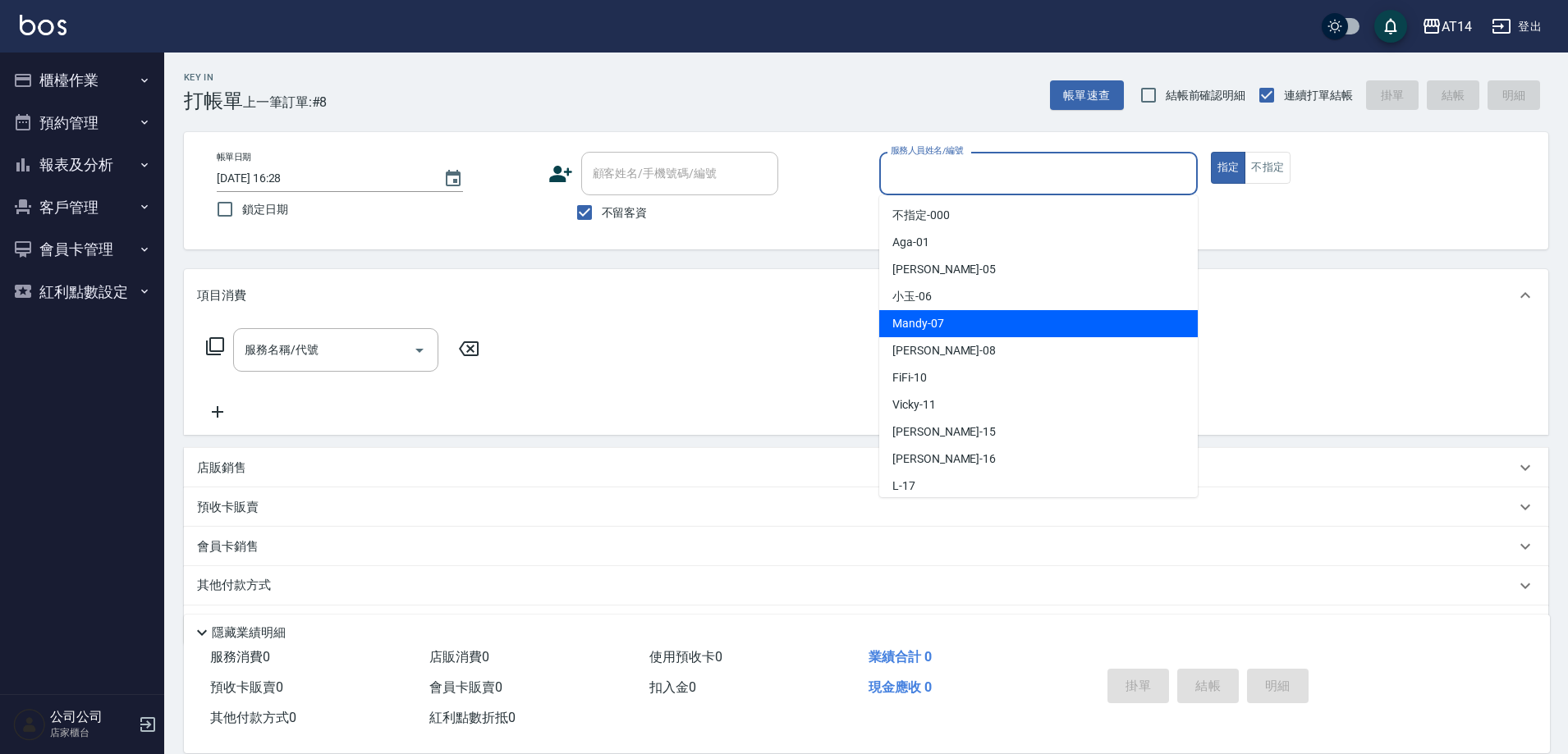
click at [897, 323] on span "Mandy -07" at bounding box center [918, 324] width 52 height 17
type input "Mandy-07"
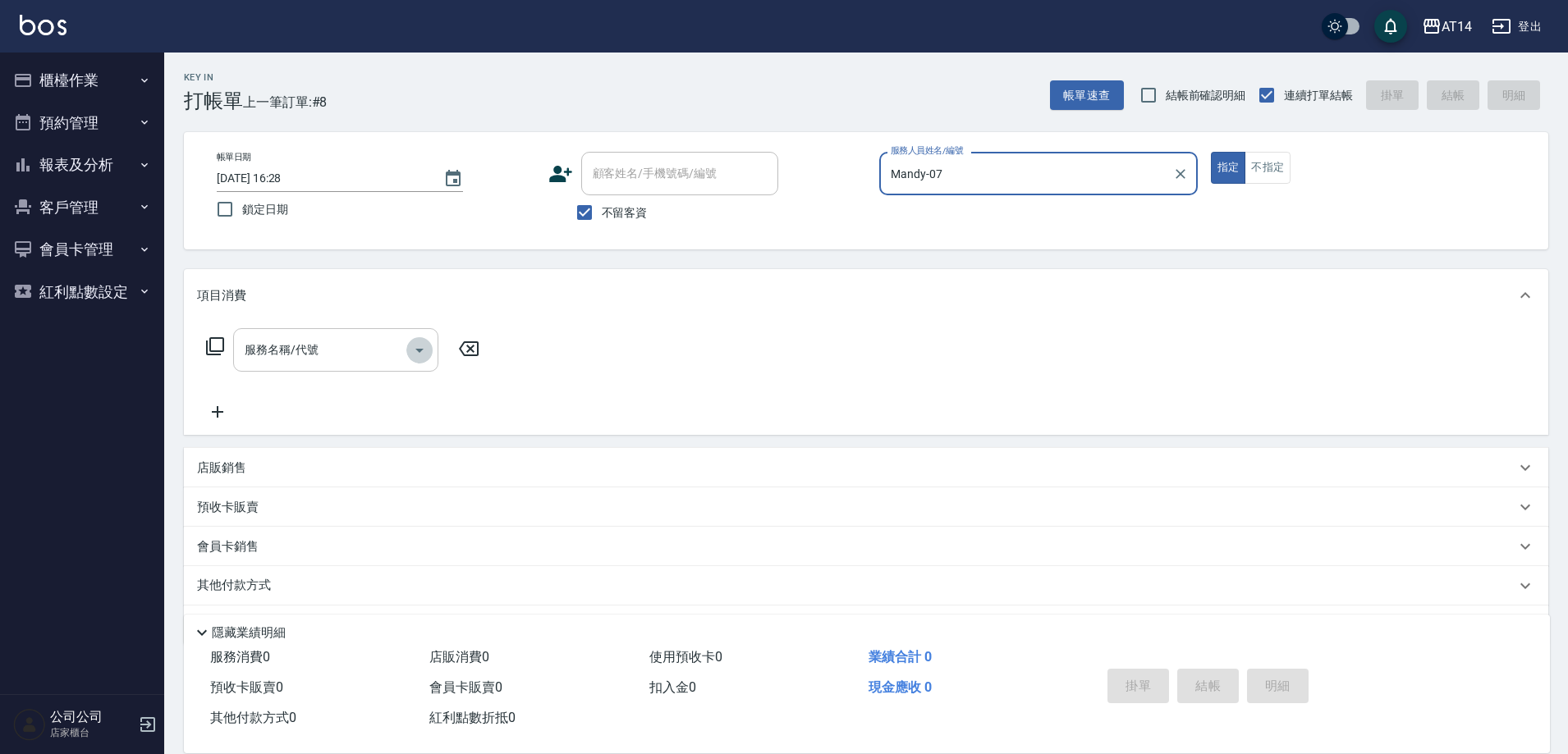
click at [432, 349] on button "Open" at bounding box center [420, 350] width 26 height 26
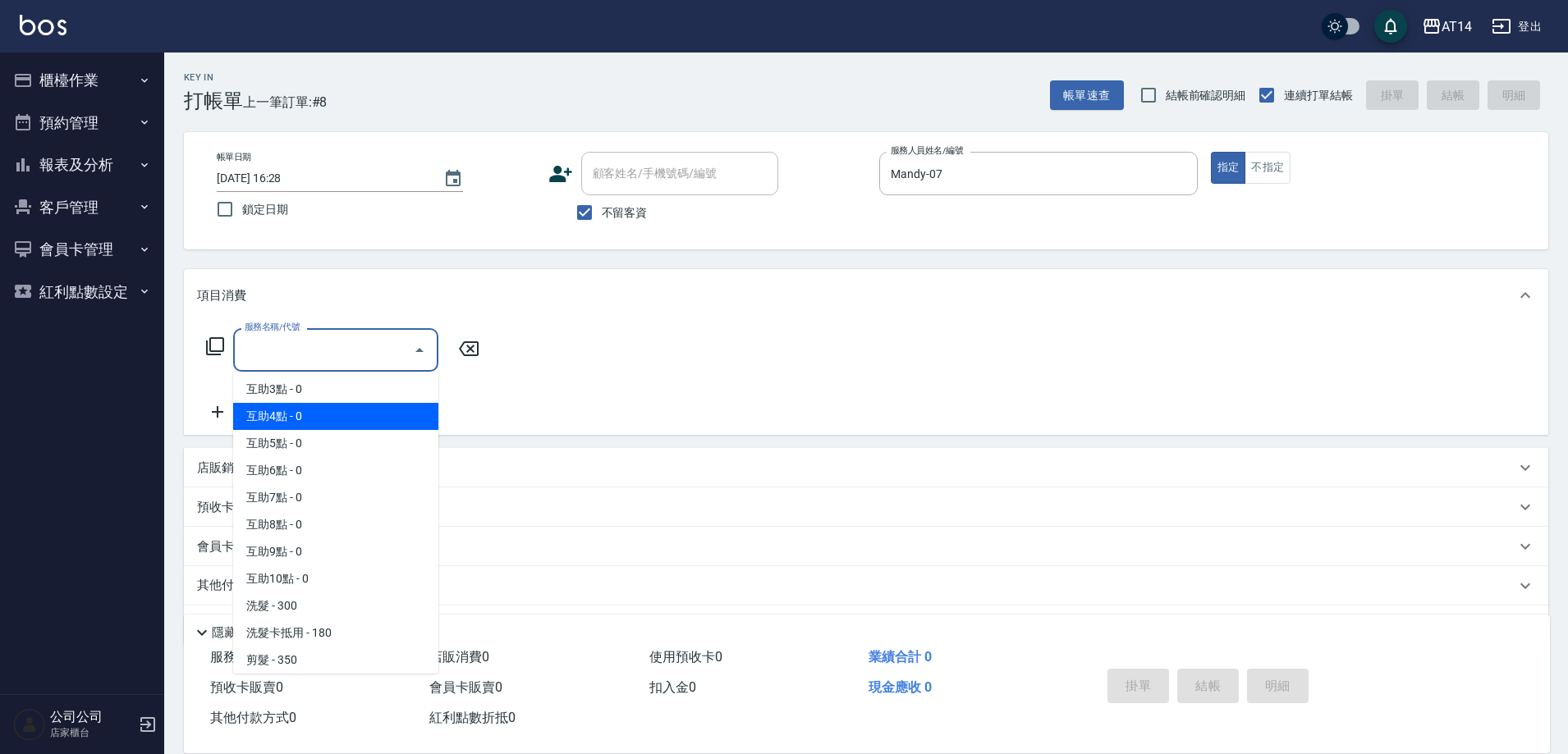
scroll to position [82, 0]
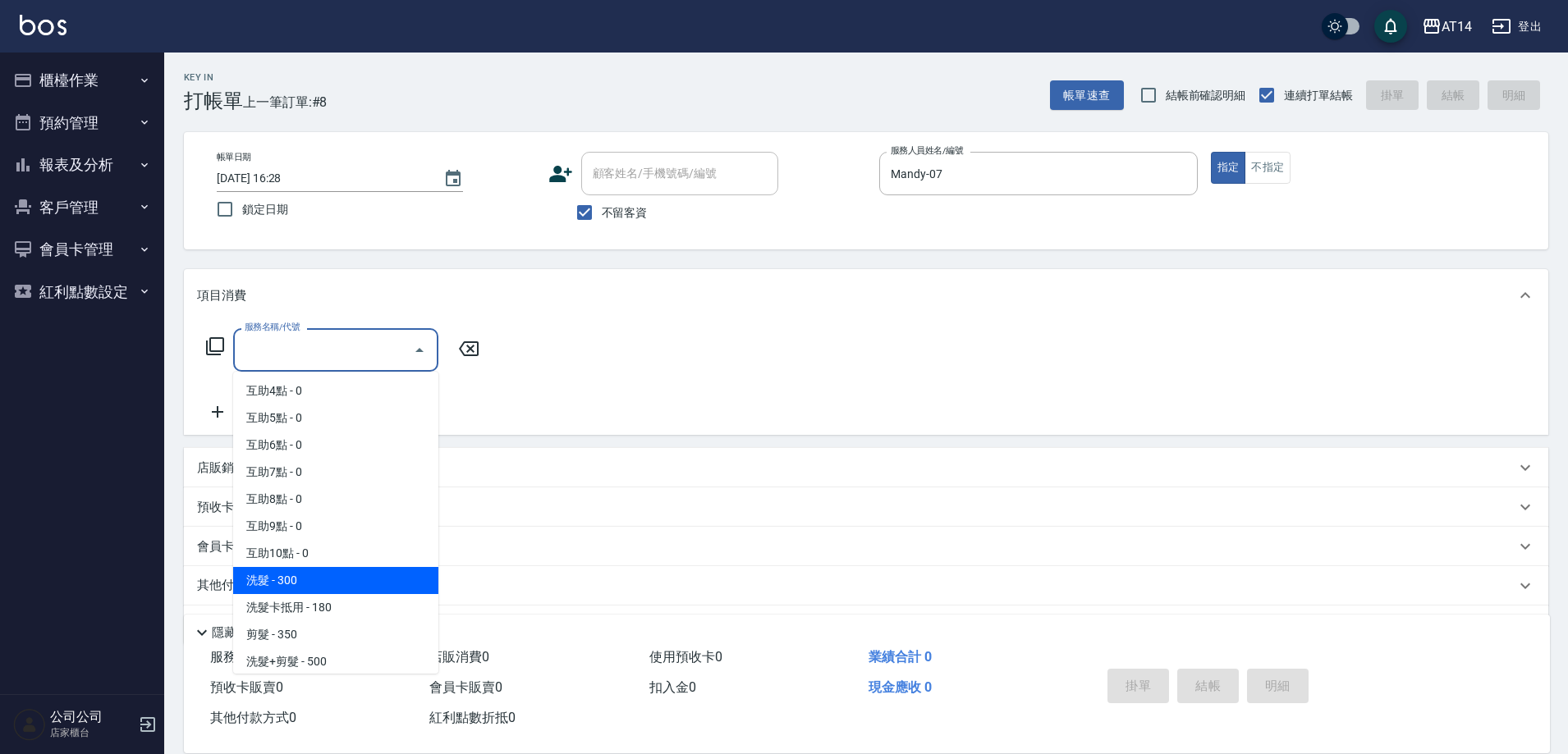
click at [316, 573] on span "洗髮 - 300" at bounding box center [335, 581] width 205 height 27
type input "洗髮(011)"
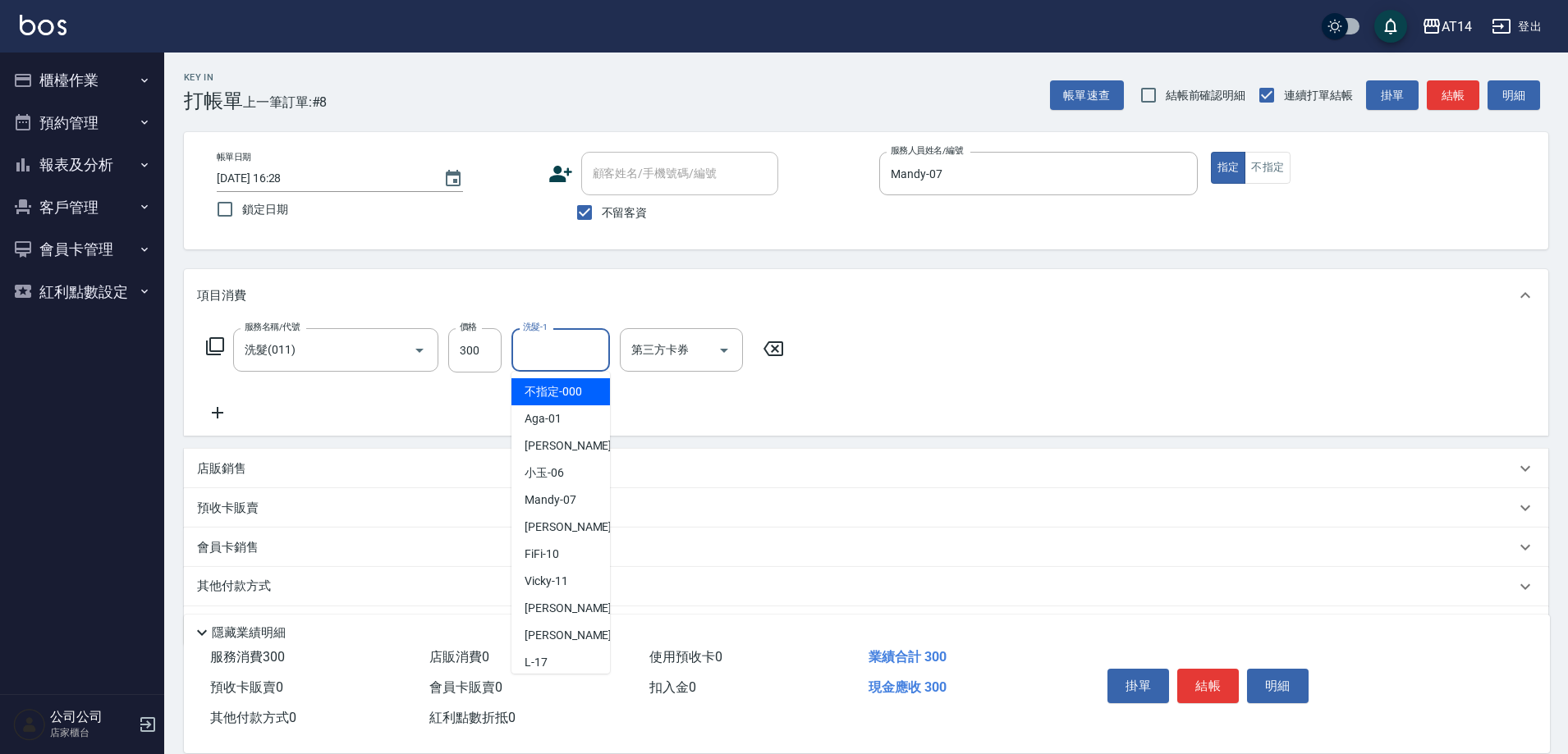
click at [526, 351] on div "洗髮-1 洗髮-1" at bounding box center [560, 349] width 98 height 44
click at [580, 398] on div "Eric -20" at bounding box center [560, 391] width 98 height 27
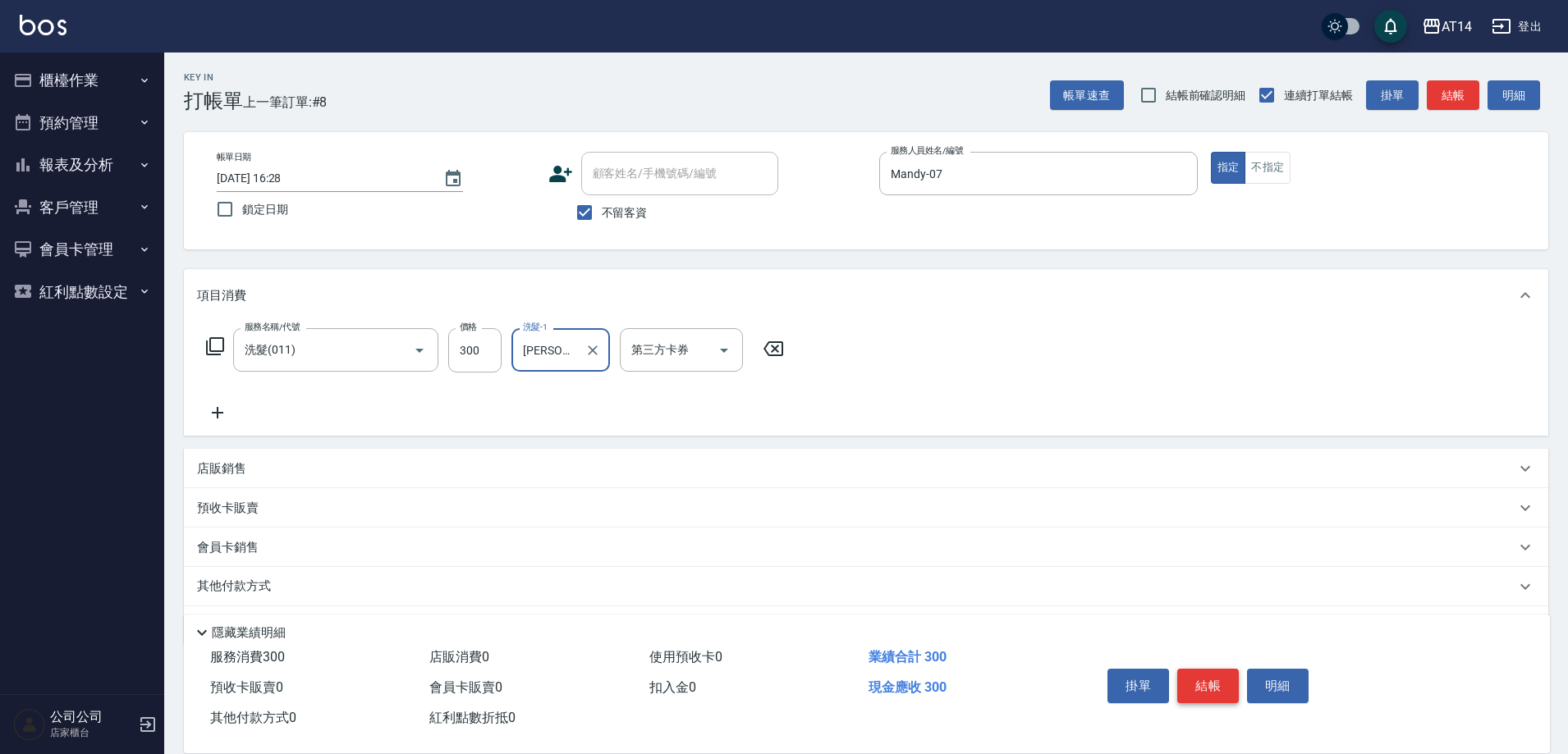
type input "Eric-20"
click at [1204, 671] on button "結帳" at bounding box center [1208, 686] width 62 height 35
